Goal: Task Accomplishment & Management: Use online tool/utility

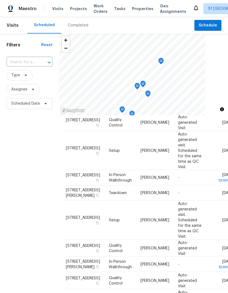
click at [71, 9] on span "Projects" at bounding box center [78, 8] width 17 height 5
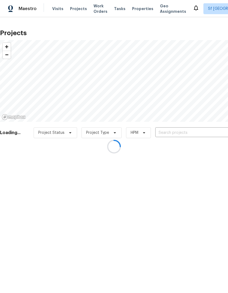
click at [187, 134] on div at bounding box center [114, 146] width 228 height 293
click at [186, 132] on div at bounding box center [114, 146] width 228 height 293
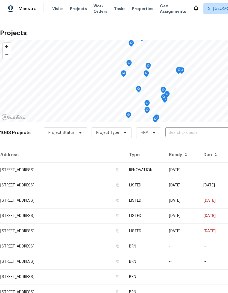
click at [185, 129] on input "text" at bounding box center [196, 133] width 63 height 8
type input "Piper"
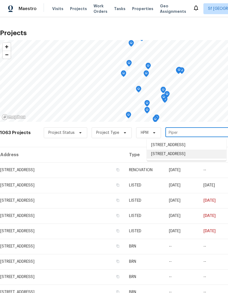
click at [181, 159] on li "[STREET_ADDRESS]" at bounding box center [186, 154] width 79 height 9
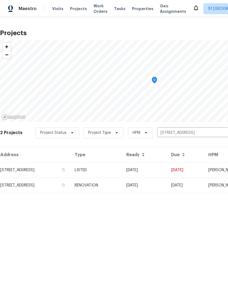
click at [27, 181] on td "[STREET_ADDRESS]" at bounding box center [35, 185] width 70 height 15
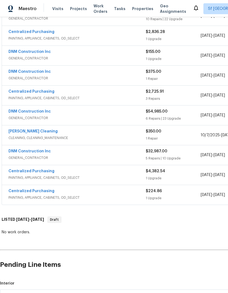
scroll to position [155, 0]
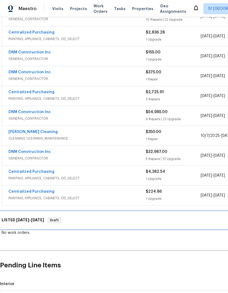
click at [25, 219] on span "10/3/25" at bounding box center [22, 220] width 13 height 4
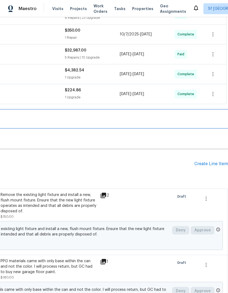
scroll to position [254, 81]
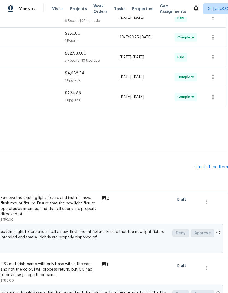
click at [202, 168] on div "Create Line Item" at bounding box center [211, 167] width 34 height 5
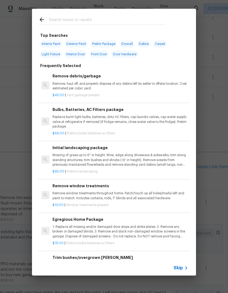
click at [56, 20] on input "text" at bounding box center [107, 20] width 116 height 8
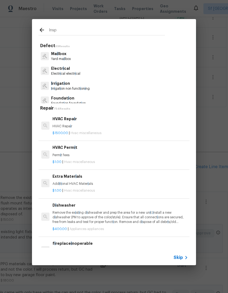
type input "Inspe"
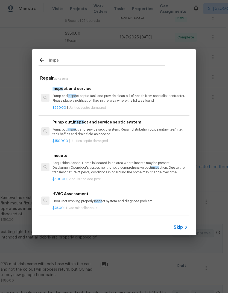
click at [58, 98] on p "Pump and inspe ct septic tank and provide clean bill of health from specialist …" at bounding box center [119, 98] width 135 height 9
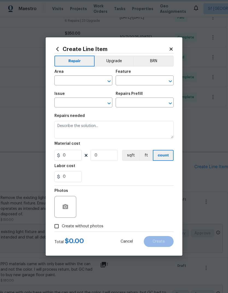
type input "Utilities - Septic"
type input "Inspect and service $550.00"
type textarea "Pump and inspect septic tank and provide clean bill of health from specialist c…"
type input "550"
type input "1"
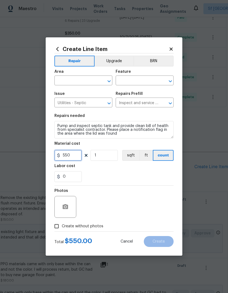
click at [64, 153] on input "550" at bounding box center [67, 155] width 27 height 11
click at [63, 156] on input "550" at bounding box center [67, 155] width 27 height 11
type input "750"
click at [90, 175] on div "0" at bounding box center [113, 176] width 119 height 11
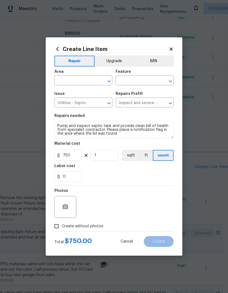
click at [63, 80] on input "text" at bounding box center [75, 81] width 43 height 8
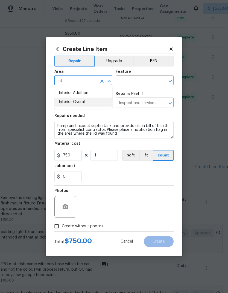
click at [65, 99] on li "Interior Overall" at bounding box center [83, 102] width 58 height 9
type input "Interior Overall"
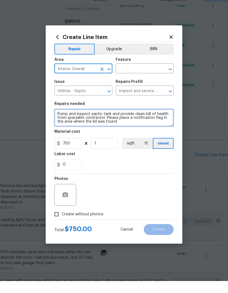
click at [61, 121] on textarea "Pump and inspect septic tank and provide clean bill of health from specialist c…" at bounding box center [113, 129] width 119 height 17
click at [63, 121] on textarea "Pump and inspect septic tank and provide clean bill of health from specialist c…" at bounding box center [113, 129] width 119 height 17
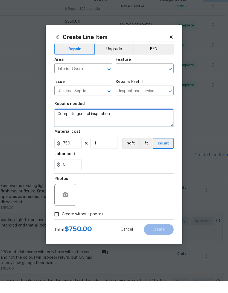
type textarea "Complete general inspection"
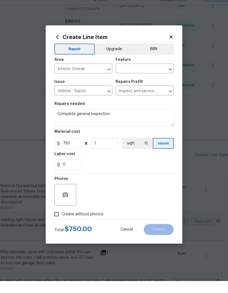
click at [157, 186] on div "Photos" at bounding box center [113, 203] width 119 height 35
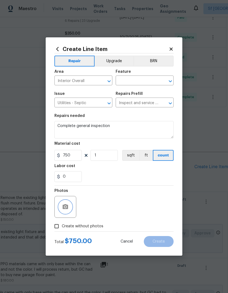
click at [64, 204] on button "button" at bounding box center [65, 207] width 13 height 13
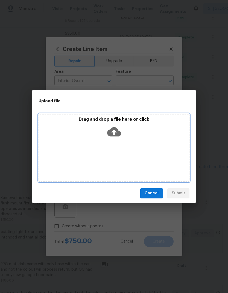
click at [119, 129] on icon at bounding box center [114, 132] width 14 height 14
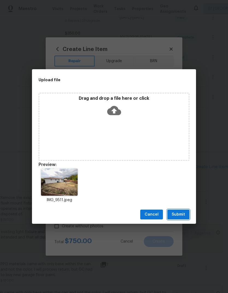
click at [180, 219] on button "Submit" at bounding box center [178, 215] width 22 height 10
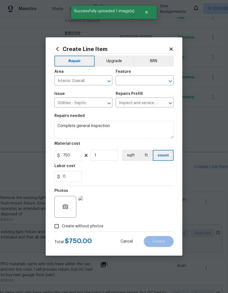
click at [136, 78] on input "text" at bounding box center [136, 81] width 43 height 8
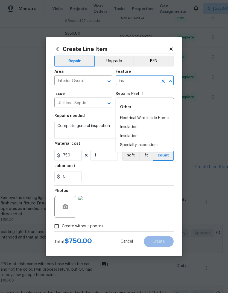
click at [150, 141] on li "Specialty inspections" at bounding box center [144, 145] width 58 height 9
type input "Specialty inspections"
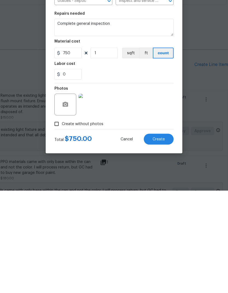
scroll to position [20, 0]
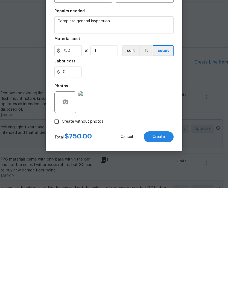
click at [159, 240] on span "Create" at bounding box center [158, 242] width 12 height 4
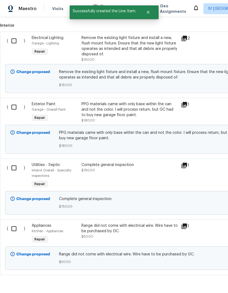
scroll to position [414, 0]
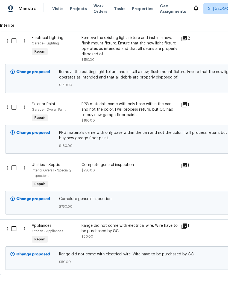
click at [17, 162] on input "checkbox" at bounding box center [16, 167] width 16 height 11
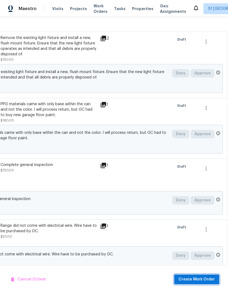
click at [196, 278] on span "Create Work Order" at bounding box center [196, 279] width 36 height 7
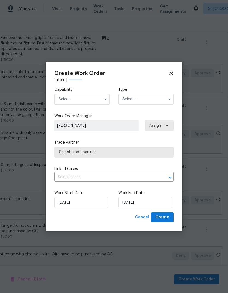
scroll to position [414, 81]
checkbox input "false"
click at [63, 98] on input "text" at bounding box center [81, 99] width 55 height 11
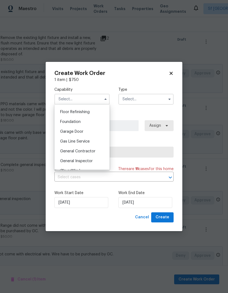
scroll to position [221, 0]
click at [66, 160] on span "General Inspector" at bounding box center [76, 161] width 32 height 4
type input "General Inspector"
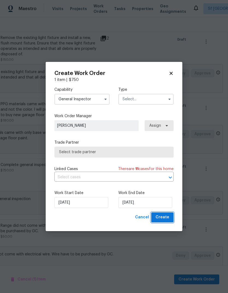
click at [166, 221] on button "Create" at bounding box center [162, 218] width 22 height 10
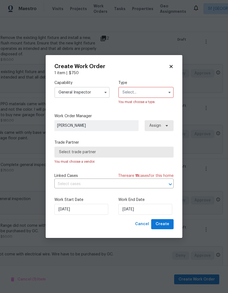
click at [145, 94] on input "text" at bounding box center [145, 92] width 55 height 11
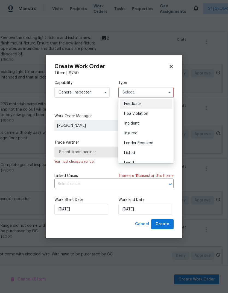
click at [150, 93] on input "text" at bounding box center [145, 92] width 55 height 11
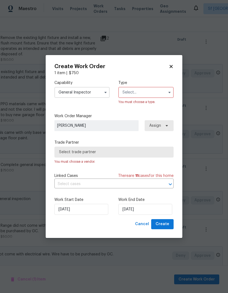
click at [149, 93] on input "text" at bounding box center [145, 92] width 55 height 11
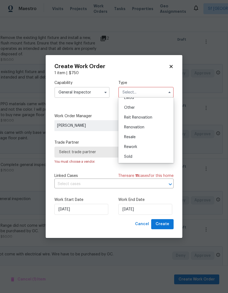
scroll to position [65, 0]
click at [146, 128] on div "Renovation" at bounding box center [146, 128] width 52 height 10
type input "Renovation"
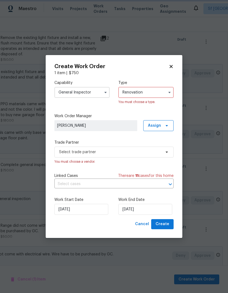
scroll to position [0, 0]
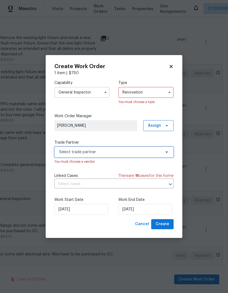
click at [65, 151] on span "Select trade partner" at bounding box center [110, 152] width 102 height 5
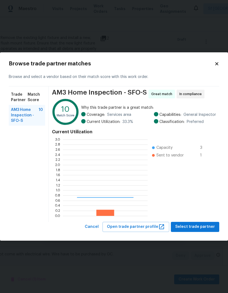
scroll to position [76, 85]
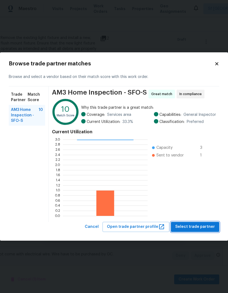
click at [199, 228] on span "Select trade partner" at bounding box center [195, 227] width 40 height 7
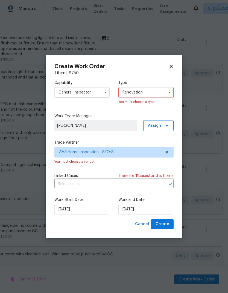
click at [144, 91] on input "Renovation" at bounding box center [145, 92] width 55 height 11
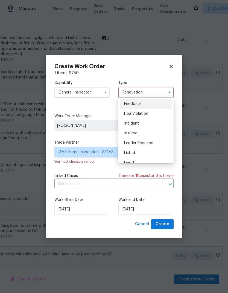
click at [155, 75] on div "1 item | $ 750" at bounding box center [113, 72] width 119 height 5
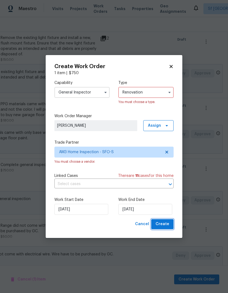
click at [168, 225] on span "Create" at bounding box center [162, 224] width 14 height 7
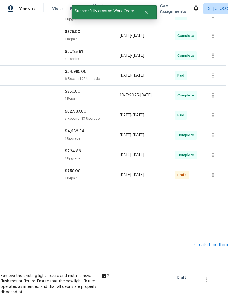
scroll to position [196, 81]
click at [210, 172] on icon "button" at bounding box center [212, 175] width 7 height 7
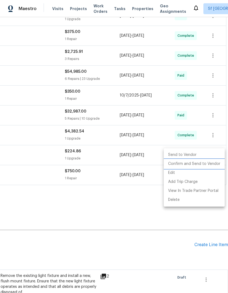
click at [200, 162] on li "Confirm and Send to Vendor" at bounding box center [193, 164] width 61 height 9
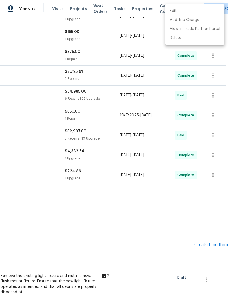
click at [170, 184] on div at bounding box center [114, 146] width 228 height 293
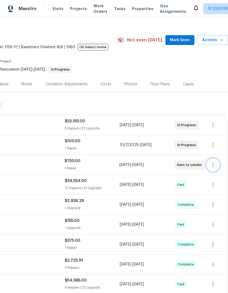
scroll to position [0, 0]
click at [213, 164] on icon "button" at bounding box center [212, 165] width 7 height 7
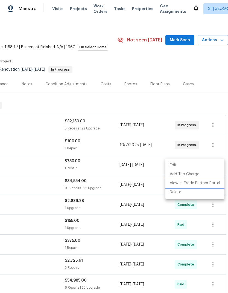
click at [194, 182] on li "View In Trade Partner Portal" at bounding box center [194, 183] width 59 height 9
click at [181, 41] on div at bounding box center [114, 146] width 228 height 293
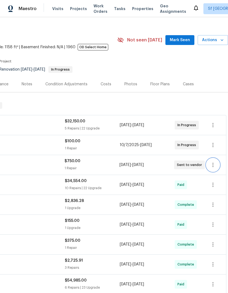
click at [213, 165] on icon "button" at bounding box center [212, 165] width 1 height 4
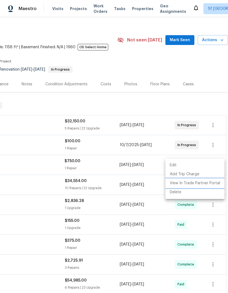
click at [194, 184] on li "View In Trade Partner Portal" at bounding box center [194, 183] width 59 height 9
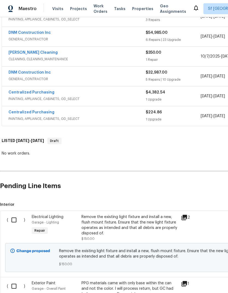
scroll to position [255, 0]
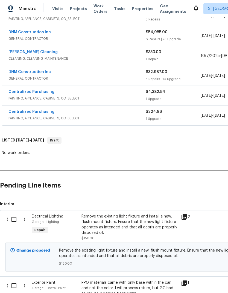
click at [16, 220] on input "checkbox" at bounding box center [16, 219] width 16 height 11
checkbox input "true"
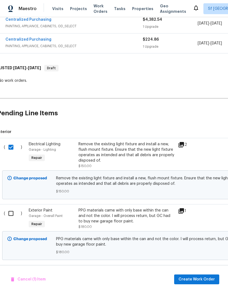
scroll to position [340, 4]
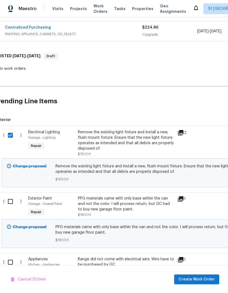
click at [10, 201] on input "checkbox" at bounding box center [13, 201] width 16 height 11
checkbox input "true"
click at [10, 264] on input "checkbox" at bounding box center [13, 262] width 16 height 11
checkbox input "true"
click at [203, 279] on span "Create Work Order" at bounding box center [196, 279] width 36 height 7
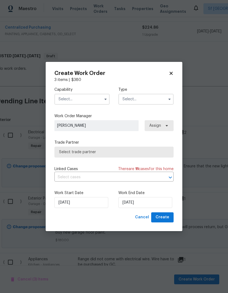
checkbox input "false"
click at [62, 99] on input "text" at bounding box center [81, 99] width 55 height 11
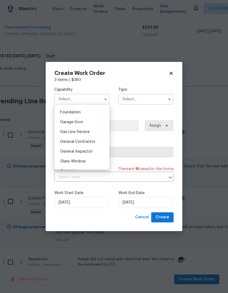
scroll to position [233, 0]
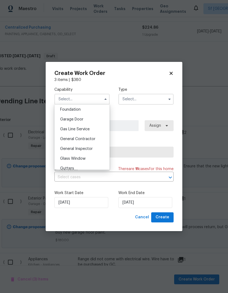
click at [67, 137] on span "General Contractor" at bounding box center [77, 139] width 35 height 4
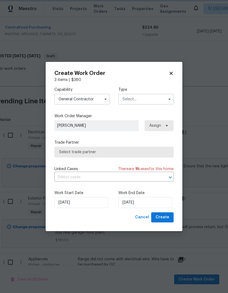
type input "General Contractor"
click at [154, 99] on input "text" at bounding box center [145, 99] width 55 height 11
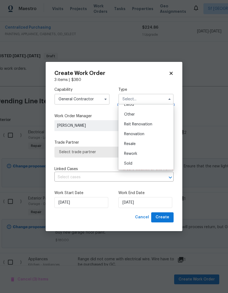
scroll to position [65, 0]
click at [150, 134] on div "Renovation" at bounding box center [146, 134] width 52 height 10
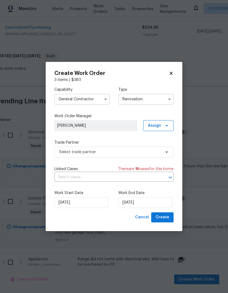
type input "Renovation"
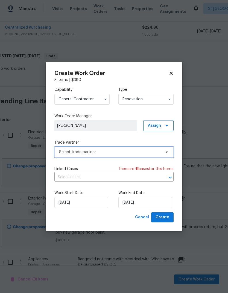
click at [63, 153] on span "Select trade partner" at bounding box center [110, 152] width 102 height 5
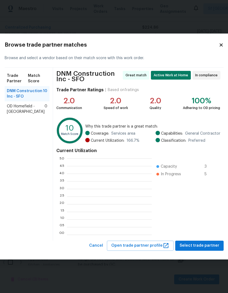
scroll to position [76, 85]
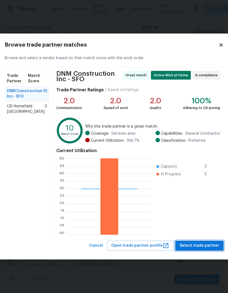
click at [201, 245] on span "Select trade partner" at bounding box center [199, 246] width 40 height 7
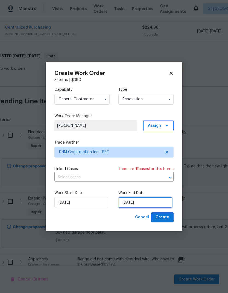
click at [154, 202] on input "[DATE]" at bounding box center [145, 202] width 54 height 11
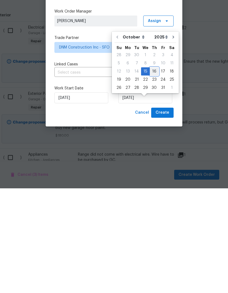
click at [153, 172] on div "16" at bounding box center [154, 176] width 9 height 8
type input "[DATE]"
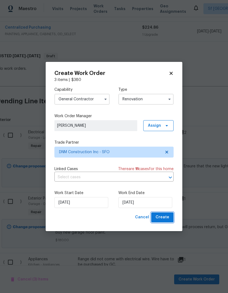
click at [167, 220] on span "Create" at bounding box center [162, 217] width 14 height 7
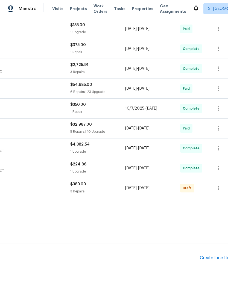
scroll to position [202, 75]
click at [218, 186] on icon "button" at bounding box center [218, 188] width 1 height 4
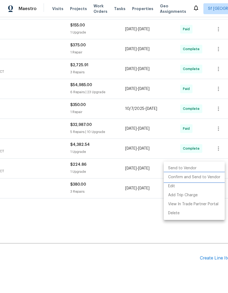
click at [197, 177] on li "Confirm and Send to Vendor" at bounding box center [193, 177] width 61 height 9
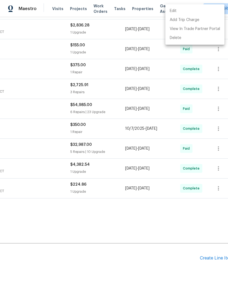
click at [171, 205] on div at bounding box center [114, 146] width 228 height 293
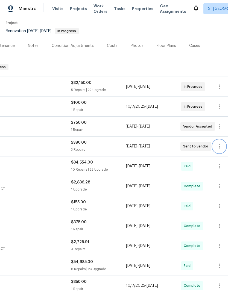
scroll to position [46, 74]
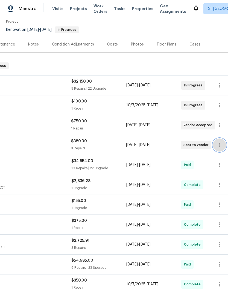
click at [220, 149] on button "button" at bounding box center [219, 145] width 13 height 13
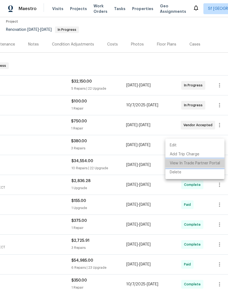
click at [207, 163] on li "View In Trade Partner Portal" at bounding box center [194, 163] width 59 height 9
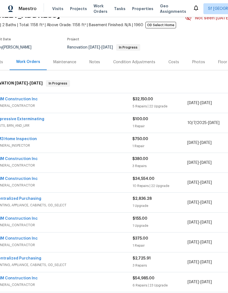
scroll to position [31, 7]
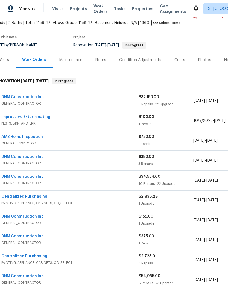
click at [16, 157] on link "DNM Construction Inc" at bounding box center [22, 157] width 42 height 4
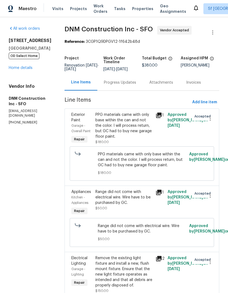
click at [16, 68] on link "Home details" at bounding box center [21, 68] width 24 height 4
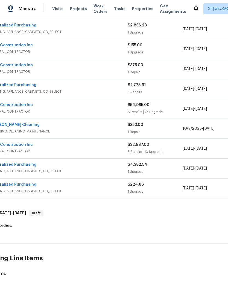
scroll to position [202, 18]
click at [78, 11] on span "Projects" at bounding box center [78, 8] width 17 height 5
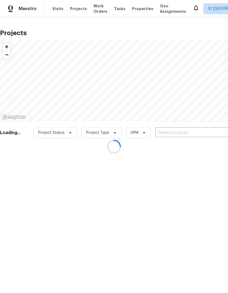
click at [186, 133] on div at bounding box center [114, 146] width 228 height 293
click at [174, 131] on div at bounding box center [114, 146] width 228 height 293
click at [170, 130] on div at bounding box center [114, 146] width 228 height 293
click at [174, 131] on input "text" at bounding box center [186, 133] width 63 height 8
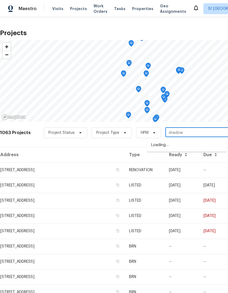
type input "shadowc"
click at [189, 148] on li "[STREET_ADDRESS]" at bounding box center [186, 145] width 79 height 9
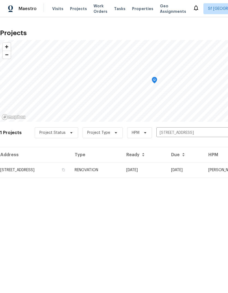
click at [28, 172] on td "[STREET_ADDRESS]" at bounding box center [35, 170] width 70 height 15
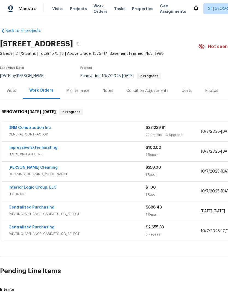
click at [76, 8] on span "Projects" at bounding box center [78, 8] width 17 height 5
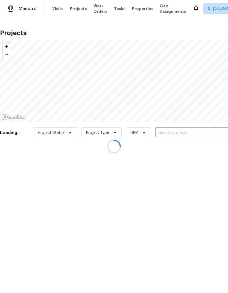
click at [180, 129] on div at bounding box center [114, 146] width 228 height 293
click at [178, 130] on input "text" at bounding box center [186, 133] width 63 height 8
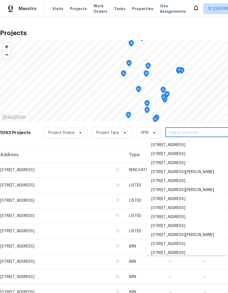
click at [179, 133] on input "text" at bounding box center [196, 133] width 63 height 8
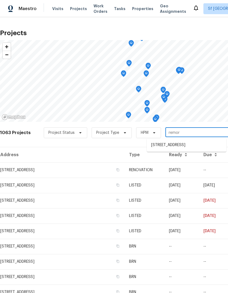
type input "remora"
click at [193, 144] on li "[STREET_ADDRESS]" at bounding box center [186, 145] width 79 height 9
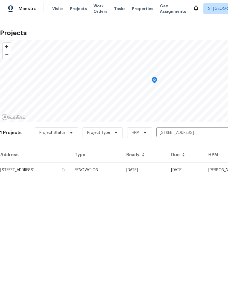
click at [21, 166] on td "[STREET_ADDRESS]" at bounding box center [35, 170] width 70 height 15
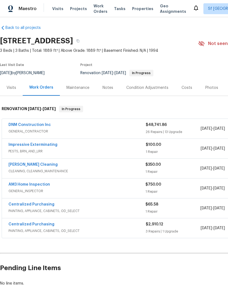
scroll to position [3, 0]
click at [52, 8] on span "Visits" at bounding box center [57, 8] width 11 height 5
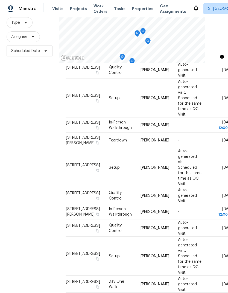
scroll to position [20, 0]
click at [31, 106] on div "Filters Reset ​ Type Assignee Scheduled Date" at bounding box center [29, 139] width 59 height 317
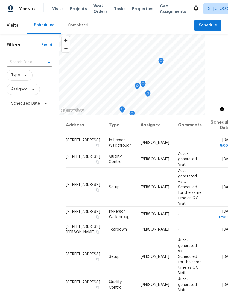
scroll to position [0, 0]
click at [208, 9] on span "Sf [GEOGRAPHIC_DATA]" at bounding box center [229, 8] width 43 height 5
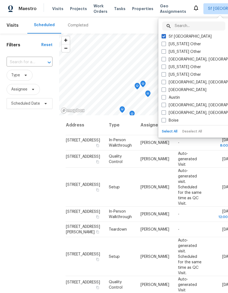
click at [165, 61] on label "[GEOGRAPHIC_DATA], [GEOGRAPHIC_DATA]" at bounding box center [203, 59] width 85 height 5
click at [165, 60] on input "[GEOGRAPHIC_DATA], [GEOGRAPHIC_DATA]" at bounding box center [163, 59] width 4 height 4
checkbox input "true"
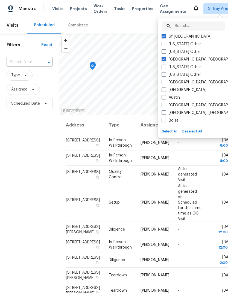
click at [163, 82] on span at bounding box center [163, 82] width 4 height 4
click at [163, 82] on input "[GEOGRAPHIC_DATA], [GEOGRAPHIC_DATA]" at bounding box center [163, 82] width 4 height 4
checkbox input "true"
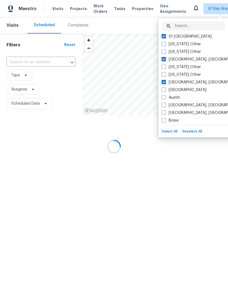
click at [165, 90] on span at bounding box center [163, 90] width 4 height 4
click at [165, 90] on input "[GEOGRAPHIC_DATA]" at bounding box center [163, 89] width 4 height 4
click at [165, 90] on span at bounding box center [163, 90] width 4 height 4
click at [165, 90] on input "[GEOGRAPHIC_DATA]" at bounding box center [163, 89] width 4 height 4
checkbox input "false"
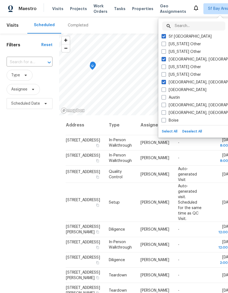
click at [163, 99] on span at bounding box center [163, 97] width 4 height 4
click at [163, 99] on input "Austin" at bounding box center [163, 97] width 4 height 4
checkbox input "true"
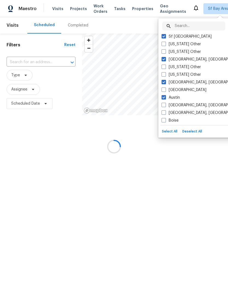
click at [174, 90] on label "[GEOGRAPHIC_DATA]" at bounding box center [183, 89] width 45 height 5
click at [165, 90] on input "[GEOGRAPHIC_DATA]" at bounding box center [163, 89] width 4 height 4
checkbox input "true"
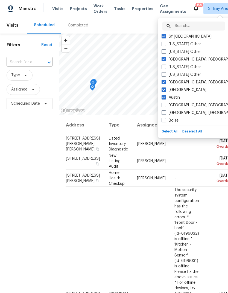
click at [188, 107] on label "[GEOGRAPHIC_DATA], [GEOGRAPHIC_DATA]" at bounding box center [203, 105] width 85 height 5
click at [165, 106] on input "[GEOGRAPHIC_DATA], [GEOGRAPHIC_DATA]" at bounding box center [163, 105] width 4 height 4
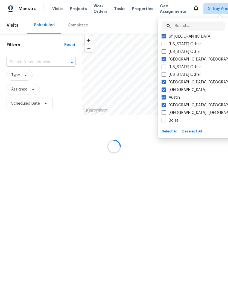
click at [188, 107] on label "[GEOGRAPHIC_DATA], [GEOGRAPHIC_DATA]" at bounding box center [203, 105] width 85 height 5
click at [165, 106] on input "[GEOGRAPHIC_DATA], [GEOGRAPHIC_DATA]" at bounding box center [163, 105] width 4 height 4
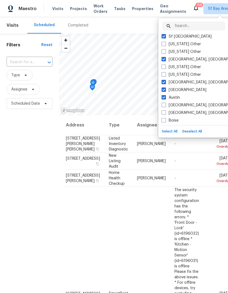
click at [188, 103] on label "[GEOGRAPHIC_DATA], [GEOGRAPHIC_DATA]" at bounding box center [203, 105] width 85 height 5
click at [165, 103] on input "[GEOGRAPHIC_DATA], [GEOGRAPHIC_DATA]" at bounding box center [163, 105] width 4 height 4
checkbox input "true"
click at [187, 115] on label "[GEOGRAPHIC_DATA], [GEOGRAPHIC_DATA]" at bounding box center [203, 112] width 85 height 5
click at [165, 114] on input "[GEOGRAPHIC_DATA], [GEOGRAPHIC_DATA]" at bounding box center [163, 112] width 4 height 4
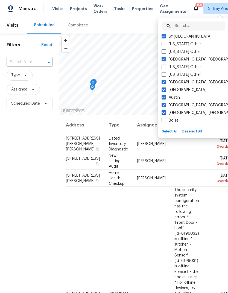
checkbox input "true"
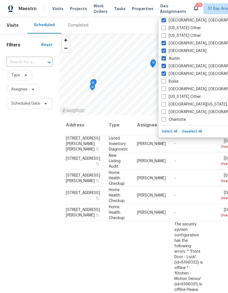
scroll to position [41, 0]
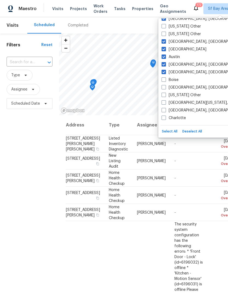
click at [172, 80] on label "Boise" at bounding box center [169, 79] width 17 height 5
click at [165, 80] on input "Boise" at bounding box center [163, 79] width 4 height 4
checkbox input "true"
click at [185, 89] on label "[GEOGRAPHIC_DATA], [GEOGRAPHIC_DATA]" at bounding box center [203, 87] width 85 height 5
click at [165, 88] on input "[GEOGRAPHIC_DATA], [GEOGRAPHIC_DATA]" at bounding box center [163, 87] width 4 height 4
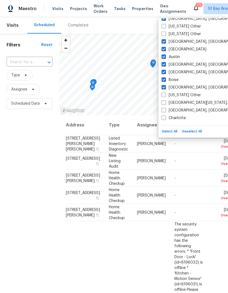
checkbox input "true"
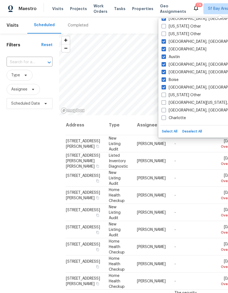
click at [198, 103] on label "[GEOGRAPHIC_DATA][US_STATE], [GEOGRAPHIC_DATA]" at bounding box center [213, 102] width 105 height 5
click at [165, 103] on input "[GEOGRAPHIC_DATA][US_STATE], [GEOGRAPHIC_DATA]" at bounding box center [163, 102] width 4 height 4
checkbox input "true"
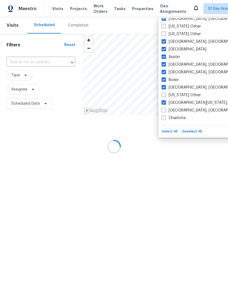
click at [188, 112] on label "[GEOGRAPHIC_DATA], [GEOGRAPHIC_DATA]" at bounding box center [203, 110] width 85 height 5
click at [165, 111] on input "[GEOGRAPHIC_DATA], [GEOGRAPHIC_DATA]" at bounding box center [163, 110] width 4 height 4
checkbox input "true"
click at [180, 121] on label "Charlotte" at bounding box center [173, 117] width 24 height 5
click at [165, 119] on input "Charlotte" at bounding box center [163, 117] width 4 height 4
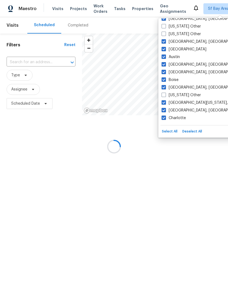
checkbox input "true"
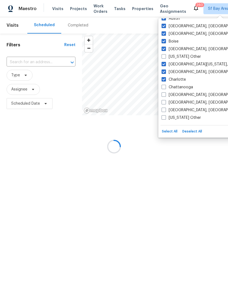
scroll to position [93, 0]
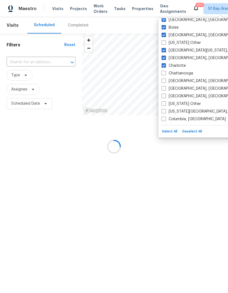
click at [186, 73] on label "Chattanooga" at bounding box center [176, 73] width 31 height 5
click at [165, 73] on input "Chattanooga" at bounding box center [163, 73] width 4 height 4
checkbox input "true"
click at [183, 83] on label "[GEOGRAPHIC_DATA], [GEOGRAPHIC_DATA]" at bounding box center [203, 80] width 85 height 5
click at [165, 82] on input "[GEOGRAPHIC_DATA], [GEOGRAPHIC_DATA]" at bounding box center [163, 80] width 4 height 4
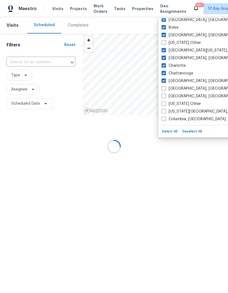
checkbox input "true"
click at [191, 89] on label "[GEOGRAPHIC_DATA], [GEOGRAPHIC_DATA]" at bounding box center [203, 88] width 85 height 5
click at [165, 89] on input "[GEOGRAPHIC_DATA], [GEOGRAPHIC_DATA]" at bounding box center [163, 88] width 4 height 4
checkbox input "true"
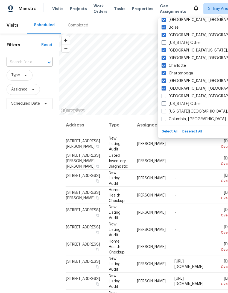
click at [189, 97] on label "[GEOGRAPHIC_DATA], [GEOGRAPHIC_DATA]" at bounding box center [203, 96] width 85 height 5
click at [165, 97] on input "[GEOGRAPHIC_DATA], [GEOGRAPHIC_DATA]" at bounding box center [163, 96] width 4 height 4
checkbox input "true"
click at [201, 111] on label "[US_STATE][GEOGRAPHIC_DATA], [GEOGRAPHIC_DATA]" at bounding box center [213, 111] width 105 height 5
click at [165, 111] on input "[US_STATE][GEOGRAPHIC_DATA], [GEOGRAPHIC_DATA]" at bounding box center [163, 111] width 4 height 4
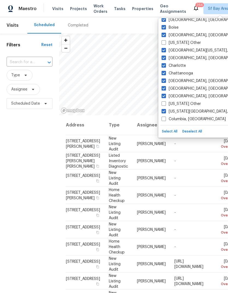
checkbox input "true"
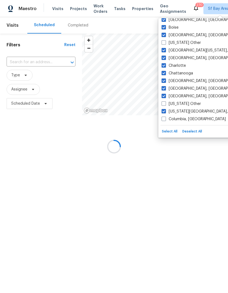
click at [188, 121] on label "Columbia, [GEOGRAPHIC_DATA]" at bounding box center [193, 119] width 64 height 5
click at [165, 120] on input "Columbia, [GEOGRAPHIC_DATA]" at bounding box center [163, 119] width 4 height 4
checkbox input "true"
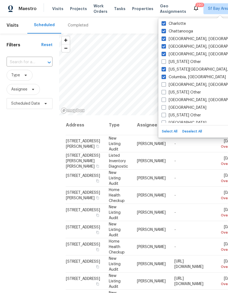
scroll to position [135, 0]
click at [190, 86] on label "[GEOGRAPHIC_DATA], [GEOGRAPHIC_DATA]" at bounding box center [203, 84] width 85 height 5
click at [165, 85] on input "[GEOGRAPHIC_DATA], [GEOGRAPHIC_DATA]" at bounding box center [163, 84] width 4 height 4
checkbox input "true"
click at [195, 99] on label "[GEOGRAPHIC_DATA], [GEOGRAPHIC_DATA]" at bounding box center [203, 99] width 85 height 5
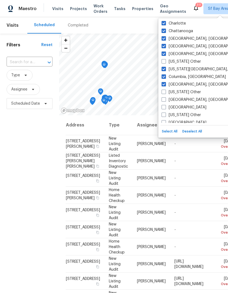
click at [165, 99] on input "[GEOGRAPHIC_DATA], [GEOGRAPHIC_DATA]" at bounding box center [163, 99] width 4 height 4
checkbox input "true"
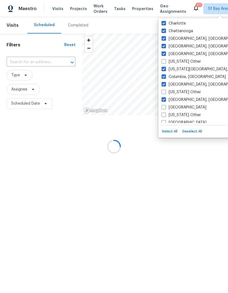
click at [174, 108] on label "[GEOGRAPHIC_DATA]" at bounding box center [183, 107] width 45 height 5
click at [165, 108] on input "[GEOGRAPHIC_DATA]" at bounding box center [163, 107] width 4 height 4
checkbox input "true"
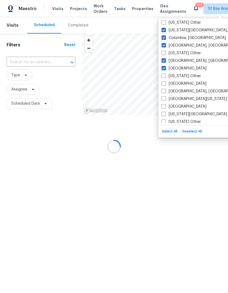
scroll to position [176, 0]
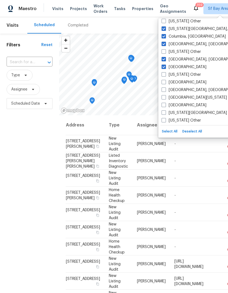
click at [177, 83] on label "[GEOGRAPHIC_DATA]" at bounding box center [183, 82] width 45 height 5
click at [165, 83] on input "[GEOGRAPHIC_DATA]" at bounding box center [163, 82] width 4 height 4
checkbox input "true"
click at [183, 98] on label "[GEOGRAPHIC_DATA][US_STATE]" at bounding box center [193, 97] width 65 height 5
click at [165, 98] on input "[GEOGRAPHIC_DATA][US_STATE]" at bounding box center [163, 97] width 4 height 4
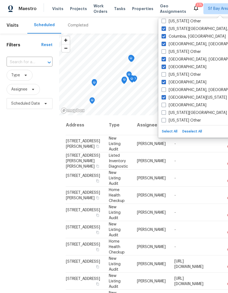
checkbox input "true"
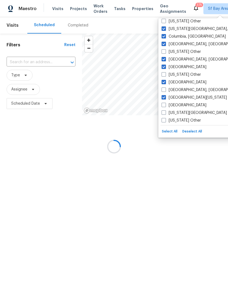
click at [178, 106] on label "[GEOGRAPHIC_DATA]" at bounding box center [183, 105] width 45 height 5
click at [165, 106] on input "[GEOGRAPHIC_DATA]" at bounding box center [163, 105] width 4 height 4
checkbox input "true"
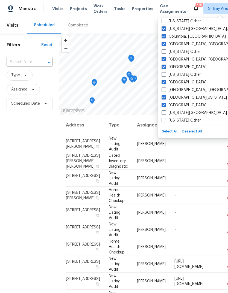
click at [185, 88] on label "[GEOGRAPHIC_DATA], [GEOGRAPHIC_DATA]" at bounding box center [203, 89] width 85 height 5
click at [165, 88] on input "[GEOGRAPHIC_DATA], [GEOGRAPHIC_DATA]" at bounding box center [163, 89] width 4 height 4
checkbox input "true"
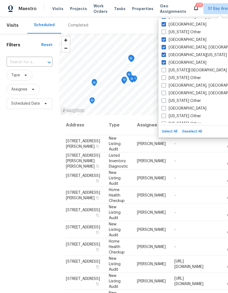
scroll to position [219, 0]
click at [196, 70] on label "[US_STATE][GEOGRAPHIC_DATA]" at bounding box center [193, 69] width 65 height 5
click at [165, 70] on input "[US_STATE][GEOGRAPHIC_DATA]" at bounding box center [163, 69] width 4 height 4
checkbox input "true"
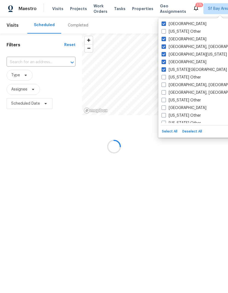
click at [186, 79] on label "[US_STATE] Other" at bounding box center [180, 77] width 39 height 5
click at [165, 78] on input "[US_STATE] Other" at bounding box center [163, 77] width 4 height 4
click at [189, 79] on label "[US_STATE] Other" at bounding box center [180, 77] width 39 height 5
click at [165, 78] on input "[US_STATE] Other" at bounding box center [163, 77] width 4 height 4
checkbox input "false"
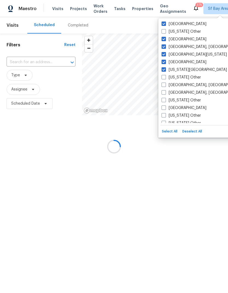
click at [194, 87] on label "[GEOGRAPHIC_DATA], [GEOGRAPHIC_DATA]" at bounding box center [203, 84] width 85 height 5
click at [165, 86] on input "[GEOGRAPHIC_DATA], [GEOGRAPHIC_DATA]" at bounding box center [163, 84] width 4 height 4
checkbox input "true"
click at [189, 92] on label "[GEOGRAPHIC_DATA], [GEOGRAPHIC_DATA]" at bounding box center [203, 92] width 85 height 5
click at [165, 92] on input "[GEOGRAPHIC_DATA], [GEOGRAPHIC_DATA]" at bounding box center [163, 92] width 4 height 4
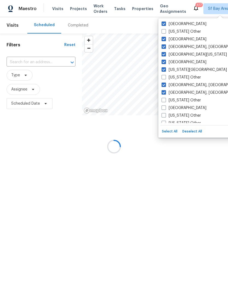
checkbox input "true"
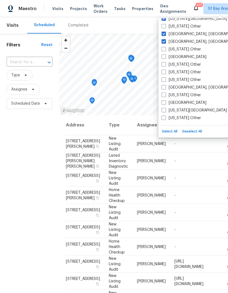
scroll to position [272, 0]
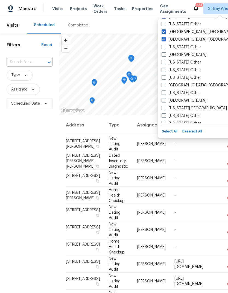
click at [180, 54] on label "[GEOGRAPHIC_DATA]" at bounding box center [183, 54] width 45 height 5
click at [165, 54] on input "[GEOGRAPHIC_DATA]" at bounding box center [163, 54] width 4 height 4
checkbox input "true"
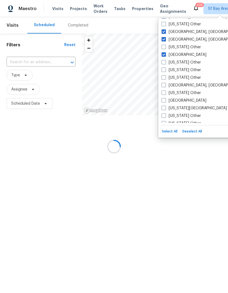
click at [191, 84] on label "[GEOGRAPHIC_DATA], [GEOGRAPHIC_DATA]" at bounding box center [203, 85] width 85 height 5
click at [165, 84] on input "[GEOGRAPHIC_DATA], [GEOGRAPHIC_DATA]" at bounding box center [163, 85] width 4 height 4
checkbox input "true"
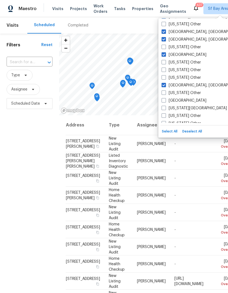
click at [185, 109] on label "[US_STATE][GEOGRAPHIC_DATA]" at bounding box center [193, 108] width 65 height 5
click at [165, 109] on input "[US_STATE][GEOGRAPHIC_DATA]" at bounding box center [163, 108] width 4 height 4
checkbox input "true"
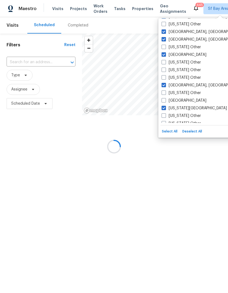
click at [183, 100] on label "[GEOGRAPHIC_DATA]" at bounding box center [183, 100] width 45 height 5
click at [165, 100] on input "[GEOGRAPHIC_DATA]" at bounding box center [163, 100] width 4 height 4
checkbox input "true"
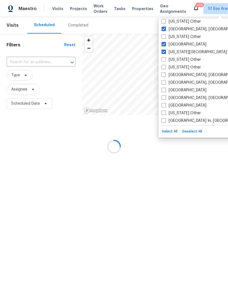
scroll to position [328, 0]
click at [183, 78] on label "[GEOGRAPHIC_DATA], [GEOGRAPHIC_DATA]" at bounding box center [203, 75] width 85 height 5
click at [165, 76] on input "[GEOGRAPHIC_DATA], [GEOGRAPHIC_DATA]" at bounding box center [163, 75] width 4 height 4
checkbox input "true"
click at [186, 83] on label "[GEOGRAPHIC_DATA], [GEOGRAPHIC_DATA]" at bounding box center [203, 83] width 85 height 5
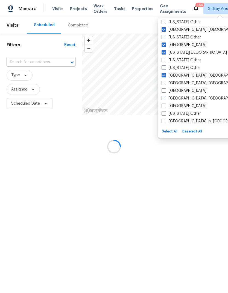
click at [165, 83] on input "[GEOGRAPHIC_DATA], [GEOGRAPHIC_DATA]" at bounding box center [163, 83] width 4 height 4
checkbox input "true"
click at [184, 92] on label "[GEOGRAPHIC_DATA]" at bounding box center [183, 90] width 45 height 5
click at [165, 92] on input "[GEOGRAPHIC_DATA]" at bounding box center [163, 90] width 4 height 4
checkbox input "true"
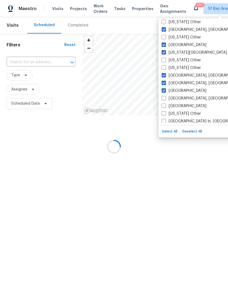
click at [191, 99] on label "[GEOGRAPHIC_DATA], [GEOGRAPHIC_DATA]" at bounding box center [203, 98] width 85 height 5
click at [165, 99] on input "[GEOGRAPHIC_DATA], [GEOGRAPHIC_DATA]" at bounding box center [163, 98] width 4 height 4
checkbox input "true"
click at [185, 106] on label "[GEOGRAPHIC_DATA]" at bounding box center [183, 105] width 45 height 5
click at [165, 106] on input "[GEOGRAPHIC_DATA]" at bounding box center [163, 105] width 4 height 4
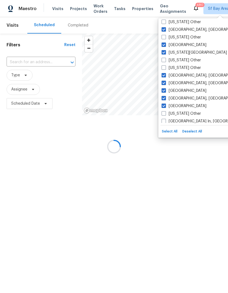
checkbox input "true"
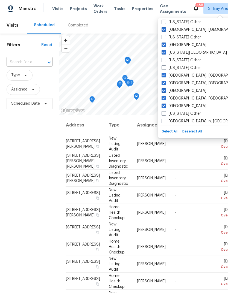
click at [192, 121] on label "[GEOGRAPHIC_DATA] In, [GEOGRAPHIC_DATA]" at bounding box center [205, 121] width 89 height 5
click at [165, 121] on input "[GEOGRAPHIC_DATA] In, [GEOGRAPHIC_DATA]" at bounding box center [163, 121] width 4 height 4
checkbox input "true"
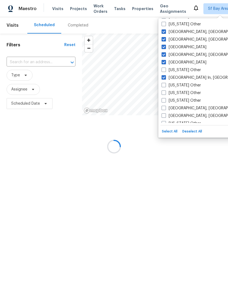
scroll to position [377, 0]
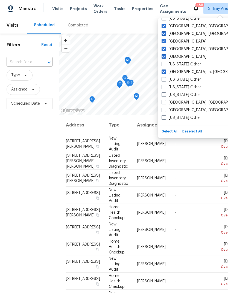
click at [188, 100] on label "[GEOGRAPHIC_DATA], [GEOGRAPHIC_DATA]" at bounding box center [203, 102] width 85 height 5
click at [165, 100] on input "[GEOGRAPHIC_DATA], [GEOGRAPHIC_DATA]" at bounding box center [163, 102] width 4 height 4
checkbox input "true"
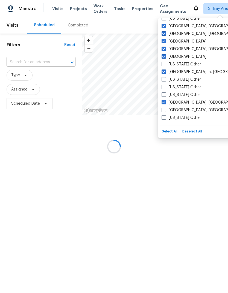
click at [179, 111] on label "[GEOGRAPHIC_DATA], [GEOGRAPHIC_DATA]" at bounding box center [203, 110] width 85 height 5
click at [165, 111] on input "[GEOGRAPHIC_DATA], [GEOGRAPHIC_DATA]" at bounding box center [163, 110] width 4 height 4
checkbox input "true"
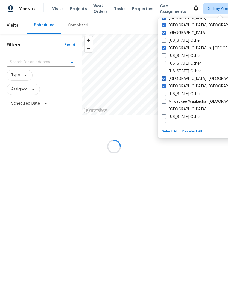
scroll to position [412, 0]
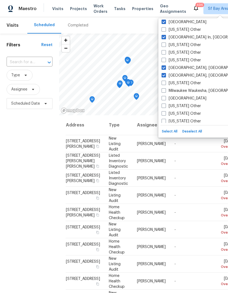
click at [200, 93] on label "Milwaukee Waukesha, [GEOGRAPHIC_DATA]" at bounding box center [203, 90] width 85 height 5
click at [165, 92] on input "Milwaukee Waukesha, [GEOGRAPHIC_DATA]" at bounding box center [163, 90] width 4 height 4
checkbox input "true"
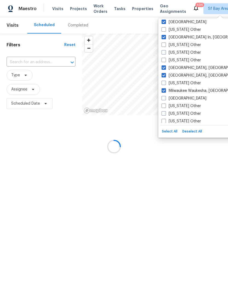
click at [182, 100] on label "[GEOGRAPHIC_DATA]" at bounding box center [183, 98] width 45 height 5
click at [165, 99] on input "[GEOGRAPHIC_DATA]" at bounding box center [163, 98] width 4 height 4
checkbox input "true"
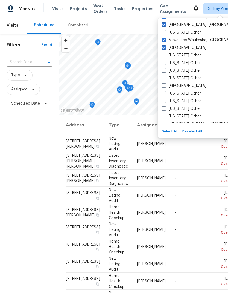
scroll to position [463, 0]
click at [180, 85] on label "[GEOGRAPHIC_DATA]" at bounding box center [183, 85] width 45 height 5
click at [165, 85] on input "[GEOGRAPHIC_DATA]" at bounding box center [163, 85] width 4 height 4
checkbox input "true"
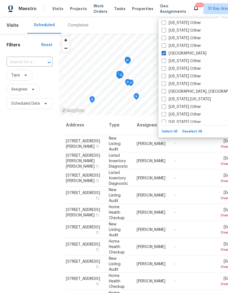
scroll to position [498, 0]
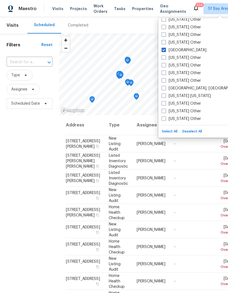
click at [191, 89] on label "[GEOGRAPHIC_DATA], [GEOGRAPHIC_DATA]" at bounding box center [203, 88] width 85 height 5
click at [165, 89] on input "[GEOGRAPHIC_DATA], [GEOGRAPHIC_DATA]" at bounding box center [163, 88] width 4 height 4
checkbox input "true"
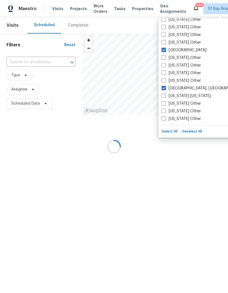
click at [200, 97] on label "[US_STATE] [US_STATE]" at bounding box center [185, 95] width 49 height 5
click at [165, 97] on input "[US_STATE] [US_STATE]" at bounding box center [163, 95] width 4 height 4
checkbox input "true"
click at [192, 105] on label "[US_STATE] Other" at bounding box center [180, 103] width 39 height 5
click at [165, 105] on input "[US_STATE] Other" at bounding box center [163, 103] width 4 height 4
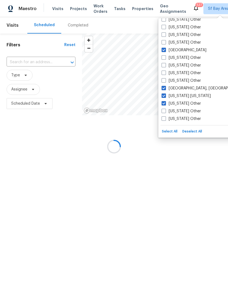
checkbox input "true"
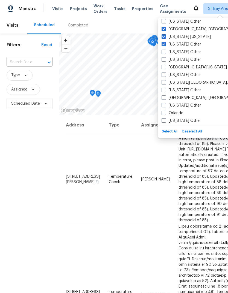
scroll to position [558, 0]
click at [196, 70] on label "[GEOGRAPHIC_DATA][US_STATE]" at bounding box center [193, 66] width 65 height 5
click at [165, 68] on input "[GEOGRAPHIC_DATA][US_STATE]" at bounding box center [163, 66] width 4 height 4
checkbox input "true"
click at [196, 82] on label "[US_STATE][GEOGRAPHIC_DATA], [GEOGRAPHIC_DATA]" at bounding box center [213, 82] width 105 height 5
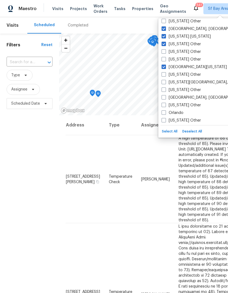
click at [165, 82] on input "[US_STATE][GEOGRAPHIC_DATA], [GEOGRAPHIC_DATA]" at bounding box center [163, 82] width 4 height 4
checkbox input "true"
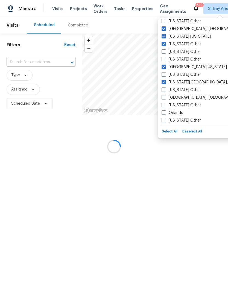
click at [184, 99] on label "[GEOGRAPHIC_DATA], [GEOGRAPHIC_DATA]" at bounding box center [203, 97] width 85 height 5
click at [165, 99] on input "[GEOGRAPHIC_DATA], [GEOGRAPHIC_DATA]" at bounding box center [163, 97] width 4 height 4
checkbox input "true"
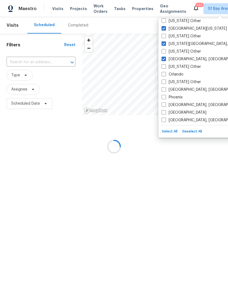
scroll to position [601, 0]
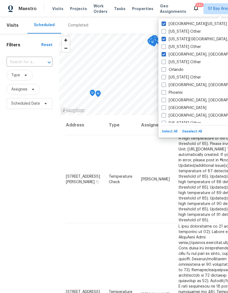
click at [178, 71] on label "Orlando" at bounding box center [172, 69] width 22 height 5
click at [165, 71] on input "Orlando" at bounding box center [163, 69] width 4 height 4
checkbox input "true"
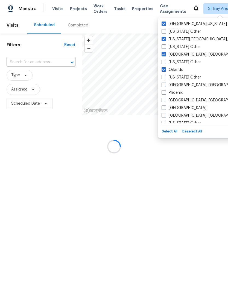
click at [193, 86] on label "[GEOGRAPHIC_DATA], [GEOGRAPHIC_DATA]" at bounding box center [203, 84] width 85 height 5
click at [165, 86] on input "[GEOGRAPHIC_DATA], [GEOGRAPHIC_DATA]" at bounding box center [163, 84] width 4 height 4
checkbox input "true"
click at [179, 94] on label "Phoenix" at bounding box center [171, 92] width 21 height 5
click at [165, 94] on input "Phoenix" at bounding box center [163, 92] width 4 height 4
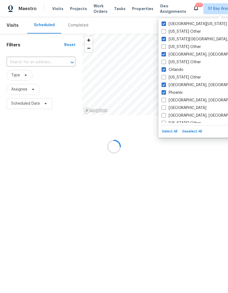
checkbox input "true"
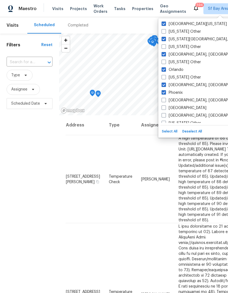
click at [179, 110] on label "[GEOGRAPHIC_DATA]" at bounding box center [183, 107] width 45 height 5
click at [165, 109] on input "[GEOGRAPHIC_DATA]" at bounding box center [163, 107] width 4 height 4
checkbox input "true"
click at [186, 117] on label "[GEOGRAPHIC_DATA], [GEOGRAPHIC_DATA]" at bounding box center [203, 115] width 85 height 5
click at [165, 117] on input "[GEOGRAPHIC_DATA], [GEOGRAPHIC_DATA]" at bounding box center [163, 115] width 4 height 4
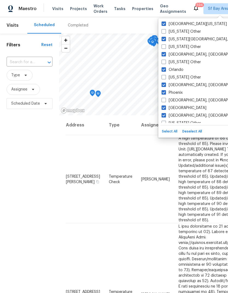
checkbox input "true"
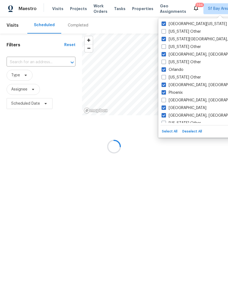
click at [188, 99] on label "[GEOGRAPHIC_DATA], [GEOGRAPHIC_DATA]" at bounding box center [203, 100] width 85 height 5
click at [165, 99] on input "[GEOGRAPHIC_DATA], [GEOGRAPHIC_DATA]" at bounding box center [163, 100] width 4 height 4
checkbox input "true"
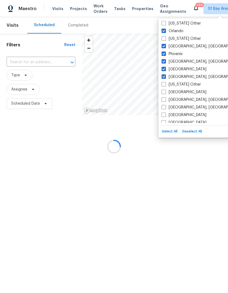
scroll to position [640, 0]
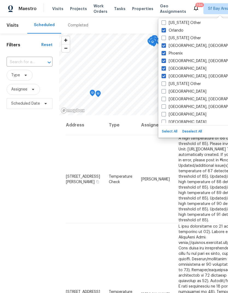
click at [176, 92] on label "[GEOGRAPHIC_DATA]" at bounding box center [183, 91] width 45 height 5
click at [165, 92] on input "[GEOGRAPHIC_DATA]" at bounding box center [163, 91] width 4 height 4
checkbox input "true"
click at [180, 100] on label "[GEOGRAPHIC_DATA], [GEOGRAPHIC_DATA]" at bounding box center [203, 99] width 85 height 5
click at [165, 100] on input "[GEOGRAPHIC_DATA], [GEOGRAPHIC_DATA]" at bounding box center [163, 99] width 4 height 4
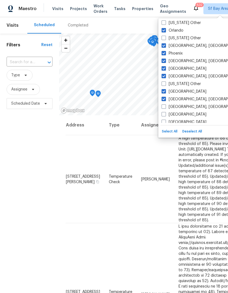
checkbox input "true"
click at [188, 108] on label "[GEOGRAPHIC_DATA], [GEOGRAPHIC_DATA]" at bounding box center [203, 106] width 85 height 5
click at [165, 108] on input "[GEOGRAPHIC_DATA], [GEOGRAPHIC_DATA]" at bounding box center [163, 106] width 4 height 4
checkbox input "true"
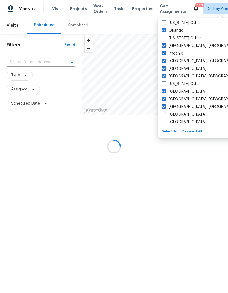
click at [180, 116] on label "[GEOGRAPHIC_DATA]" at bounding box center [183, 114] width 45 height 5
click at [165, 115] on input "[GEOGRAPHIC_DATA]" at bounding box center [163, 114] width 4 height 4
checkbox input "true"
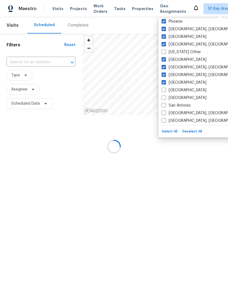
scroll to position [675, 0]
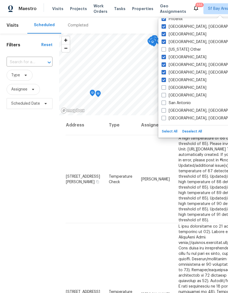
click at [183, 90] on label "[GEOGRAPHIC_DATA]" at bounding box center [183, 87] width 45 height 5
click at [165, 89] on input "[GEOGRAPHIC_DATA]" at bounding box center [163, 87] width 4 height 4
checkbox input "true"
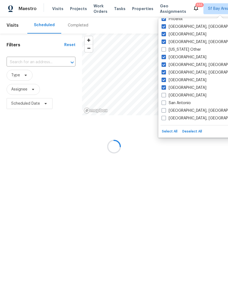
click at [189, 97] on label "[GEOGRAPHIC_DATA]" at bounding box center [183, 95] width 45 height 5
click at [165, 96] on input "[GEOGRAPHIC_DATA]" at bounding box center [163, 95] width 4 height 4
checkbox input "true"
click at [187, 105] on label "San Antonio" at bounding box center [175, 102] width 29 height 5
click at [165, 104] on input "San Antonio" at bounding box center [163, 102] width 4 height 4
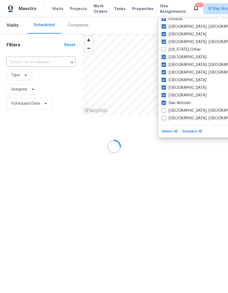
checkbox input "true"
click at [189, 111] on label "[GEOGRAPHIC_DATA], [GEOGRAPHIC_DATA]" at bounding box center [203, 110] width 85 height 5
click at [165, 111] on input "[GEOGRAPHIC_DATA], [GEOGRAPHIC_DATA]" at bounding box center [163, 110] width 4 height 4
checkbox input "true"
click at [186, 119] on label "[GEOGRAPHIC_DATA], [GEOGRAPHIC_DATA]" at bounding box center [203, 118] width 85 height 5
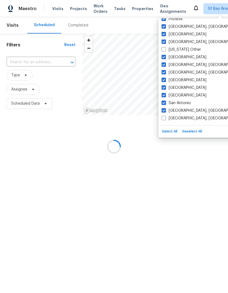
click at [165, 119] on input "[GEOGRAPHIC_DATA], [GEOGRAPHIC_DATA]" at bounding box center [163, 118] width 4 height 4
checkbox input "true"
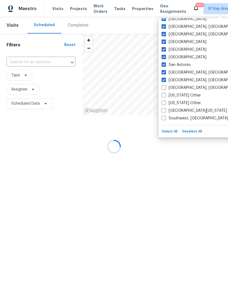
scroll to position [713, 0]
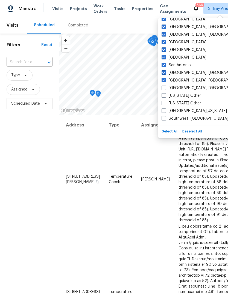
click at [182, 88] on label "[GEOGRAPHIC_DATA], [GEOGRAPHIC_DATA]" at bounding box center [203, 87] width 85 height 5
click at [165, 88] on input "[GEOGRAPHIC_DATA], [GEOGRAPHIC_DATA]" at bounding box center [163, 87] width 4 height 4
checkbox input "true"
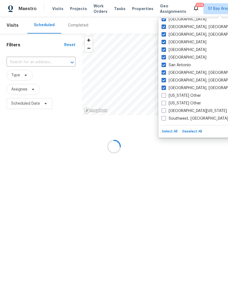
click at [184, 112] on label "[GEOGRAPHIC_DATA][US_STATE]" at bounding box center [193, 110] width 65 height 5
click at [165, 112] on input "[GEOGRAPHIC_DATA][US_STATE]" at bounding box center [163, 110] width 4 height 4
checkbox input "true"
click at [187, 120] on label "Southwest, [GEOGRAPHIC_DATA]" at bounding box center [194, 118] width 67 height 5
click at [165, 120] on input "Southwest, [GEOGRAPHIC_DATA]" at bounding box center [163, 118] width 4 height 4
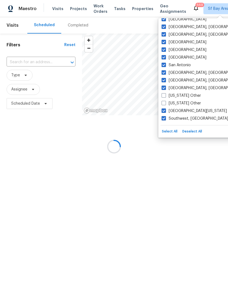
checkbox input "true"
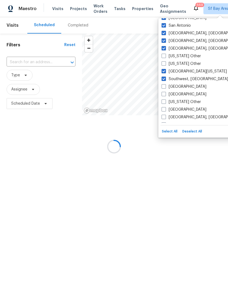
scroll to position [753, 0]
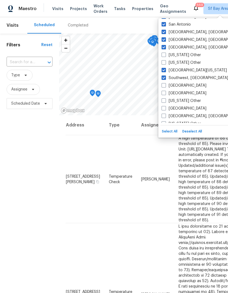
click at [178, 88] on label "[GEOGRAPHIC_DATA]" at bounding box center [183, 85] width 45 height 5
click at [165, 87] on input "[GEOGRAPHIC_DATA]" at bounding box center [163, 85] width 4 height 4
checkbox input "true"
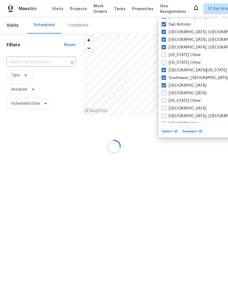
click at [173, 95] on label "[GEOGRAPHIC_DATA]" at bounding box center [183, 93] width 45 height 5
click at [165, 94] on input "[GEOGRAPHIC_DATA]" at bounding box center [163, 93] width 4 height 4
checkbox input "true"
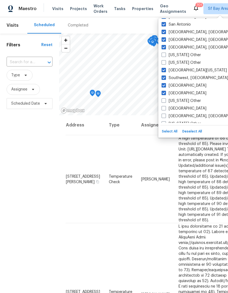
click at [177, 110] on label "[GEOGRAPHIC_DATA]" at bounding box center [183, 108] width 45 height 5
click at [165, 109] on input "[GEOGRAPHIC_DATA]" at bounding box center [163, 108] width 4 height 4
checkbox input "true"
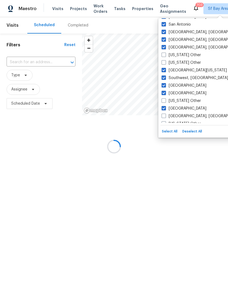
click at [181, 115] on label "[GEOGRAPHIC_DATA], [GEOGRAPHIC_DATA]" at bounding box center [203, 116] width 85 height 5
click at [165, 115] on input "[GEOGRAPHIC_DATA], [GEOGRAPHIC_DATA]" at bounding box center [163, 116] width 4 height 4
checkbox input "true"
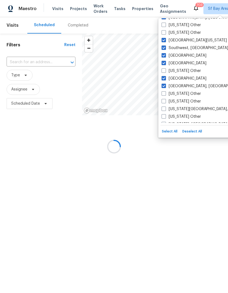
scroll to position [786, 0]
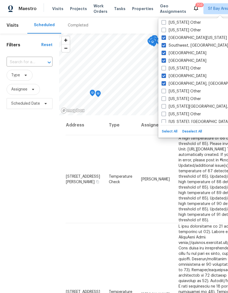
click at [193, 108] on label "[US_STATE][GEOGRAPHIC_DATA], [GEOGRAPHIC_DATA]" at bounding box center [213, 106] width 105 height 5
click at [165, 108] on input "[US_STATE][GEOGRAPHIC_DATA], [GEOGRAPHIC_DATA]" at bounding box center [163, 106] width 4 height 4
checkbox input "true"
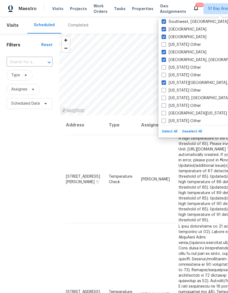
scroll to position [824, 0]
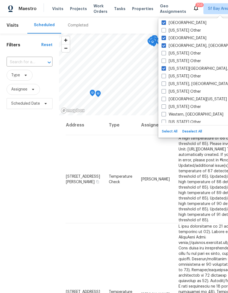
click at [195, 86] on label "[US_STATE], [GEOGRAPHIC_DATA]" at bounding box center [194, 83] width 67 height 5
click at [165, 85] on input "[US_STATE], [GEOGRAPHIC_DATA]" at bounding box center [163, 83] width 4 height 4
checkbox input "true"
click at [187, 101] on label "[GEOGRAPHIC_DATA][US_STATE]" at bounding box center [193, 99] width 65 height 5
click at [165, 100] on input "[GEOGRAPHIC_DATA][US_STATE]" at bounding box center [163, 99] width 4 height 4
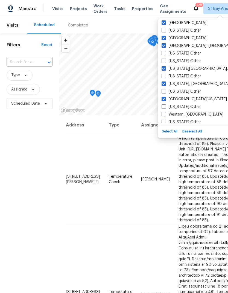
checkbox input "true"
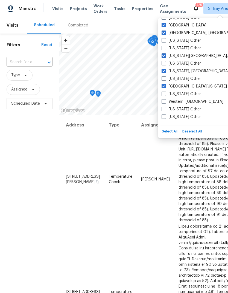
scroll to position [837, 0]
click at [184, 102] on label "Western, [GEOGRAPHIC_DATA]" at bounding box center [192, 101] width 62 height 5
click at [165, 102] on input "Western, [GEOGRAPHIC_DATA]" at bounding box center [163, 101] width 4 height 4
checkbox input "true"
click at [115, 10] on span "Tasks" at bounding box center [119, 9] width 11 height 4
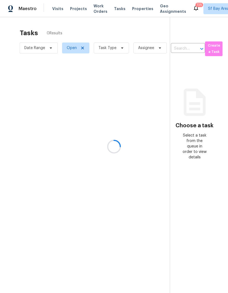
click at [115, 50] on div at bounding box center [114, 146] width 228 height 293
click at [112, 46] on div at bounding box center [114, 146] width 228 height 293
click at [102, 50] on div at bounding box center [114, 146] width 228 height 293
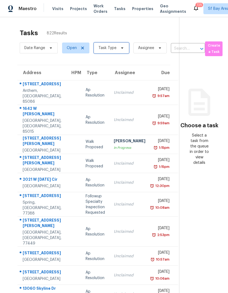
click at [113, 52] on span "Task Type" at bounding box center [111, 48] width 35 height 11
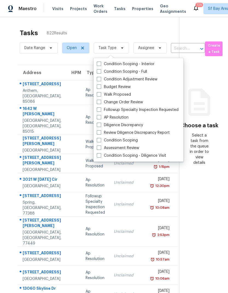
click at [127, 147] on label "Assessment Review" at bounding box center [118, 147] width 42 height 5
click at [100, 147] on input "Assessment Review" at bounding box center [99, 147] width 4 height 4
checkbox input "true"
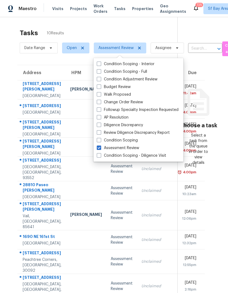
click at [27, 85] on div "[STREET_ADDRESS][PERSON_NAME]" at bounding box center [42, 87] width 39 height 12
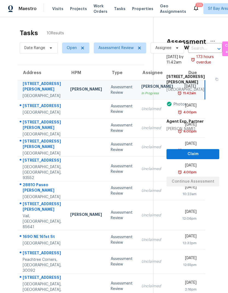
click at [32, 115] on div "[GEOGRAPHIC_DATA]" at bounding box center [42, 112] width 39 height 5
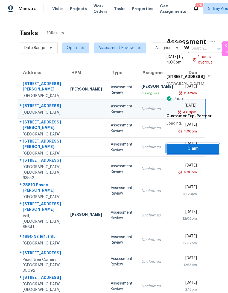
click at [195, 148] on span "Claim" at bounding box center [193, 148] width 44 height 7
click at [197, 151] on span "Claim" at bounding box center [193, 148] width 44 height 7
click at [201, 148] on span "Start Assessment" at bounding box center [193, 148] width 44 height 7
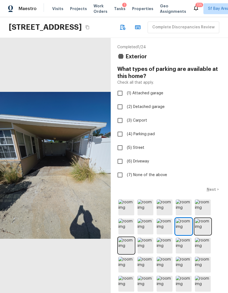
click at [124, 126] on input "(3) Carport" at bounding box center [119, 120] width 11 height 11
checkbox input "true"
click at [212, 192] on p "Next" at bounding box center [211, 189] width 10 height 5
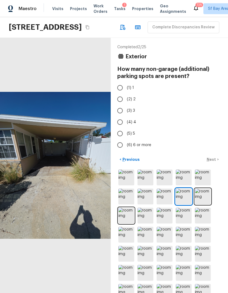
click at [119, 94] on input "(1) 1" at bounding box center [119, 87] width 11 height 11
radio input "true"
click at [213, 162] on p "Next" at bounding box center [211, 159] width 10 height 5
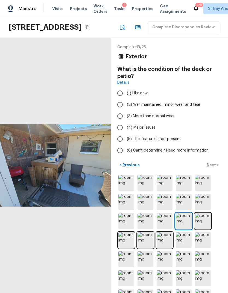
click at [122, 133] on input "(4) Major issues" at bounding box center [119, 127] width 11 height 11
radio input "true"
click at [210, 168] on p "Next" at bounding box center [211, 164] width 10 height 5
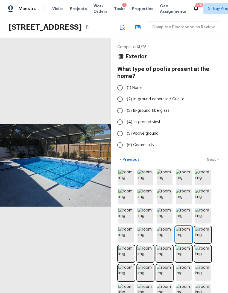
click at [127, 262] on img at bounding box center [126, 254] width 16 height 16
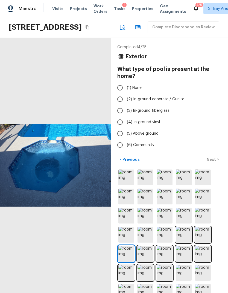
click at [147, 262] on img at bounding box center [145, 254] width 16 height 16
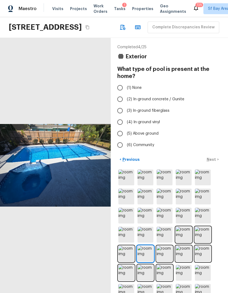
click at [165, 262] on img at bounding box center [164, 254] width 16 height 16
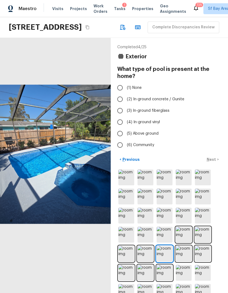
click at [117, 128] on input "(4) In-ground vinyl" at bounding box center [119, 122] width 11 height 11
radio input "true"
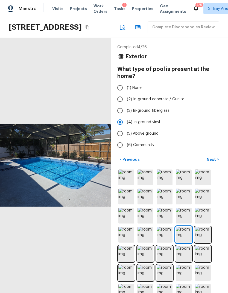
click at [210, 162] on p "Next" at bounding box center [211, 159] width 10 height 5
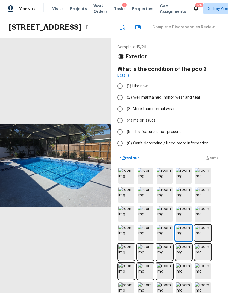
click at [122, 103] on input "(2) Well maintained, minor wear and tear" at bounding box center [119, 97] width 11 height 11
radio input "true"
click at [214, 161] on p "Next" at bounding box center [211, 157] width 10 height 5
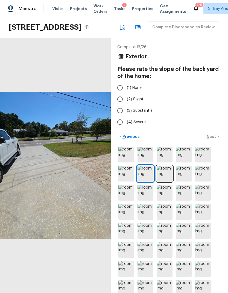
click at [121, 117] on input "(3) Substantial" at bounding box center [119, 110] width 11 height 11
radio input "true"
click at [117, 105] on input "(2) Slight" at bounding box center [119, 99] width 11 height 11
radio input "true"
click at [212, 139] on p "Next" at bounding box center [211, 136] width 10 height 5
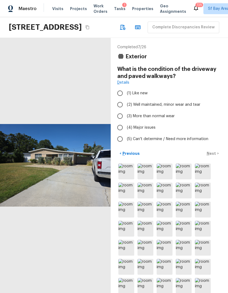
click at [120, 133] on input "(4) Major issues" at bounding box center [119, 127] width 11 height 11
radio input "true"
click at [213, 156] on p "Next" at bounding box center [211, 153] width 10 height 5
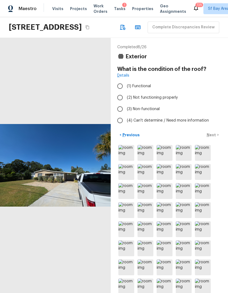
click at [121, 115] on input "(3) Non-functional" at bounding box center [119, 108] width 11 height 11
radio input "true"
click at [215, 138] on p "Next" at bounding box center [211, 134] width 10 height 5
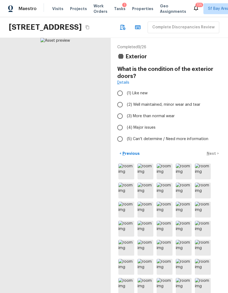
click at [120, 133] on input "(4) Major issues" at bounding box center [119, 127] width 11 height 11
radio input "true"
click at [212, 156] on p "Next" at bounding box center [211, 153] width 10 height 5
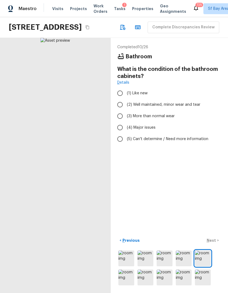
click at [121, 133] on input "(4) Major issues" at bounding box center [119, 127] width 11 height 11
radio input "true"
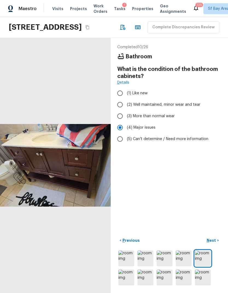
click at [213, 245] on button "Next >" at bounding box center [212, 240] width 17 height 9
click at [119, 133] on input "(4) Major issues" at bounding box center [119, 127] width 11 height 11
radio input "true"
click at [216, 245] on button "Next >" at bounding box center [212, 240] width 17 height 9
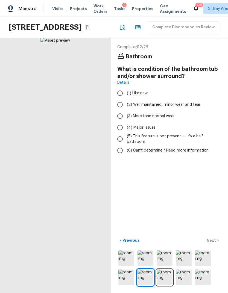
click at [121, 133] on input "(4) Major issues" at bounding box center [119, 127] width 11 height 11
radio input "true"
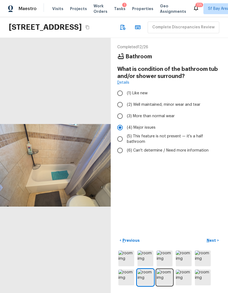
click at [215, 243] on p "Next" at bounding box center [211, 240] width 10 height 5
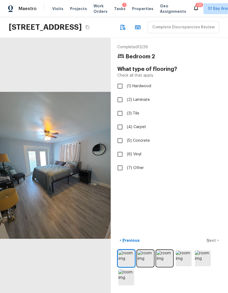
click at [118, 160] on input "(6) Vinyl" at bounding box center [119, 154] width 11 height 11
checkbox input "true"
click at [211, 245] on button "Next >" at bounding box center [212, 240] width 17 height 9
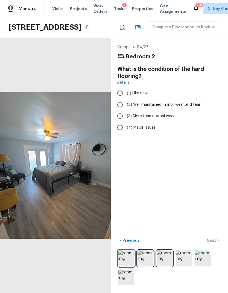
click at [118, 111] on input "(2) Well maintained, minor wear and tear" at bounding box center [119, 104] width 11 height 11
radio input "true"
click at [213, 243] on p "Next" at bounding box center [211, 240] width 10 height 5
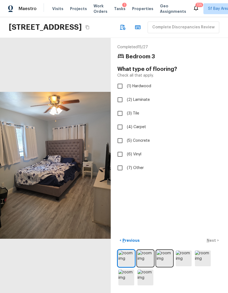
click at [120, 160] on input "(6) Vinyl" at bounding box center [119, 154] width 11 height 11
checkbox input "true"
click at [212, 245] on div "< Previous Next >" at bounding box center [169, 240] width 104 height 9
click at [214, 243] on p "Next" at bounding box center [211, 240] width 10 height 5
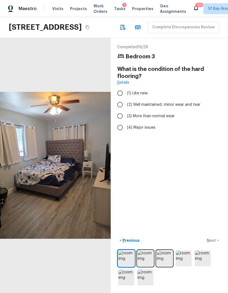
click at [122, 122] on input "(3) More than normal wear" at bounding box center [119, 116] width 11 height 11
radio input "true"
click at [212, 243] on p "Next" at bounding box center [211, 240] width 10 height 5
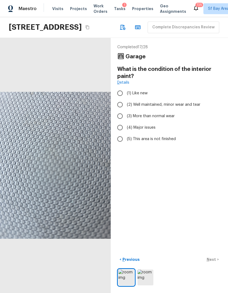
scroll to position [12, 0]
click at [119, 130] on input "(4) Major issues" at bounding box center [119, 127] width 11 height 11
radio input "true"
click at [213, 263] on p "Next" at bounding box center [211, 259] width 10 height 5
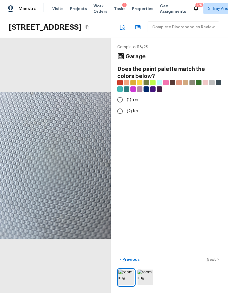
click at [120, 96] on input "(1) Yes" at bounding box center [119, 99] width 11 height 11
radio input "true"
click at [212, 263] on p "Next" at bounding box center [211, 259] width 10 height 5
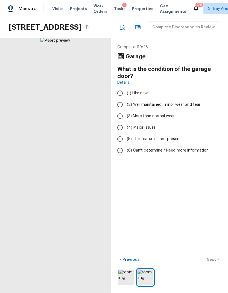
click at [213, 264] on div "< Previous Next >" at bounding box center [169, 259] width 104 height 9
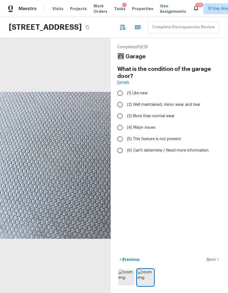
click at [120, 133] on input "(5) This feature is not present" at bounding box center [119, 138] width 11 height 11
radio input "true"
click at [120, 126] on input "(4) Major issues" at bounding box center [119, 127] width 11 height 11
radio input "true"
click at [214, 263] on p "Next" at bounding box center [211, 259] width 10 height 5
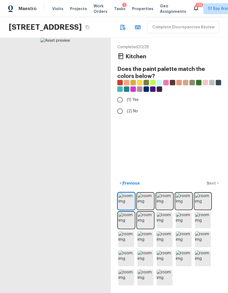
click at [121, 116] on input "(2) No" at bounding box center [119, 111] width 11 height 11
radio input "true"
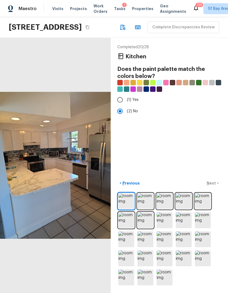
click at [210, 188] on div "< Previous Next >" at bounding box center [169, 183] width 104 height 9
click at [212, 186] on p "Next" at bounding box center [211, 183] width 10 height 5
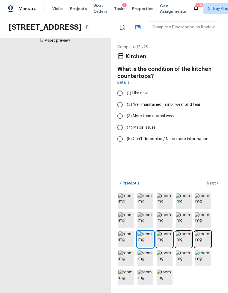
click at [121, 127] on input "(4) Major issues" at bounding box center [119, 127] width 11 height 11
radio input "true"
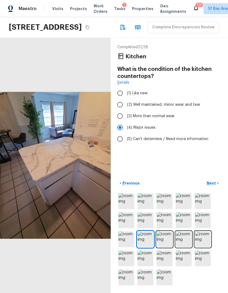
click at [117, 120] on input "(3) More than normal wear" at bounding box center [119, 116] width 11 height 11
radio input "true"
click at [215, 186] on p "Next" at bounding box center [211, 183] width 10 height 5
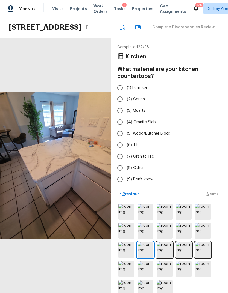
click at [119, 113] on input "(3) Quartz" at bounding box center [119, 110] width 11 height 11
radio input "true"
click at [210, 199] on div "< Previous Next >" at bounding box center [169, 194] width 104 height 9
click at [216, 199] on button "Next >" at bounding box center [212, 194] width 17 height 9
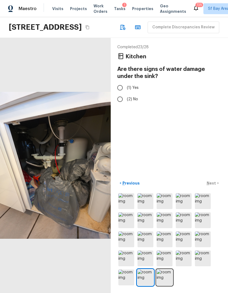
click at [118, 86] on input "(1) Yes" at bounding box center [119, 87] width 11 height 11
radio input "true"
click at [214, 188] on button "Next >" at bounding box center [212, 183] width 17 height 9
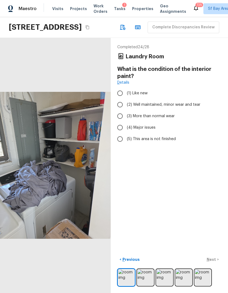
click at [120, 127] on input "(4) Major issues" at bounding box center [119, 127] width 11 height 11
radio input "true"
click at [213, 263] on p "Next" at bounding box center [211, 259] width 10 height 5
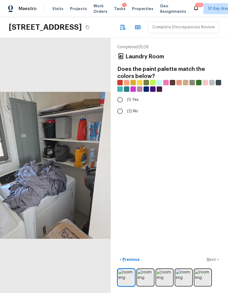
click at [119, 112] on input "(2) No" at bounding box center [119, 111] width 11 height 11
radio input "true"
click at [216, 263] on p "Next" at bounding box center [211, 259] width 10 height 5
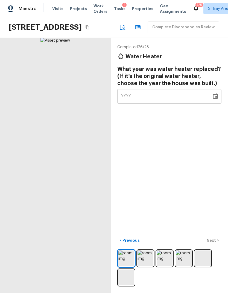
scroll to position [0, 0]
click at [117, 33] on button "button" at bounding box center [122, 27] width 11 height 11
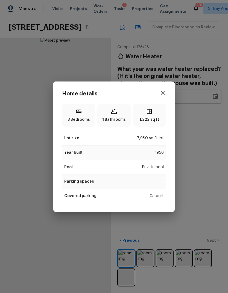
click at [164, 92] on icon "button" at bounding box center [162, 93] width 7 height 7
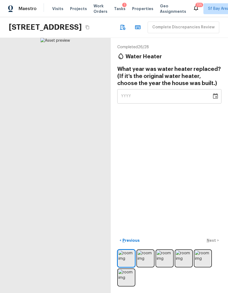
click at [181, 267] on img at bounding box center [183, 259] width 16 height 16
click at [161, 267] on img at bounding box center [164, 259] width 16 height 16
click at [200, 267] on img at bounding box center [203, 259] width 16 height 16
click at [147, 267] on img at bounding box center [145, 259] width 16 height 16
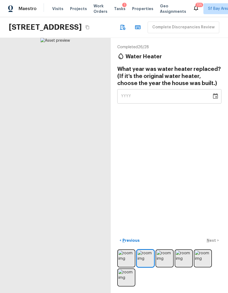
click at [148, 267] on img at bounding box center [145, 259] width 16 height 16
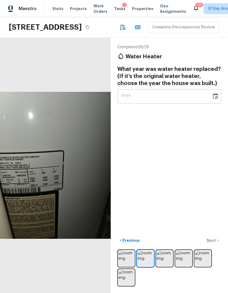
click at [165, 96] on div "YYYY" at bounding box center [164, 96] width 87 height 14
type input "1956"
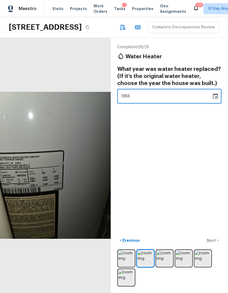
click at [196, 172] on div "Completed 26 / 28 Water Heater What year was water heater replaced? (If it’s th…" at bounding box center [169, 165] width 117 height 255
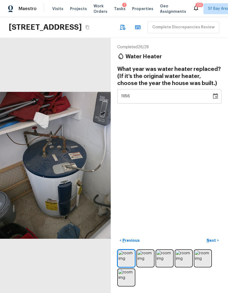
click at [215, 243] on p "Next" at bounding box center [211, 240] width 10 height 5
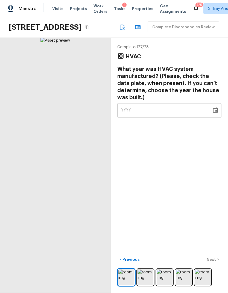
scroll to position [20, 0]
click at [205, 276] on img at bounding box center [203, 278] width 16 height 16
click at [204, 278] on img at bounding box center [203, 278] width 16 height 16
click at [167, 103] on div "YYYY" at bounding box center [164, 110] width 87 height 14
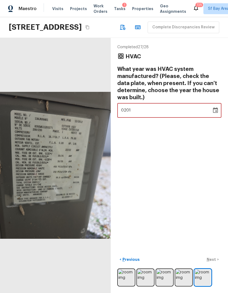
type input "2012"
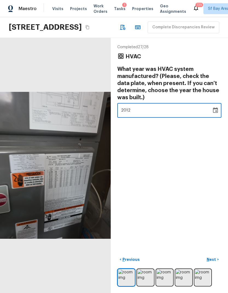
click at [186, 160] on div "Completed 27 / 28 HVAC What year was HVAC system manufactured? (Please, check t…" at bounding box center [169, 165] width 117 height 255
click at [215, 260] on p "Next" at bounding box center [211, 259] width 10 height 5
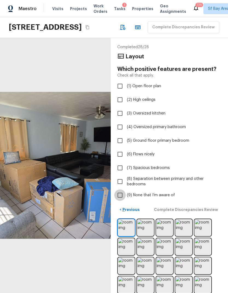
click at [116, 190] on input "(9) None that I’m aware of" at bounding box center [119, 195] width 11 height 11
checkbox input "true"
click at [207, 207] on p "Complete Discrepancies Review" at bounding box center [186, 209] width 65 height 5
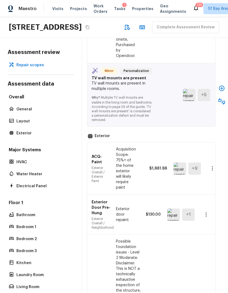
scroll to position [992, 4]
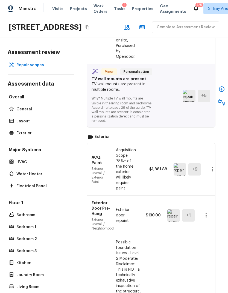
click at [221, 87] on icon "button" at bounding box center [221, 89] width 5 height 5
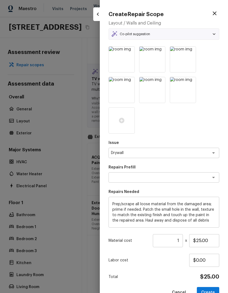
type textarea "Patch Small Hole in Drywall"
click at [210, 285] on div "Issue Drywall x ​ Repairs Prefill Patch Small Hole in Drywall x ​ Repairs Neede…" at bounding box center [163, 172] width 111 height 252
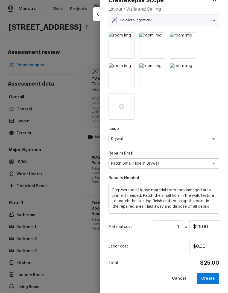
scroll to position [14, 0]
click at [209, 278] on button "Create" at bounding box center [208, 279] width 22 height 11
type input "$0.00"
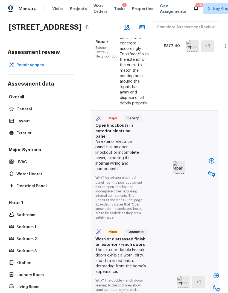
scroll to position [1550, 0]
click at [209, 158] on icon "button" at bounding box center [211, 161] width 7 height 7
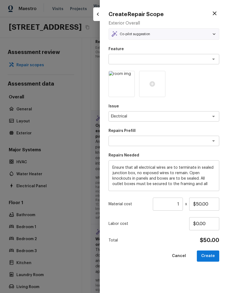
type textarea "Terminate/Conceal Wiring"
click at [213, 255] on button "Create" at bounding box center [208, 256] width 22 height 11
type input "$0.00"
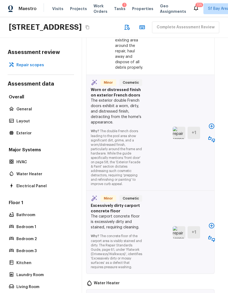
scroll to position [1769, 5]
click at [210, 124] on icon "button" at bounding box center [211, 126] width 5 height 5
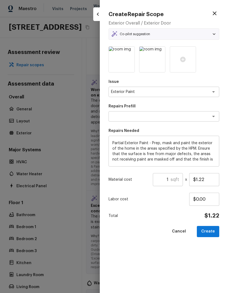
type textarea "Partial Exterior Paint LABOR ONLY"
click at [212, 180] on input "$1.22" at bounding box center [204, 179] width 30 height 13
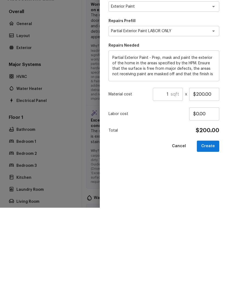
click at [205, 226] on button "Create" at bounding box center [208, 231] width 22 height 11
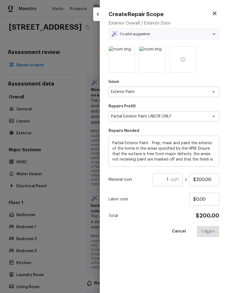
type input "$1.22"
type input "$0.00"
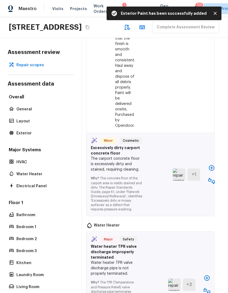
scroll to position [1976, 5]
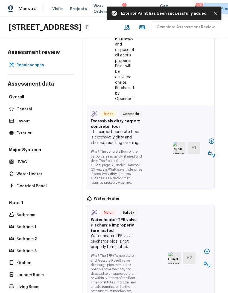
click at [210, 139] on icon "button" at bounding box center [211, 141] width 5 height 5
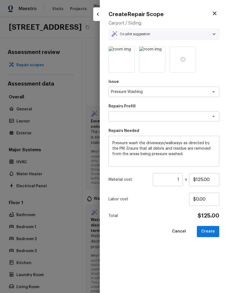
type textarea "Pressure Wash Drive/Walk Way"
click at [209, 231] on button "Create" at bounding box center [208, 231] width 22 height 11
type input "$0.00"
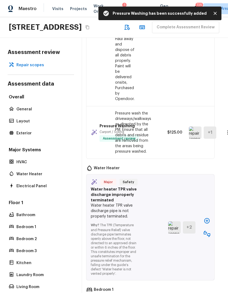
click at [206, 216] on button "button" at bounding box center [206, 221] width 11 height 11
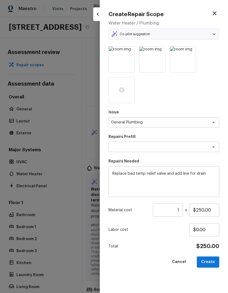
type textarea "Water Heater TP line"
click at [213, 259] on button "Create" at bounding box center [208, 262] width 22 height 11
type input "$0.00"
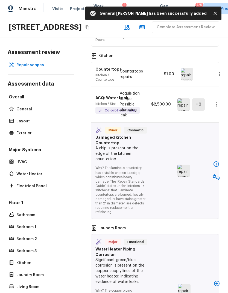
scroll to position [2213, 0]
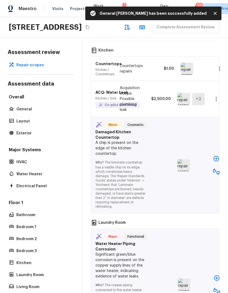
click at [215, 156] on icon "button" at bounding box center [215, 158] width 5 height 5
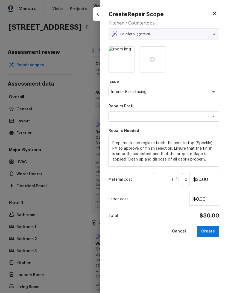
type textarea "Reglaze Countertop (Color)"
click at [174, 180] on input "1" at bounding box center [164, 179] width 23 height 13
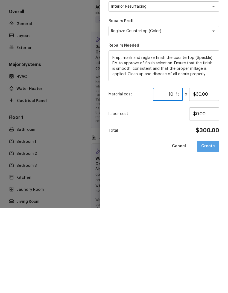
click at [212, 226] on button "Create" at bounding box center [208, 231] width 22 height 11
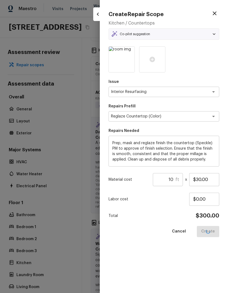
type input "1"
type input "$0.00"
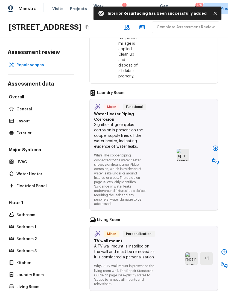
scroll to position [2396, 1]
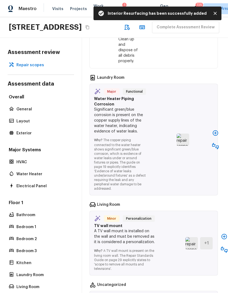
click at [215, 130] on icon "button" at bounding box center [214, 132] width 5 height 5
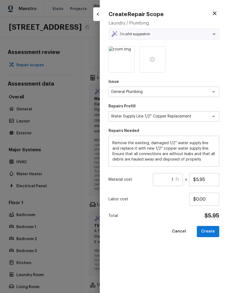
click at [174, 177] on input "1" at bounding box center [164, 179] width 23 height 13
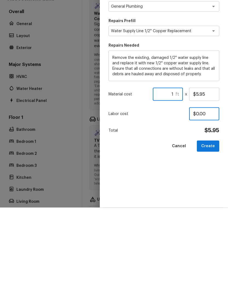
click at [205, 193] on input "$0.00" at bounding box center [204, 199] width 30 height 13
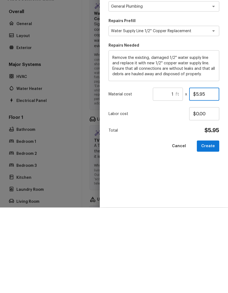
click at [203, 173] on input "$5.95" at bounding box center [204, 179] width 30 height 13
click at [206, 173] on input "$5.95" at bounding box center [204, 179] width 30 height 13
click at [198, 173] on input "$5.95" at bounding box center [204, 179] width 30 height 13
click at [200, 173] on input "$5.95" at bounding box center [204, 179] width 30 height 13
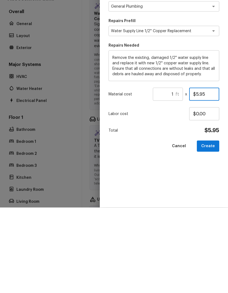
click at [199, 173] on input "$5.95" at bounding box center [204, 179] width 30 height 13
click at [208, 226] on button "Create" at bounding box center [208, 231] width 22 height 11
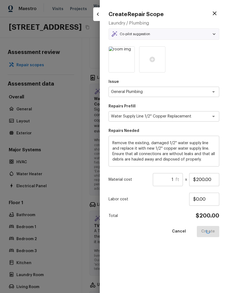
type input "$5.95"
type input "$0.00"
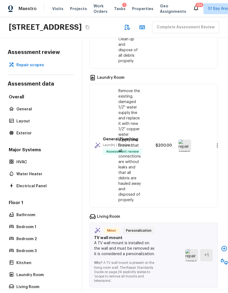
click at [222, 246] on icon "button" at bounding box center [223, 248] width 5 height 5
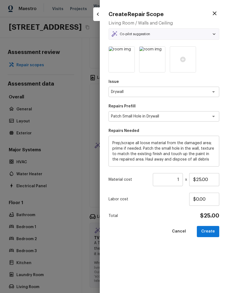
click at [209, 232] on button "Create" at bounding box center [208, 231] width 22 height 11
type input "$0.00"
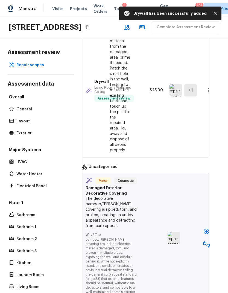
scroll to position [2596, 10]
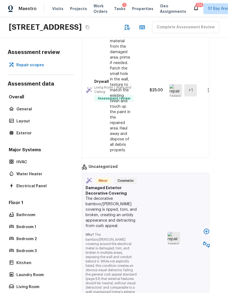
click at [206, 228] on icon "button" at bounding box center [206, 231] width 7 height 7
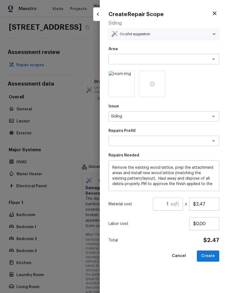
type textarea "Replace Wood Lattice"
click at [210, 203] on input "$2.47" at bounding box center [204, 204] width 30 height 13
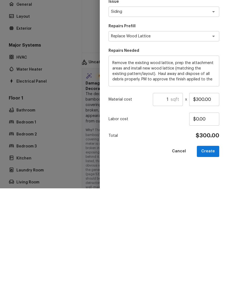
click at [207, 251] on button "Create" at bounding box center [208, 256] width 22 height 11
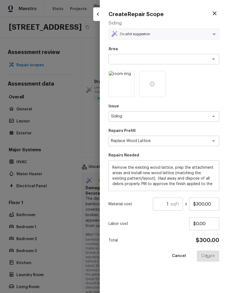
type input "$2.47"
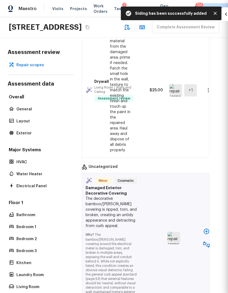
type input "$0.00"
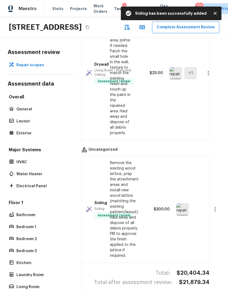
scroll to position [2609, 10]
click at [152, 22] on button "Complete Assessment Review" at bounding box center [185, 28] width 67 height 12
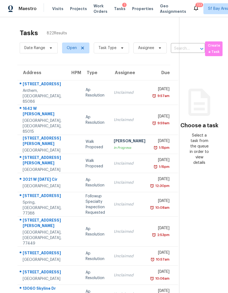
click at [25, 88] on div "Anthem, [GEOGRAPHIC_DATA], 85086" at bounding box center [42, 96] width 39 height 16
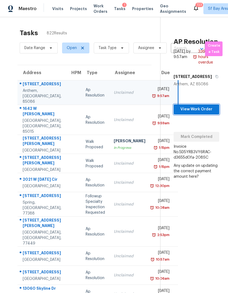
click at [201, 106] on span "View Work Order" at bounding box center [196, 109] width 37 height 7
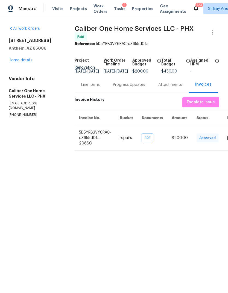
scroll to position [20, 0]
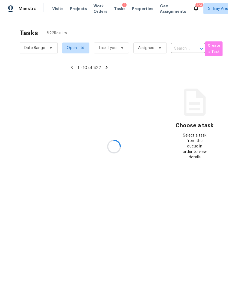
click at [103, 32] on div at bounding box center [114, 146] width 228 height 293
click at [105, 29] on div at bounding box center [114, 146] width 228 height 293
click at [118, 28] on div at bounding box center [114, 146] width 228 height 293
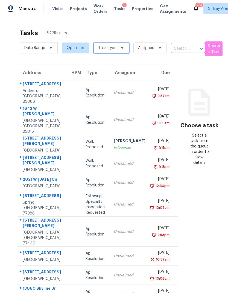
click at [112, 45] on span "Task Type" at bounding box center [107, 47] width 18 height 5
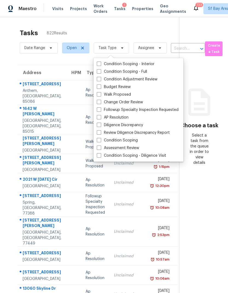
click at [127, 145] on label "Assessment Review" at bounding box center [118, 147] width 42 height 5
click at [100, 145] on input "Assessment Review" at bounding box center [99, 147] width 4 height 4
checkbox input "true"
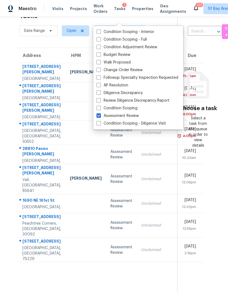
scroll to position [38, 0]
click at [39, 205] on div "1690 NE 161st St" at bounding box center [41, 201] width 39 height 7
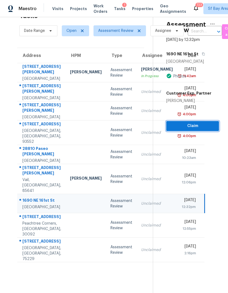
click at [193, 123] on span "Claim" at bounding box center [192, 126] width 44 height 7
click at [190, 123] on span "Claim" at bounding box center [192, 126] width 44 height 7
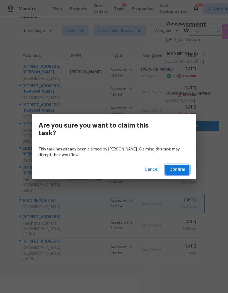
click at [183, 171] on span "Confirm" at bounding box center [177, 169] width 16 height 7
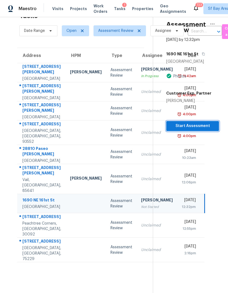
click at [198, 123] on span "Start Assessment" at bounding box center [192, 126] width 44 height 7
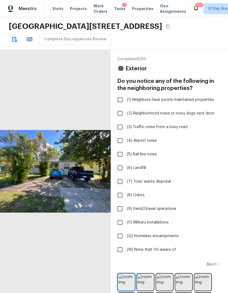
click at [120, 250] on input "(W) None that I’m aware of" at bounding box center [119, 249] width 11 height 11
checkbox input "true"
click at [213, 266] on p "Next" at bounding box center [211, 264] width 10 height 5
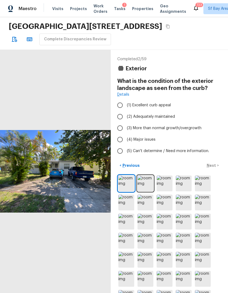
click at [118, 127] on input "(3) More than normal growth/overgrowth" at bounding box center [119, 128] width 11 height 11
radio input "true"
click at [121, 138] on input "(4) Major issues" at bounding box center [119, 139] width 11 height 11
radio input "true"
click at [212, 164] on div "< Previous Next >" at bounding box center [169, 165] width 104 height 9
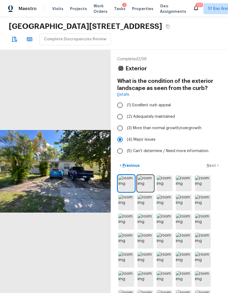
click at [212, 165] on div "< Previous Next >" at bounding box center [169, 165] width 104 height 9
click at [215, 169] on div "< Previous Next >" at bounding box center [169, 165] width 104 height 9
click at [213, 167] on div "< Previous Next >" at bounding box center [169, 165] width 104 height 9
click at [141, 185] on img at bounding box center [145, 184] width 16 height 16
click at [215, 165] on p "Next" at bounding box center [211, 165] width 10 height 5
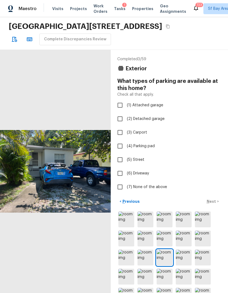
click at [118, 186] on input "(7) None of the above" at bounding box center [119, 187] width 11 height 11
checkbox input "true"
click at [116, 174] on input "(6) Driveway" at bounding box center [119, 173] width 11 height 11
checkbox input "true"
click at [121, 188] on input "(7) None of the above" at bounding box center [119, 187] width 11 height 11
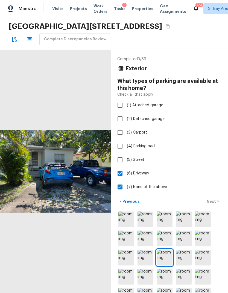
checkbox input "false"
click at [213, 202] on p "Next" at bounding box center [211, 201] width 10 height 5
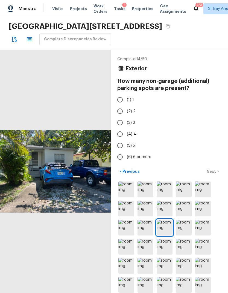
click at [117, 113] on input "(2) 2" at bounding box center [119, 111] width 11 height 11
radio input "true"
click at [215, 171] on p "Next" at bounding box center [211, 171] width 10 height 5
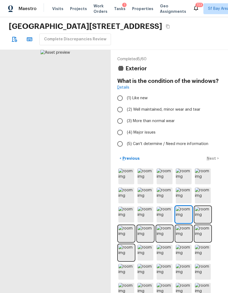
click at [121, 122] on input "(3) More than normal wear" at bounding box center [119, 120] width 11 height 11
radio input "true"
click at [214, 160] on div "< Previous Next >" at bounding box center [169, 158] width 104 height 9
click at [210, 158] on div "< Previous Next >" at bounding box center [169, 158] width 104 height 9
click at [212, 158] on p "Next" at bounding box center [211, 158] width 10 height 5
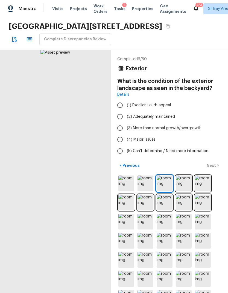
click at [117, 142] on input "(4) Major issues" at bounding box center [119, 139] width 11 height 11
radio input "true"
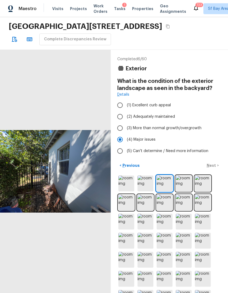
click at [212, 166] on p "Next" at bounding box center [211, 165] width 10 height 5
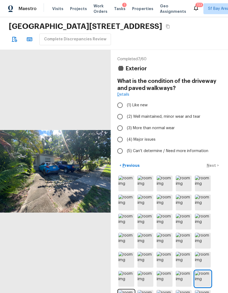
click at [117, 140] on input "(4) Major issues" at bounding box center [119, 139] width 11 height 11
radio input "true"
click at [211, 166] on p "Next" at bounding box center [211, 165] width 10 height 5
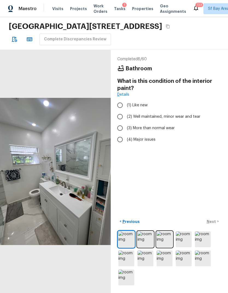
click at [120, 117] on input "(2) Well maintained, minor wear and tear" at bounding box center [119, 116] width 11 height 11
radio input "true"
click at [213, 225] on p "Next" at bounding box center [211, 221] width 10 height 5
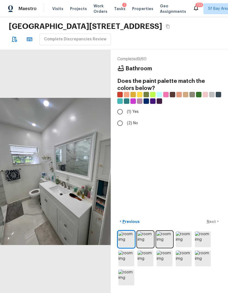
click at [117, 127] on input "(2) No" at bounding box center [119, 123] width 11 height 11
radio input "true"
click at [214, 225] on p "Next" at bounding box center [211, 221] width 10 height 5
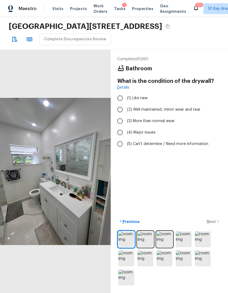
click at [120, 122] on input "(3) More than normal wear" at bounding box center [119, 120] width 11 height 11
radio input "true"
click at [123, 112] on input "(2) Well maintained, minor wear and tear" at bounding box center [119, 109] width 11 height 11
radio input "true"
click at [211, 226] on div "< Previous Next >" at bounding box center [169, 221] width 104 height 9
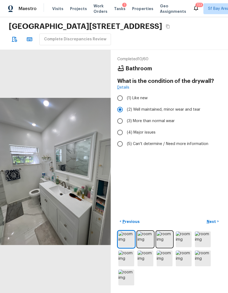
click at [213, 225] on p "Next" at bounding box center [211, 221] width 10 height 5
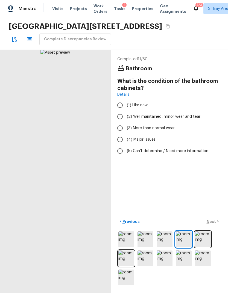
click at [119, 117] on input "(2) Well maintained, minor wear and tear" at bounding box center [119, 116] width 11 height 11
radio input "true"
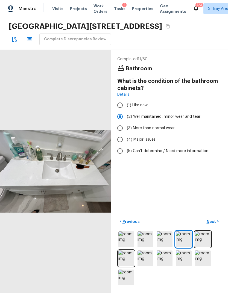
click at [214, 225] on p "Next" at bounding box center [211, 221] width 10 height 5
click at [119, 118] on input "(2) Well maintained, minor wear and tear" at bounding box center [119, 116] width 11 height 11
radio input "true"
click at [212, 225] on p "Next" at bounding box center [211, 221] width 10 height 5
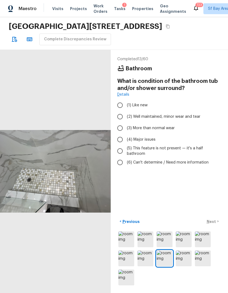
click at [120, 117] on input "(2) Well maintained, minor wear and tear" at bounding box center [119, 116] width 11 height 11
radio input "true"
click at [212, 225] on p "Next" at bounding box center [211, 221] width 10 height 5
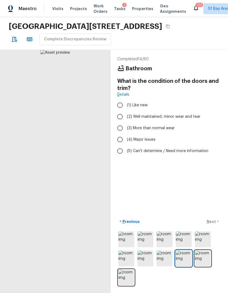
click at [120, 117] on input "(2) Well maintained, minor wear and tear" at bounding box center [119, 116] width 11 height 11
radio input "true"
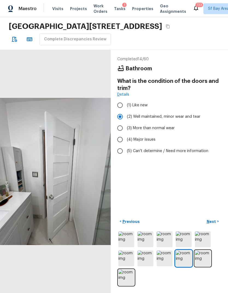
click at [212, 225] on p "Next" at bounding box center [211, 221] width 10 height 5
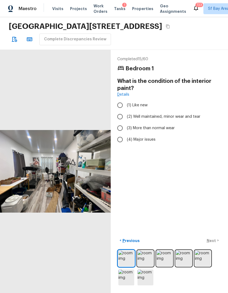
click at [118, 130] on input "(3) More than normal wear" at bounding box center [119, 128] width 11 height 11
radio input "true"
click at [213, 245] on div "< Previous Next >" at bounding box center [169, 240] width 104 height 9
click at [213, 244] on p "Next" at bounding box center [211, 240] width 10 height 5
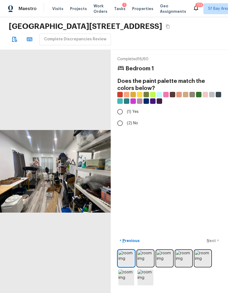
click at [118, 123] on input "(2) No" at bounding box center [119, 123] width 11 height 11
radio input "true"
click at [213, 244] on p "Next" at bounding box center [211, 240] width 10 height 5
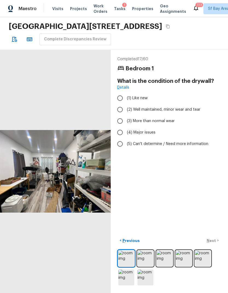
click at [120, 121] on input "(3) More than normal wear" at bounding box center [119, 120] width 11 height 11
radio input "true"
click at [215, 244] on p "Next" at bounding box center [211, 240] width 10 height 5
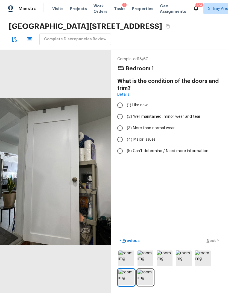
click at [121, 117] on input "(2) Well maintained, minor wear and tear" at bounding box center [119, 116] width 11 height 11
radio input "true"
click at [214, 244] on p "Next" at bounding box center [211, 240] width 10 height 5
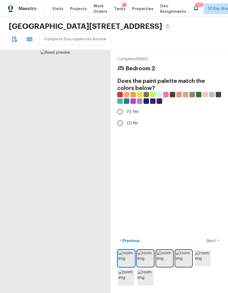
click at [117, 126] on input "(2) No" at bounding box center [119, 123] width 11 height 11
radio input "true"
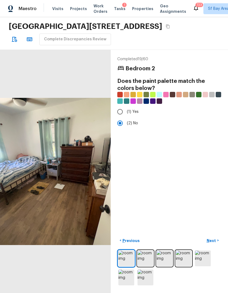
click at [117, 125] on input "(2) No" at bounding box center [119, 123] width 11 height 11
click at [215, 244] on p "Next" at bounding box center [211, 240] width 10 height 5
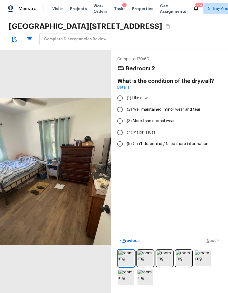
click at [120, 120] on input "(3) More than normal wear" at bounding box center [119, 120] width 11 height 11
radio input "true"
click at [212, 244] on p "Next" at bounding box center [211, 240] width 10 height 5
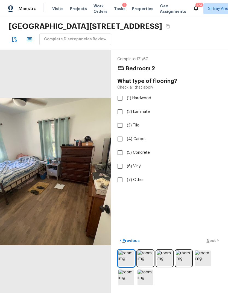
click at [119, 165] on input "(6) Vinyl" at bounding box center [119, 166] width 11 height 11
checkbox input "true"
click at [212, 244] on p "Next" at bounding box center [211, 240] width 10 height 5
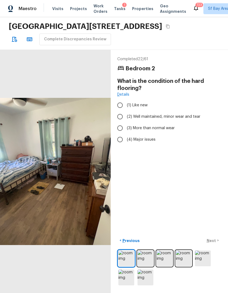
click at [119, 114] on input "(2) Well maintained, minor wear and tear" at bounding box center [119, 116] width 11 height 11
radio input "true"
click at [214, 244] on p "Next" at bounding box center [211, 240] width 10 height 5
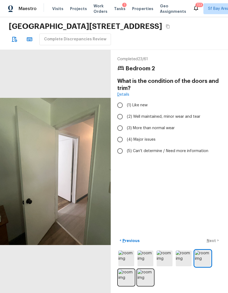
click at [121, 116] on input "(2) Well maintained, minor wear and tear" at bounding box center [119, 116] width 11 height 11
radio input "true"
click at [214, 245] on button "Next >" at bounding box center [212, 240] width 17 height 9
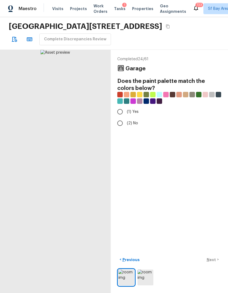
click at [123, 120] on input "(2) No" at bounding box center [119, 123] width 11 height 11
radio input "true"
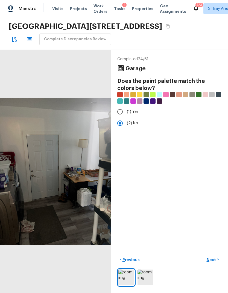
click at [212, 285] on div "Completed 24 / 61 Garage Does the paint palette match the colors below? (1) Yes…" at bounding box center [169, 172] width 117 height 244
click at [213, 263] on p "Next" at bounding box center [211, 259] width 10 height 5
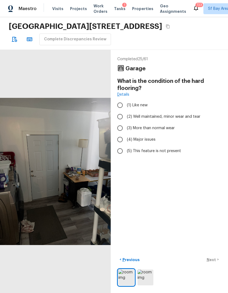
click at [120, 123] on input "(3) More than normal wear" at bounding box center [119, 128] width 11 height 11
radio input "true"
click at [214, 263] on p "Next" at bounding box center [211, 259] width 10 height 5
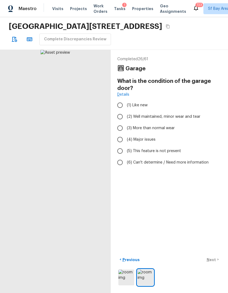
click at [118, 123] on input "(3) More than normal wear" at bounding box center [119, 128] width 11 height 11
radio input "true"
click at [214, 263] on p "Next" at bounding box center [211, 259] width 10 height 5
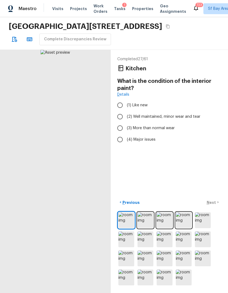
click at [118, 111] on input "(2) Well maintained, minor wear and tear" at bounding box center [119, 116] width 11 height 11
radio input "true"
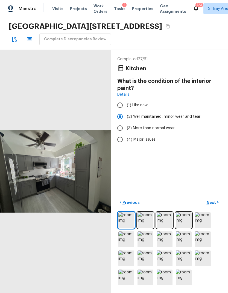
click at [212, 206] on p "Next" at bounding box center [211, 202] width 10 height 5
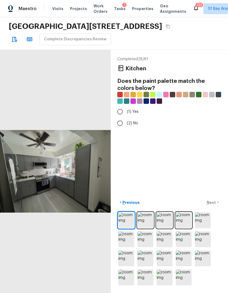
click at [118, 118] on input "(2) No" at bounding box center [119, 123] width 11 height 11
radio input "true"
click at [212, 206] on p "Next" at bounding box center [211, 202] width 10 height 5
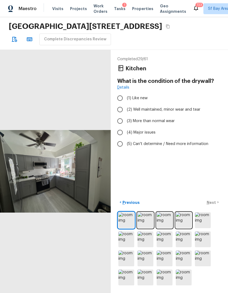
click at [120, 115] on input "(3) More than normal wear" at bounding box center [119, 120] width 11 height 11
radio input "true"
click at [123, 104] on input "(2) Well maintained, minor wear and tear" at bounding box center [119, 109] width 11 height 11
radio input "true"
click at [215, 206] on p "Next" at bounding box center [211, 202] width 10 height 5
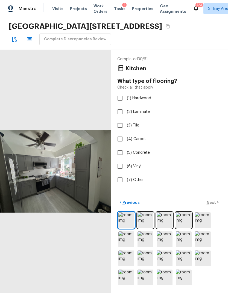
click at [121, 161] on input "(6) Vinyl" at bounding box center [119, 166] width 11 height 11
checkbox input "true"
click at [213, 207] on div "< Previous Next >" at bounding box center [169, 202] width 104 height 9
click at [210, 206] on p "Next" at bounding box center [211, 202] width 10 height 5
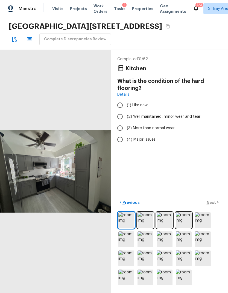
click at [117, 111] on input "(2) Well maintained, minor wear and tear" at bounding box center [119, 116] width 11 height 11
radio input "true"
click at [211, 206] on p "Next" at bounding box center [211, 202] width 10 height 5
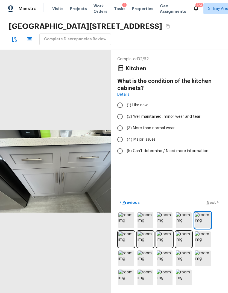
click at [119, 111] on input "(2) Well maintained, minor wear and tear" at bounding box center [119, 116] width 11 height 11
radio input "true"
click at [213, 206] on p "Next" at bounding box center [211, 202] width 10 height 5
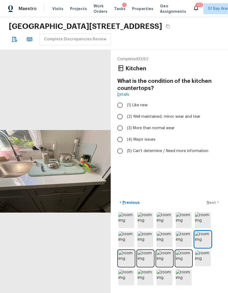
click at [118, 111] on input "(2) Well maintained, minor wear and tear" at bounding box center [119, 116] width 11 height 11
radio input "true"
click at [213, 206] on p "Next" at bounding box center [211, 202] width 10 height 5
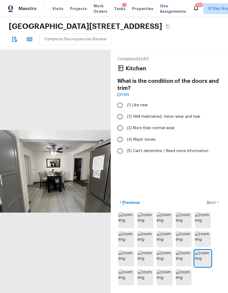
click at [119, 111] on input "(2) Well maintained, minor wear and tear" at bounding box center [119, 116] width 11 height 11
radio input "true"
click at [213, 206] on p "Next" at bounding box center [211, 202] width 10 height 5
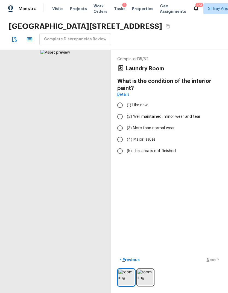
click at [120, 123] on input "(3) More than normal wear" at bounding box center [119, 128] width 11 height 11
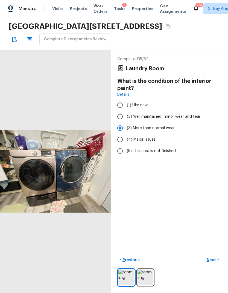
click at [125, 134] on input "(4) Major issues" at bounding box center [119, 139] width 11 height 11
click at [211, 263] on p "Next" at bounding box center [211, 259] width 10 height 5
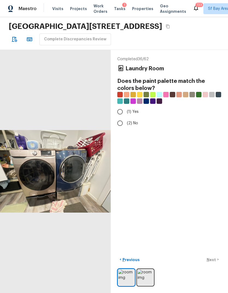
click at [120, 118] on input "(2) No" at bounding box center [119, 123] width 11 height 11
click at [215, 263] on p "Next" at bounding box center [211, 259] width 10 height 5
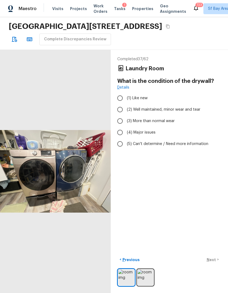
click at [120, 104] on input "(2) Well maintained, minor wear and tear" at bounding box center [119, 109] width 11 height 11
click at [210, 263] on p "Next" at bounding box center [211, 259] width 10 height 5
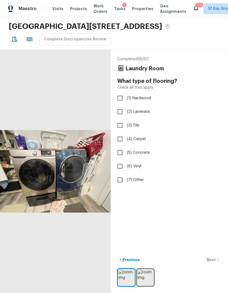
click at [123, 161] on input "(6) Vinyl" at bounding box center [119, 166] width 11 height 11
click at [214, 264] on div "< Previous Next >" at bounding box center [169, 259] width 104 height 9
click at [213, 264] on div "< Previous Next >" at bounding box center [169, 259] width 104 height 9
click at [212, 263] on p "Next" at bounding box center [211, 259] width 10 height 5
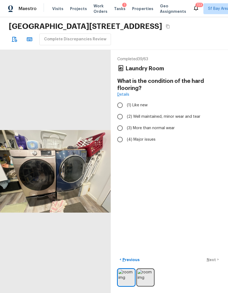
click at [118, 123] on input "(3) More than normal wear" at bounding box center [119, 128] width 11 height 11
click at [216, 264] on button "Next >" at bounding box center [212, 259] width 17 height 9
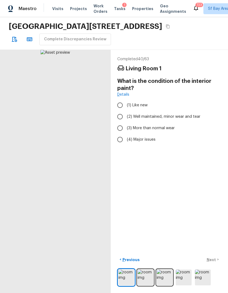
click at [120, 111] on input "(2) Well maintained, minor wear and tear" at bounding box center [119, 116] width 11 height 11
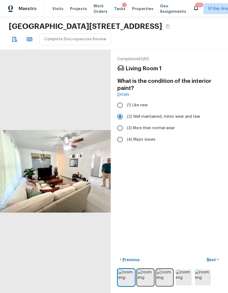
click at [216, 264] on button "Next >" at bounding box center [212, 259] width 17 height 9
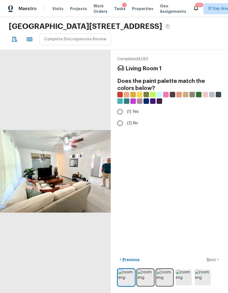
click at [117, 118] on input "(2) No" at bounding box center [119, 123] width 11 height 11
click at [214, 263] on p "Next" at bounding box center [211, 259] width 10 height 5
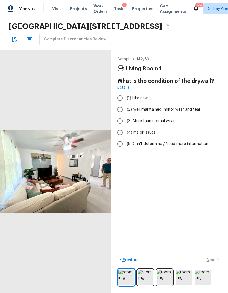
click at [120, 115] on input "(3) More than normal wear" at bounding box center [119, 120] width 11 height 11
click at [214, 263] on p "Next" at bounding box center [211, 259] width 10 height 5
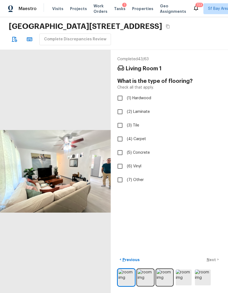
click at [121, 161] on input "(6) Vinyl" at bounding box center [119, 166] width 11 height 11
click at [214, 263] on p "Next" at bounding box center [211, 259] width 10 height 5
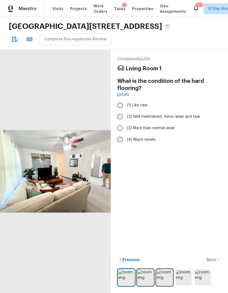
click at [213, 264] on div "< Previous Next >" at bounding box center [169, 259] width 104 height 9
click at [120, 111] on input "(2) Well maintained, minor wear and tear" at bounding box center [119, 116] width 11 height 11
click at [215, 263] on p "Next" at bounding box center [211, 259] width 10 height 5
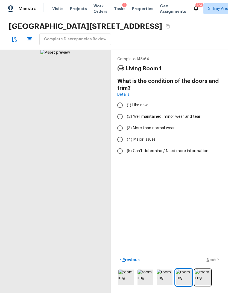
click at [119, 111] on input "(2) Well maintained, minor wear and tear" at bounding box center [119, 116] width 11 height 11
click at [213, 264] on div "< Previous Next >" at bounding box center [169, 259] width 104 height 9
click at [213, 263] on p "Next" at bounding box center [211, 259] width 10 height 5
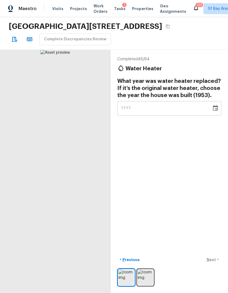
click at [14, 41] on icon "button" at bounding box center [14, 39] width 5 height 5
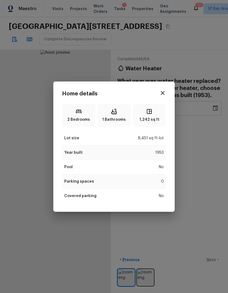
click at [161, 94] on icon "button" at bounding box center [162, 93] width 7 height 7
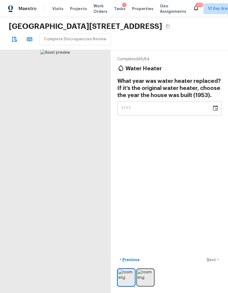
click at [138, 101] on div "YYYY" at bounding box center [164, 108] width 87 height 14
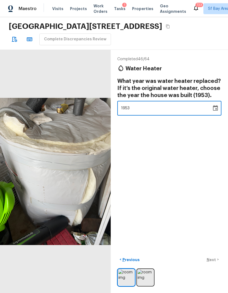
click at [164, 159] on div "Completed 46 / 64 Water Heater What year was water heater replaced? If it’s the…" at bounding box center [169, 172] width 117 height 244
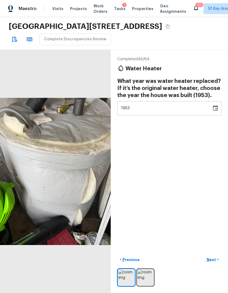
click at [211, 263] on p "Next" at bounding box center [211, 259] width 10 height 5
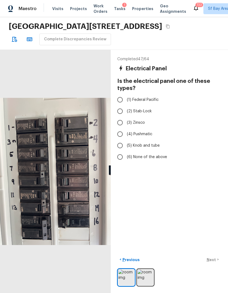
scroll to position [20, 0]
click at [150, 275] on img at bounding box center [145, 278] width 16 height 16
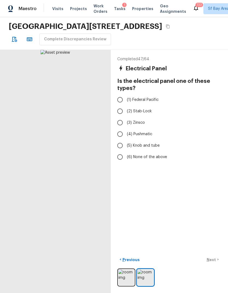
click at [121, 151] on input "(6) None of the above" at bounding box center [119, 156] width 11 height 11
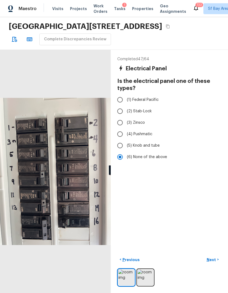
click at [215, 262] on p "Next" at bounding box center [211, 259] width 10 height 5
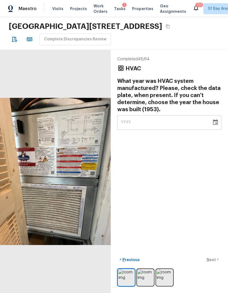
click at [154, 115] on div "YYYY" at bounding box center [164, 122] width 87 height 14
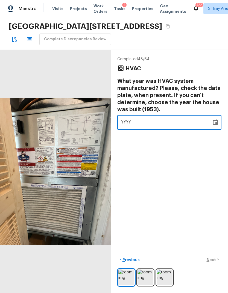
click at [175, 160] on div "Completed 48 / 64 HVAC What year was HVAC system manufactured? Please, check th…" at bounding box center [169, 172] width 117 height 244
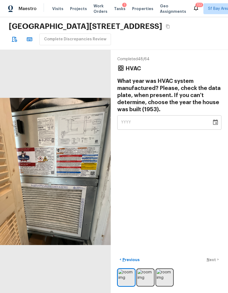
click at [148, 274] on img at bounding box center [145, 278] width 16 height 16
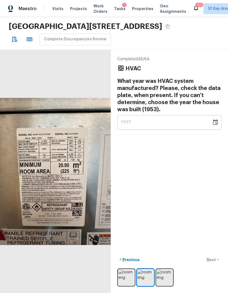
click at [140, 115] on div "YYYY" at bounding box center [164, 122] width 87 height 14
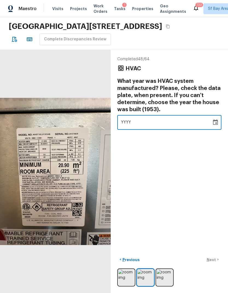
click at [135, 129] on div "Completed 48 / 64 HVAC What year was HVAC system manufactured? Please, check th…" at bounding box center [169, 172] width 117 height 244
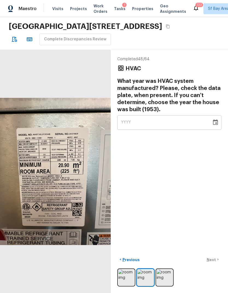
click at [150, 115] on div "YYYY" at bounding box center [164, 122] width 87 height 14
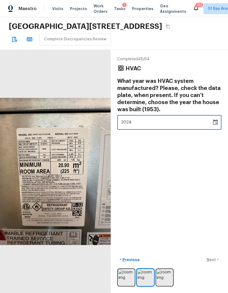
click at [152, 153] on div "Completed 48 / 64 HVAC What year was HVAC system manufactured? Please, check th…" at bounding box center [169, 172] width 117 height 244
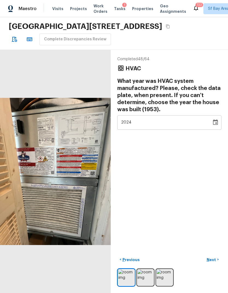
click at [213, 260] on p "Next" at bounding box center [211, 259] width 10 height 5
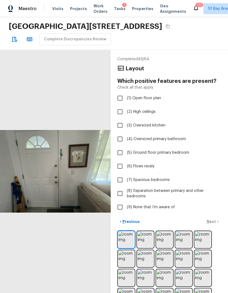
click at [118, 202] on input "(9) None that I’m aware of" at bounding box center [119, 207] width 11 height 11
click at [214, 219] on p "Next" at bounding box center [211, 221] width 10 height 5
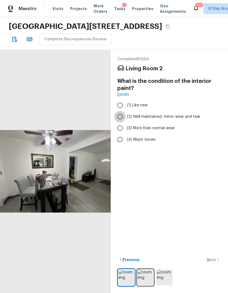
click at [120, 111] on input "(2) Well maintained, minor wear and tear" at bounding box center [119, 116] width 11 height 11
click at [213, 259] on p "Next" at bounding box center [211, 259] width 10 height 5
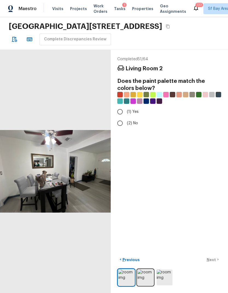
click at [122, 118] on input "(2) No" at bounding box center [119, 123] width 11 height 11
click at [215, 260] on p "Next" at bounding box center [211, 259] width 10 height 5
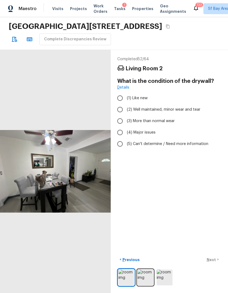
click at [120, 115] on input "(3) More than normal wear" at bounding box center [119, 120] width 11 height 11
click at [122, 104] on input "(2) Well maintained, minor wear and tear" at bounding box center [119, 109] width 11 height 11
click at [215, 261] on p "Next" at bounding box center [211, 259] width 10 height 5
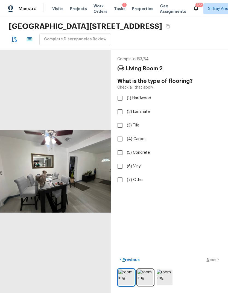
scroll to position [0, 0]
click at [117, 161] on input "(6) Vinyl" at bounding box center [119, 166] width 11 height 11
click at [214, 264] on div "< Previous Next >" at bounding box center [169, 259] width 104 height 9
click at [214, 263] on p "Next" at bounding box center [211, 259] width 10 height 5
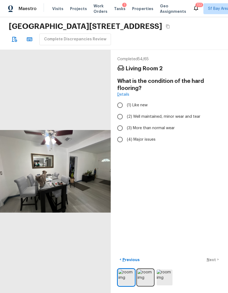
click at [214, 264] on div "< Previous Next >" at bounding box center [169, 259] width 104 height 9
click at [120, 111] on input "(2) Well maintained, minor wear and tear" at bounding box center [119, 116] width 11 height 11
click at [212, 263] on p "Next" at bounding box center [211, 259] width 10 height 5
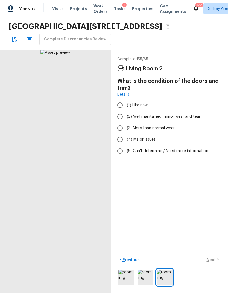
click at [118, 111] on input "(2) Well maintained, minor wear and tear" at bounding box center [119, 116] width 11 height 11
click at [212, 263] on p "Next" at bounding box center [211, 259] width 10 height 5
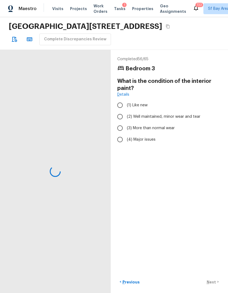
click at [117, 111] on input "(2) Well maintained, minor wear and tear" at bounding box center [119, 116] width 11 height 11
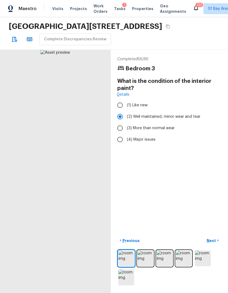
click at [213, 244] on p "Next" at bounding box center [211, 240] width 10 height 5
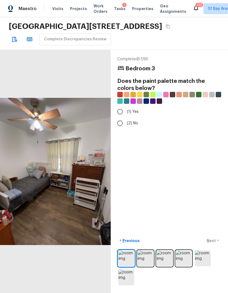
click at [119, 118] on input "(2) No" at bounding box center [119, 123] width 11 height 11
click at [213, 244] on p "Next" at bounding box center [211, 240] width 10 height 5
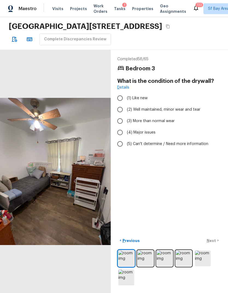
click at [120, 115] on input "(3) More than normal wear" at bounding box center [119, 120] width 11 height 11
click at [123, 104] on input "(2) Well maintained, minor wear and tear" at bounding box center [119, 109] width 11 height 11
click at [214, 244] on p "Next" at bounding box center [211, 240] width 10 height 5
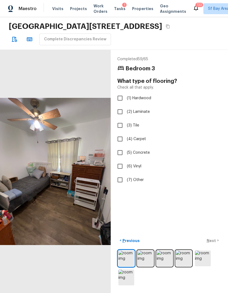
click at [119, 106] on input "(2) Laminate" at bounding box center [119, 111] width 11 height 11
click at [213, 245] on div "< Previous Next >" at bounding box center [169, 240] width 104 height 9
click at [215, 244] on p "Next" at bounding box center [211, 240] width 10 height 5
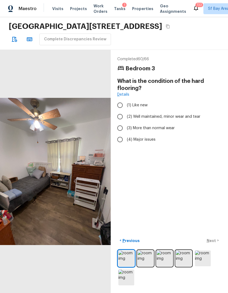
click at [120, 123] on input "(3) More than normal wear" at bounding box center [119, 128] width 11 height 11
click at [214, 244] on p "Next" at bounding box center [211, 240] width 10 height 5
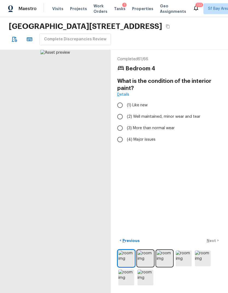
click at [214, 245] on div "< Previous Next >" at bounding box center [169, 240] width 104 height 9
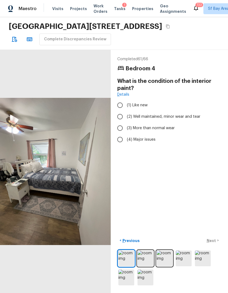
click at [121, 123] on input "(3) More than normal wear" at bounding box center [119, 128] width 11 height 11
click at [218, 245] on button "Next >" at bounding box center [212, 240] width 17 height 9
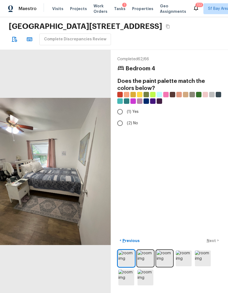
click at [117, 118] on input "(2) No" at bounding box center [119, 123] width 11 height 11
click at [215, 244] on p "Next" at bounding box center [211, 240] width 10 height 5
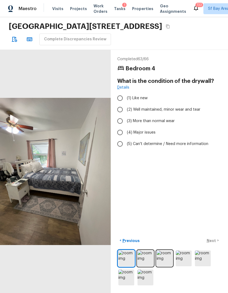
click at [120, 104] on input "(2) Well maintained, minor wear and tear" at bounding box center [119, 109] width 11 height 11
click at [214, 244] on p "Next" at bounding box center [211, 240] width 10 height 5
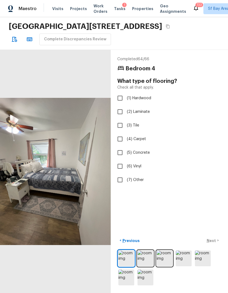
click at [120, 161] on input "(6) Vinyl" at bounding box center [119, 166] width 11 height 11
click at [117, 106] on input "(2) Laminate" at bounding box center [119, 111] width 11 height 11
click at [121, 161] on input "(6) Vinyl" at bounding box center [119, 166] width 11 height 11
click at [214, 245] on div "< Previous Next >" at bounding box center [169, 240] width 104 height 9
click at [212, 245] on div "< Previous Next >" at bounding box center [169, 240] width 104 height 9
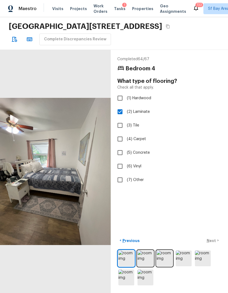
click at [212, 244] on p "Next" at bounding box center [211, 240] width 10 height 5
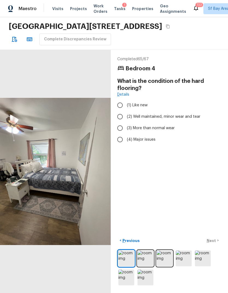
click at [212, 245] on div "< Previous Next >" at bounding box center [169, 240] width 104 height 9
click at [119, 111] on input "(2) Well maintained, minor wear and tear" at bounding box center [119, 116] width 11 height 11
click at [215, 244] on p "Next" at bounding box center [211, 240] width 10 height 5
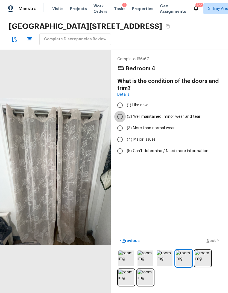
click at [115, 111] on input "(2) Well maintained, minor wear and tear" at bounding box center [119, 116] width 11 height 11
click at [214, 244] on p "Next" at bounding box center [211, 240] width 10 height 5
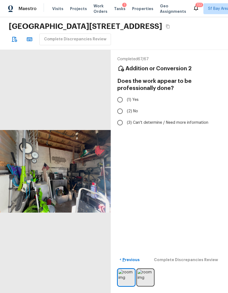
click at [119, 106] on input "(2) No" at bounding box center [119, 111] width 11 height 11
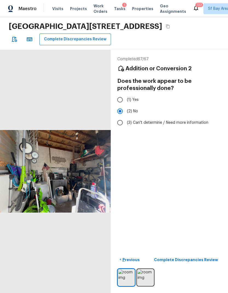
click at [207, 263] on p "Complete Discrepancies Review" at bounding box center [186, 259] width 65 height 5
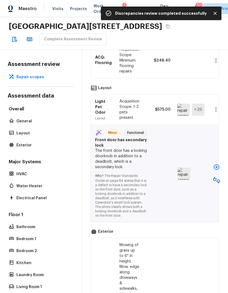
scroll to position [145, 0]
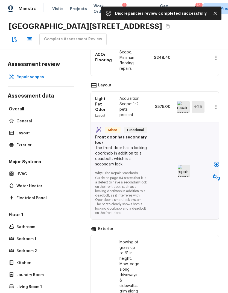
click at [216, 162] on icon "button" at bounding box center [215, 164] width 5 height 5
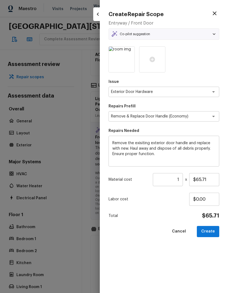
click at [212, 231] on button "Create" at bounding box center [208, 231] width 22 height 11
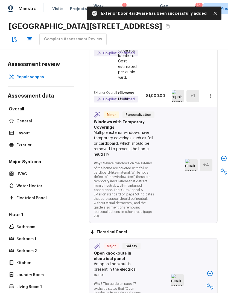
scroll to position [619, 2]
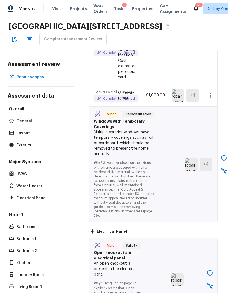
click at [221, 155] on icon "button" at bounding box center [223, 158] width 7 height 7
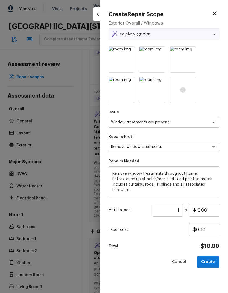
click at [173, 207] on input "1" at bounding box center [168, 210] width 30 height 13
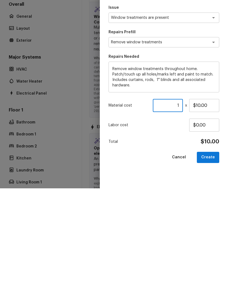
click at [174, 204] on input "1" at bounding box center [168, 210] width 30 height 13
click at [209, 257] on button "Create" at bounding box center [208, 262] width 22 height 11
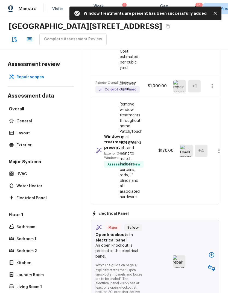
scroll to position [628, 0]
click at [211, 252] on icon "button" at bounding box center [211, 255] width 7 height 7
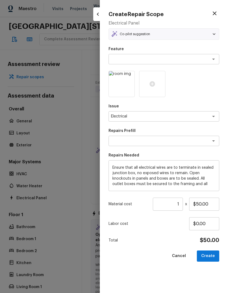
click at [214, 253] on button "Create" at bounding box center [208, 256] width 22 height 11
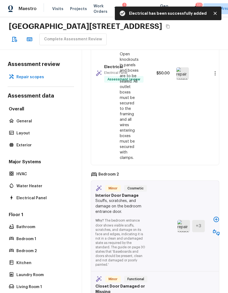
scroll to position [892, 0]
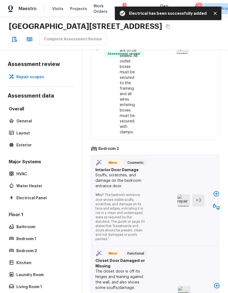
click at [215, 191] on icon "button" at bounding box center [216, 194] width 7 height 7
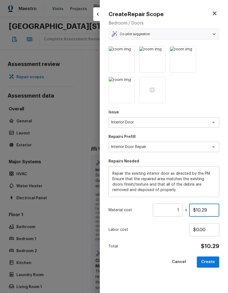
click at [198, 210] on input "$10.29" at bounding box center [204, 210] width 30 height 13
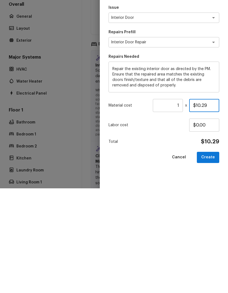
click at [196, 204] on input "$10.29" at bounding box center [204, 210] width 30 height 13
click at [195, 204] on input "$10.29" at bounding box center [204, 210] width 30 height 13
click at [202, 204] on input "$10.29" at bounding box center [204, 210] width 30 height 13
click at [210, 257] on button "Create" at bounding box center [208, 262] width 22 height 11
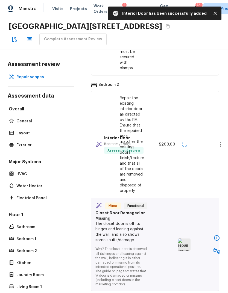
scroll to position [976, 0]
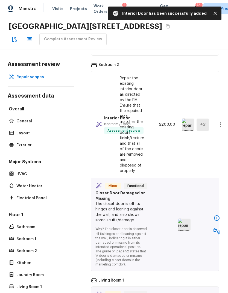
click at [216, 215] on icon "button" at bounding box center [216, 218] width 7 height 7
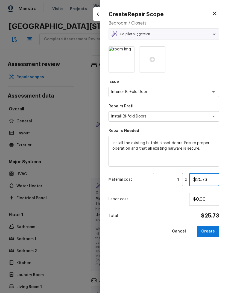
click at [202, 179] on input "$25.73" at bounding box center [204, 179] width 30 height 13
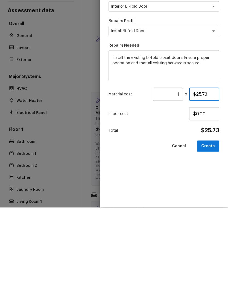
click at [203, 173] on input "$25.73" at bounding box center [204, 179] width 30 height 13
click at [212, 226] on button "Create" at bounding box center [208, 231] width 22 height 11
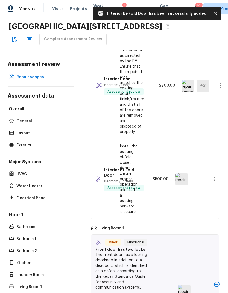
scroll to position [1078, 0]
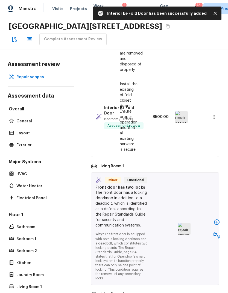
click at [216, 220] on icon "button" at bounding box center [216, 222] width 5 height 5
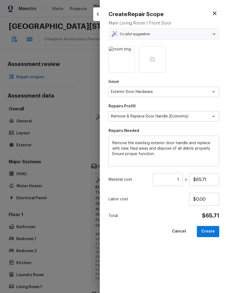
click at [211, 228] on button "Create" at bounding box center [208, 231] width 22 height 11
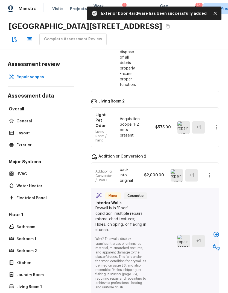
scroll to position [1308, 0]
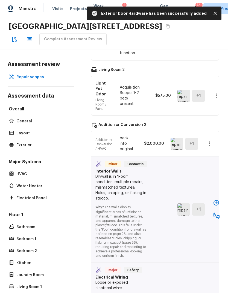
click at [217, 200] on icon "button" at bounding box center [216, 203] width 7 height 7
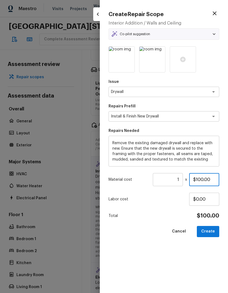
click at [200, 179] on input "$100.00" at bounding box center [204, 179] width 30 height 13
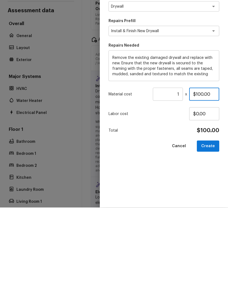
click at [202, 173] on input "$100.00" at bounding box center [204, 179] width 30 height 13
click at [201, 173] on input "$100.00" at bounding box center [204, 179] width 30 height 13
click at [212, 226] on button "Create" at bounding box center [208, 231] width 22 height 11
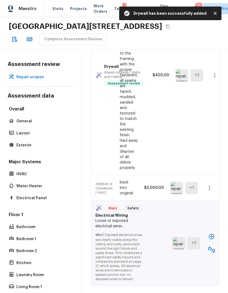
scroll to position [1463, 0]
click at [212, 185] on icon "button" at bounding box center [209, 188] width 7 height 7
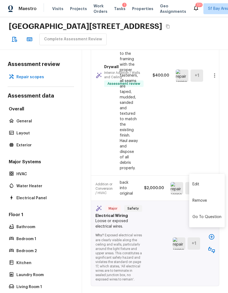
click at [171, 194] on div at bounding box center [114, 146] width 228 height 293
click at [212, 234] on icon "button" at bounding box center [211, 237] width 7 height 7
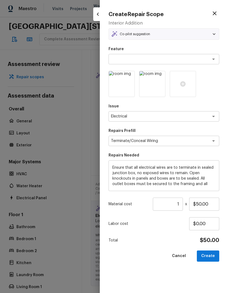
click at [209, 257] on button "Create" at bounding box center [208, 256] width 22 height 11
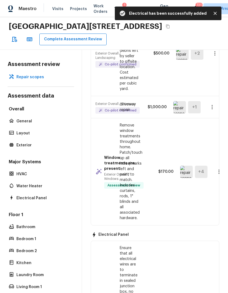
click at [84, 34] on button "Complete Assessment Review" at bounding box center [72, 40] width 67 height 12
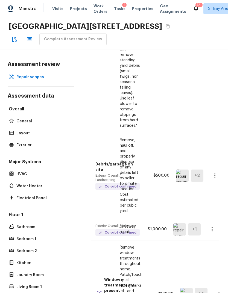
scroll to position [475, 0]
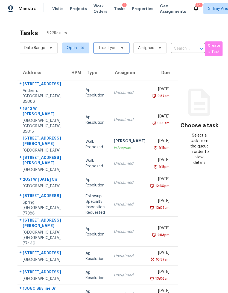
click at [115, 45] on span "Task Type" at bounding box center [107, 47] width 18 height 5
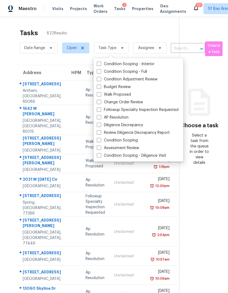
click at [124, 153] on label "Condition Scoping - Diligence Visit" at bounding box center [131, 155] width 69 height 5
click at [100, 153] on input "Condition Scoping - Diligence Visit" at bounding box center [99, 155] width 4 height 4
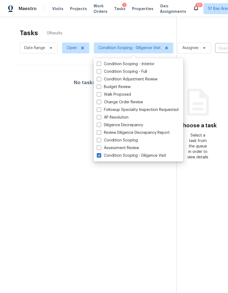
click at [126, 145] on label "Assessment Review" at bounding box center [118, 147] width 42 height 5
click at [100, 145] on input "Assessment Review" at bounding box center [99, 147] width 4 height 4
click at [126, 145] on label "Assessment Review" at bounding box center [118, 147] width 42 height 5
click at [100, 145] on input "Assessment Review" at bounding box center [99, 147] width 4 height 4
click at [130, 145] on label "Assessment Review" at bounding box center [118, 147] width 42 height 5
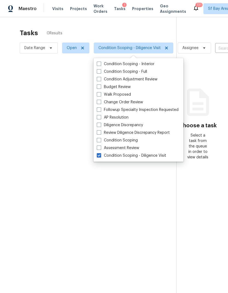
click at [100, 145] on input "Assessment Review" at bounding box center [99, 147] width 4 height 4
click at [131, 153] on label "Condition Scoping - Diligence Visit" at bounding box center [131, 155] width 69 height 5
click at [100, 153] on input "Condition Scoping - Diligence Visit" at bounding box center [99, 155] width 4 height 4
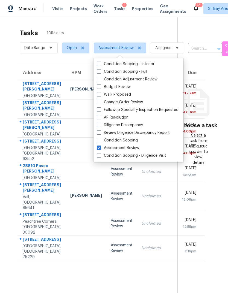
click at [5, 127] on div "Tasks 10 Results Date Range Open Assessment Review Assignee ​ Create a Task Add…" at bounding box center [114, 163] width 228 height 293
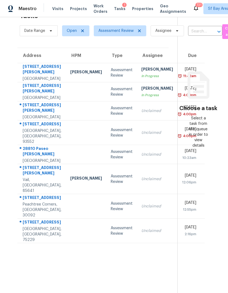
scroll to position [17, 0]
click at [34, 202] on div "[STREET_ADDRESS]" at bounding box center [42, 198] width 39 height 7
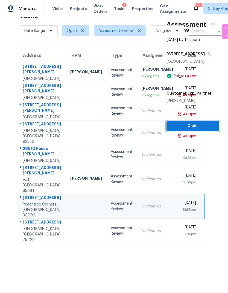
click at [196, 123] on span "Claim" at bounding box center [193, 126] width 44 height 7
click at [194, 123] on span "Claim" at bounding box center [193, 126] width 44 height 7
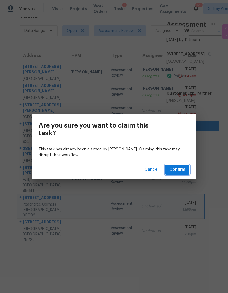
click at [180, 171] on span "Confirm" at bounding box center [177, 169] width 16 height 7
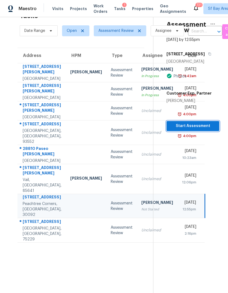
click at [199, 123] on span "Start Assessment" at bounding box center [193, 126] width 44 height 7
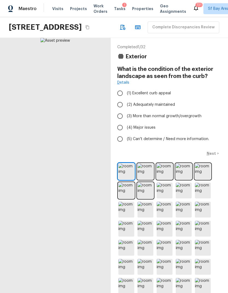
click at [163, 108] on span "(2) Adequately maintained" at bounding box center [151, 104] width 48 height 5
click at [126, 111] on input "(2) Adequately maintained" at bounding box center [119, 104] width 11 height 11
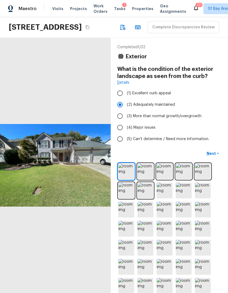
click at [214, 156] on p "Next" at bounding box center [211, 153] width 10 height 5
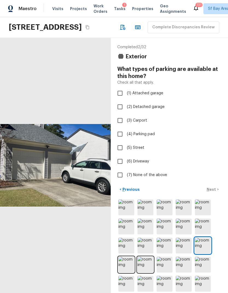
click at [150, 99] on label "(1) Attached garage" at bounding box center [165, 93] width 103 height 11
click at [126, 99] on input "(1) Attached garage" at bounding box center [119, 93] width 11 height 11
click at [211, 194] on div "< Previous Next >" at bounding box center [169, 189] width 104 height 9
click at [213, 192] on p "Next" at bounding box center [211, 189] width 10 height 5
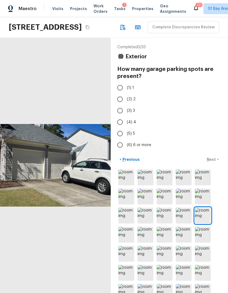
click at [118, 105] on input "(2) 2" at bounding box center [119, 99] width 11 height 11
click at [213, 162] on p "Next" at bounding box center [211, 159] width 10 height 5
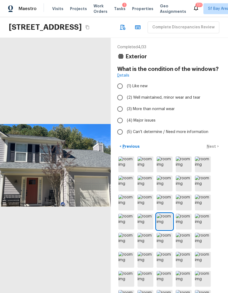
click at [166, 100] on span "(2) Well maintained, minor wear and tear" at bounding box center [163, 97] width 73 height 5
click at [126, 103] on input "(2) Well maintained, minor wear and tear" at bounding box center [119, 97] width 11 height 11
click at [212, 151] on button "Next >" at bounding box center [212, 146] width 17 height 9
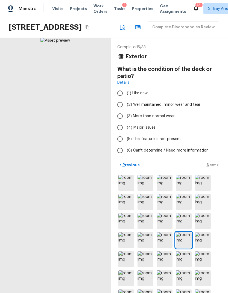
click at [161, 119] on span "(3) More than normal wear" at bounding box center [151, 116] width 48 height 5
click at [126, 122] on input "(3) More than normal wear" at bounding box center [119, 116] width 11 height 11
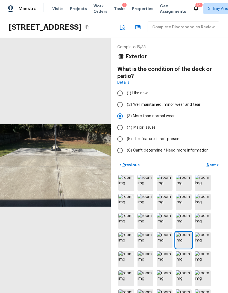
click at [210, 168] on p "Next" at bounding box center [211, 164] width 10 height 5
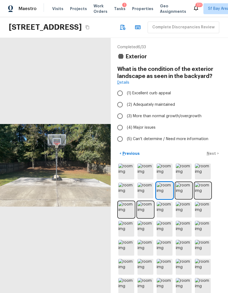
click at [171, 108] on span "(2) Adequately maintained" at bounding box center [151, 104] width 48 height 5
click at [126, 111] on input "(2) Adequately maintained" at bounding box center [119, 104] width 11 height 11
click at [214, 156] on p "Next" at bounding box center [211, 153] width 10 height 5
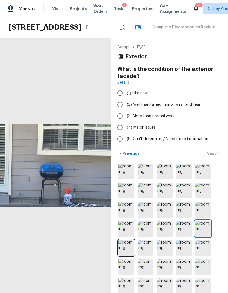
click at [162, 119] on span "(3) More than normal wear" at bounding box center [151, 116] width 48 height 5
click at [126, 122] on input "(3) More than normal wear" at bounding box center [119, 116] width 11 height 11
click at [215, 156] on p "Next" at bounding box center [211, 153] width 10 height 5
click at [168, 119] on span "(3) More than normal wear" at bounding box center [151, 116] width 48 height 5
click at [126, 122] on input "(3) More than normal wear" at bounding box center [119, 116] width 11 height 11
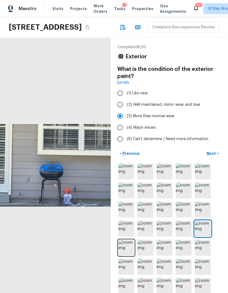
click at [216, 158] on button "Next >" at bounding box center [212, 153] width 17 height 9
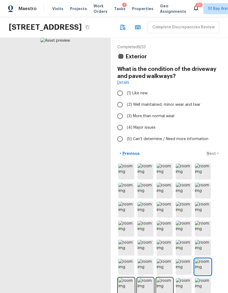
click at [179, 108] on span "(2) Well maintained, minor wear and tear" at bounding box center [163, 104] width 73 height 5
click at [126, 111] on input "(2) Well maintained, minor wear and tear" at bounding box center [119, 104] width 11 height 11
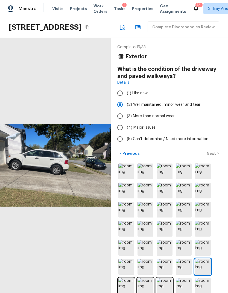
click at [215, 156] on p "Next" at bounding box center [211, 153] width 10 height 5
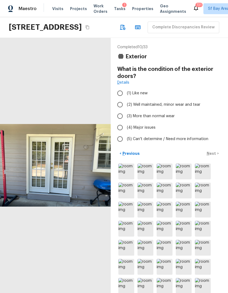
click at [178, 111] on label "(2) Well maintained, minor wear and tear" at bounding box center [165, 104] width 103 height 11
click at [126, 111] on input "(2) Well maintained, minor wear and tear" at bounding box center [119, 104] width 11 height 11
click at [214, 158] on div "< Previous Next >" at bounding box center [169, 153] width 104 height 9
click at [212, 158] on div "< Previous Next >" at bounding box center [169, 153] width 104 height 9
click at [215, 156] on p "Next" at bounding box center [211, 153] width 10 height 5
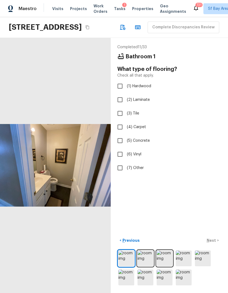
click at [118, 160] on input "(6) Vinyl" at bounding box center [119, 154] width 11 height 11
click at [216, 243] on p "Next" at bounding box center [211, 240] width 10 height 5
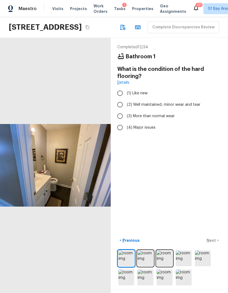
click at [120, 111] on input "(2) Well maintained, minor wear and tear" at bounding box center [119, 104] width 11 height 11
click at [215, 243] on p "Next" at bounding box center [211, 240] width 10 height 5
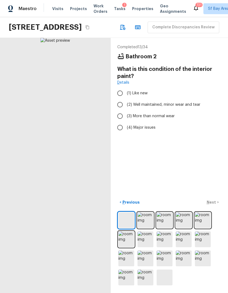
click at [117, 122] on input "(3) More than normal wear" at bounding box center [119, 116] width 11 height 11
click at [218, 207] on div "< Previous Next >" at bounding box center [169, 202] width 104 height 9
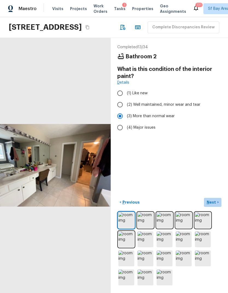
click at [212, 205] on p "Next" at bounding box center [211, 202] width 10 height 5
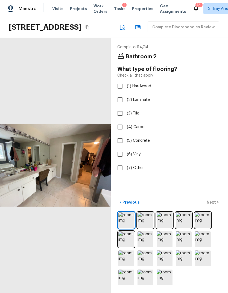
click at [118, 119] on input "(3) Tile" at bounding box center [119, 113] width 11 height 11
click at [214, 205] on p "Next" at bounding box center [211, 202] width 10 height 5
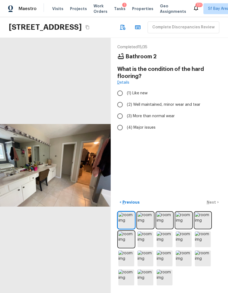
click at [119, 122] on input "(3) More than normal wear" at bounding box center [119, 116] width 11 height 11
click at [214, 205] on p "Next" at bounding box center [211, 202] width 10 height 5
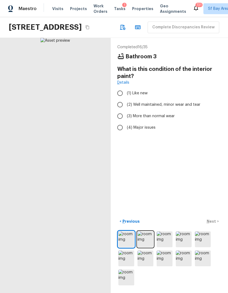
click at [117, 122] on label "(3) More than normal wear" at bounding box center [165, 116] width 103 height 11
click at [117, 122] on input "(3) More than normal wear" at bounding box center [119, 116] width 11 height 11
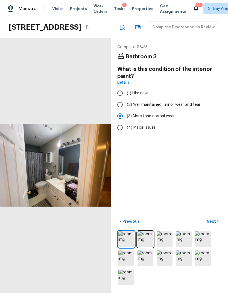
click at [214, 224] on p "Next" at bounding box center [211, 221] width 10 height 5
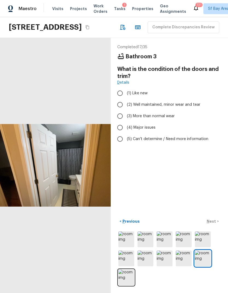
click at [117, 122] on input "(3) More than normal wear" at bounding box center [119, 116] width 11 height 11
click at [213, 226] on button "Next >" at bounding box center [212, 221] width 17 height 9
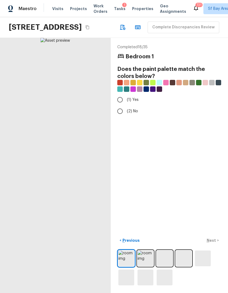
click at [117, 117] on input "(2) No" at bounding box center [119, 111] width 11 height 11
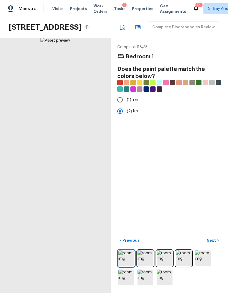
click at [215, 243] on p "Next" at bounding box center [211, 240] width 10 height 5
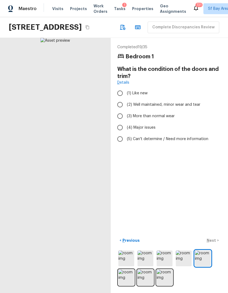
click at [122, 122] on input "(3) More than normal wear" at bounding box center [119, 116] width 11 height 11
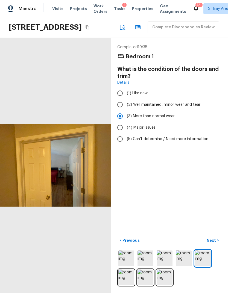
click at [215, 243] on p "Next" at bounding box center [211, 240] width 10 height 5
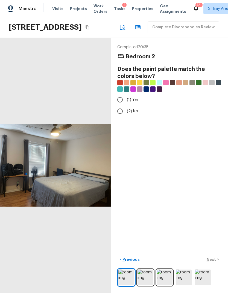
click at [125, 117] on input "(2) No" at bounding box center [119, 111] width 11 height 11
click at [216, 263] on p "Next" at bounding box center [211, 259] width 10 height 5
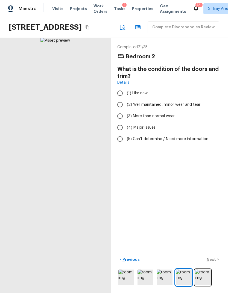
click at [118, 119] on input "(3) More than normal wear" at bounding box center [119, 116] width 11 height 11
click at [213, 263] on p "Next" at bounding box center [211, 259] width 10 height 5
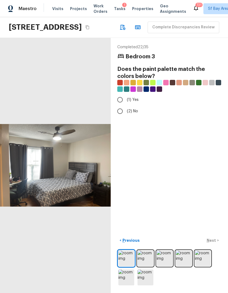
click at [120, 115] on input "(2) No" at bounding box center [119, 111] width 11 height 11
click at [213, 243] on p "Next" at bounding box center [211, 240] width 10 height 5
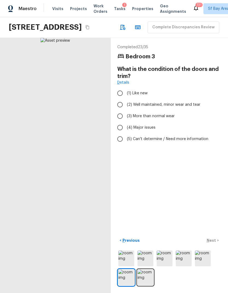
click at [119, 117] on input "(3) More than normal wear" at bounding box center [119, 116] width 11 height 11
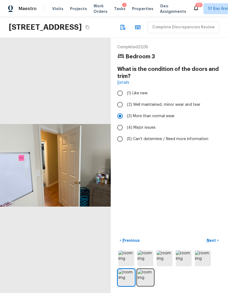
click at [215, 243] on p "Next" at bounding box center [211, 240] width 10 height 5
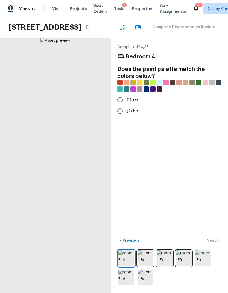
click at [119, 112] on input "(2) No" at bounding box center [119, 111] width 11 height 11
click at [214, 243] on p "Next" at bounding box center [211, 240] width 10 height 5
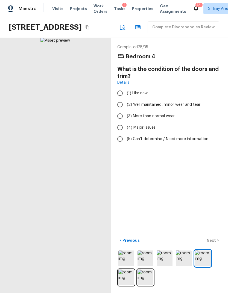
click at [121, 103] on input "(2) Well maintained, minor wear and tear" at bounding box center [119, 104] width 11 height 11
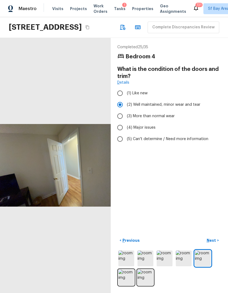
click at [214, 243] on p "Next" at bounding box center [211, 240] width 10 height 5
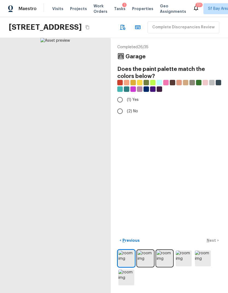
click at [118, 111] on input "(2) No" at bounding box center [119, 111] width 11 height 11
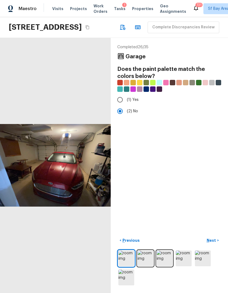
click at [218, 245] on button "Next >" at bounding box center [212, 240] width 17 height 9
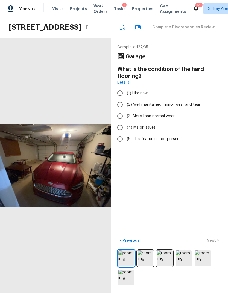
click at [118, 104] on input "(2) Well maintained, minor wear and tear" at bounding box center [119, 104] width 11 height 11
click at [215, 243] on p "Next" at bounding box center [211, 240] width 10 height 5
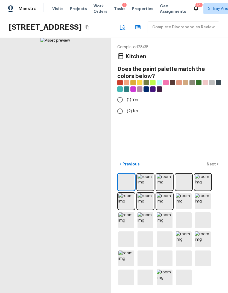
click at [118, 112] on input "(2) No" at bounding box center [119, 111] width 11 height 11
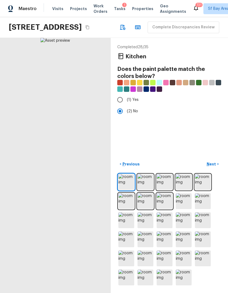
click at [214, 169] on button "Next >" at bounding box center [212, 164] width 17 height 9
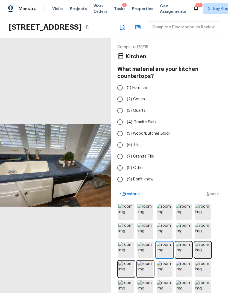
click at [188, 250] on img at bounding box center [183, 250] width 16 height 16
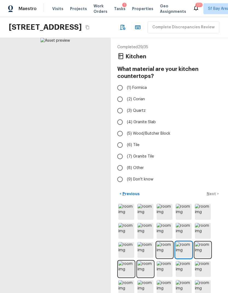
click at [180, 256] on img at bounding box center [183, 250] width 16 height 16
click at [185, 249] on img at bounding box center [183, 250] width 16 height 16
click at [145, 267] on img at bounding box center [145, 269] width 16 height 16
click at [128, 267] on img at bounding box center [126, 269] width 16 height 16
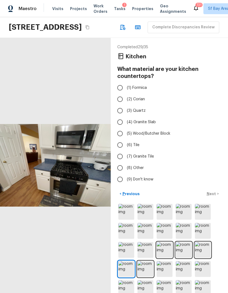
click at [142, 88] on span "(1) Formica" at bounding box center [137, 87] width 20 height 5
click at [126, 88] on input "(1) Formica" at bounding box center [119, 87] width 11 height 11
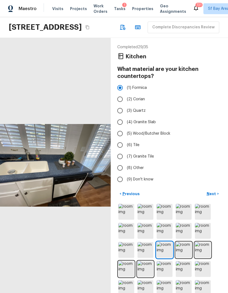
click at [216, 195] on button "Next >" at bounding box center [212, 194] width 17 height 9
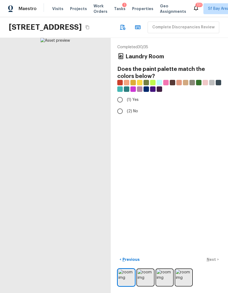
click at [121, 111] on input "(2) No" at bounding box center [119, 111] width 11 height 11
click at [213, 263] on p "Next" at bounding box center [211, 259] width 10 height 5
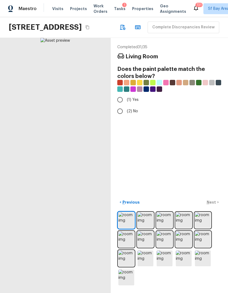
click at [119, 114] on input "(2) No" at bounding box center [119, 111] width 11 height 11
click at [216, 207] on div "< Previous Next >" at bounding box center [169, 202] width 104 height 9
click at [216, 207] on button "Next >" at bounding box center [212, 202] width 17 height 9
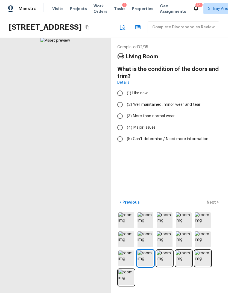
click at [116, 118] on input "(3) More than normal wear" at bounding box center [119, 116] width 11 height 11
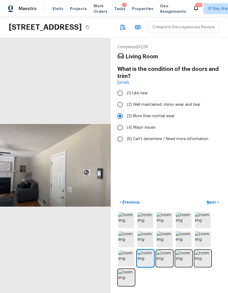
click at [218, 207] on button "Next >" at bounding box center [212, 202] width 17 height 9
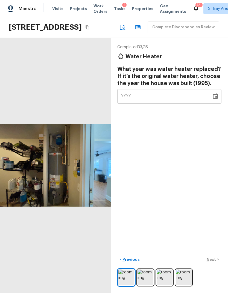
click at [119, 31] on icon "button" at bounding box center [122, 27] width 7 height 7
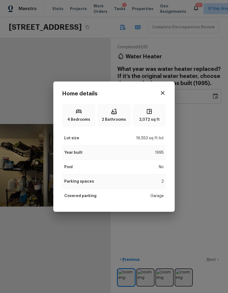
click at [165, 94] on icon "button" at bounding box center [162, 93] width 7 height 7
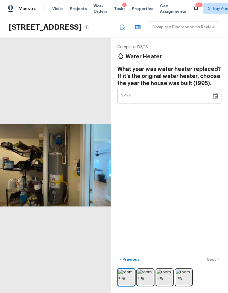
scroll to position [20, 0]
click at [148, 276] on img at bounding box center [145, 278] width 16 height 16
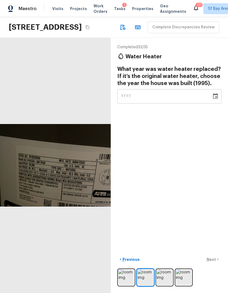
click at [142, 89] on div "YYYY" at bounding box center [164, 96] width 87 height 14
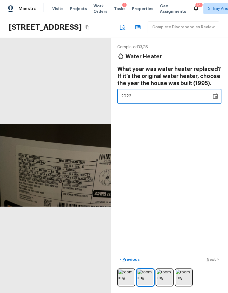
click at [203, 175] on div "Completed 33 / 35 Water Heater What year was water heater replaced? If it’s the…" at bounding box center [169, 165] width 117 height 255
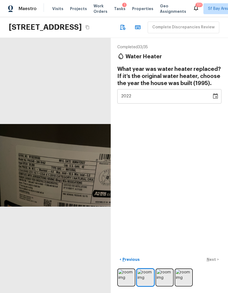
click at [214, 261] on div "< Previous Next >" at bounding box center [169, 259] width 104 height 9
click at [213, 259] on div "< Previous Next >" at bounding box center [169, 259] width 104 height 9
click at [210, 259] on div "< Previous Next >" at bounding box center [169, 259] width 104 height 9
click at [217, 260] on div "< Previous Next >" at bounding box center [169, 259] width 104 height 9
click at [200, 219] on div "Completed 33 / 35 Water Heater What year was water heater replaced? If it’s the…" at bounding box center [169, 165] width 117 height 255
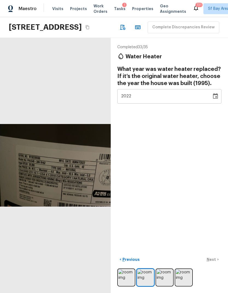
click at [216, 258] on div "< Previous Next >" at bounding box center [169, 259] width 104 height 9
click at [216, 257] on div "< Previous Next >" at bounding box center [169, 259] width 104 height 9
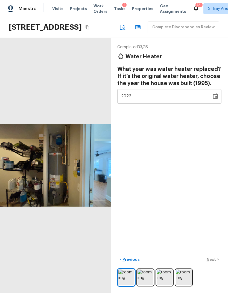
click at [211, 262] on div "< Previous Next >" at bounding box center [169, 259] width 104 height 9
click at [218, 260] on button "Next >" at bounding box center [212, 259] width 17 height 9
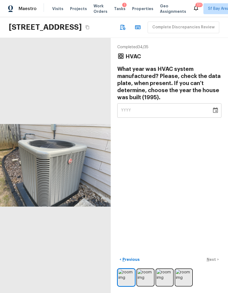
click at [187, 276] on img at bounding box center [183, 278] width 16 height 16
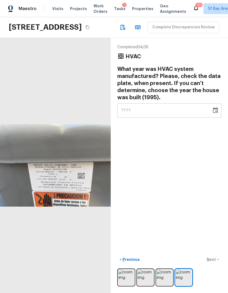
click at [166, 273] on img at bounding box center [164, 278] width 16 height 16
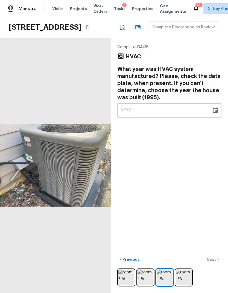
click at [129, 278] on img at bounding box center [126, 278] width 16 height 16
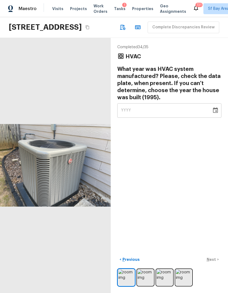
click at [149, 280] on img at bounding box center [145, 278] width 16 height 16
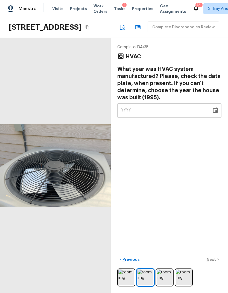
click at [168, 276] on img at bounding box center [164, 278] width 16 height 16
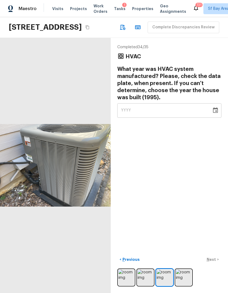
click at [188, 276] on img at bounding box center [183, 278] width 16 height 16
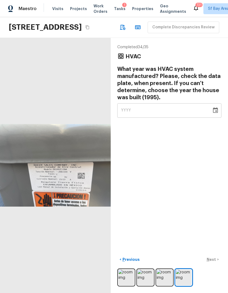
click at [186, 277] on img at bounding box center [183, 278] width 16 height 16
click at [161, 277] on img at bounding box center [164, 278] width 16 height 16
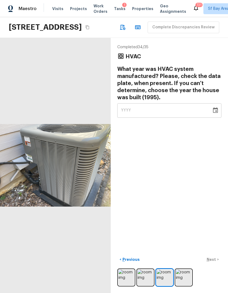
click at [173, 103] on div "YYYY" at bounding box center [164, 110] width 87 height 14
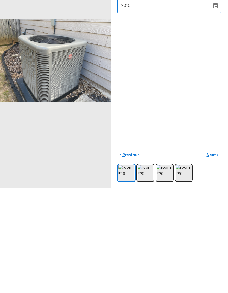
click at [215, 257] on p "Next" at bounding box center [211, 259] width 10 height 5
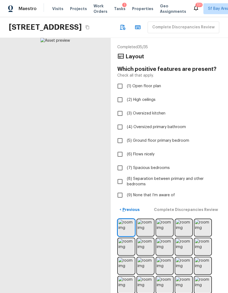
click at [120, 190] on input "(9) None that I’m aware of" at bounding box center [119, 195] width 11 height 11
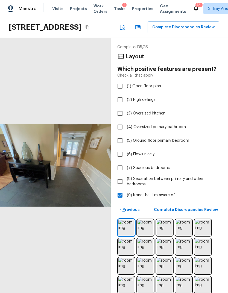
click at [206, 207] on p "Complete Discrepancies Review" at bounding box center [186, 209] width 65 height 5
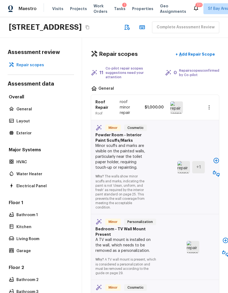
click at [216, 158] on icon "button" at bounding box center [215, 160] width 5 height 5
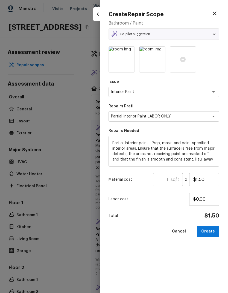
click at [169, 178] on input "1" at bounding box center [162, 179] width 18 height 13
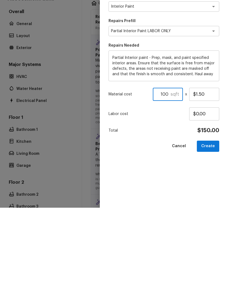
click at [209, 226] on button "Create" at bounding box center [208, 231] width 22 height 11
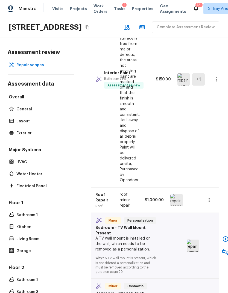
scroll to position [124, 0]
click at [222, 237] on icon "button" at bounding box center [224, 239] width 5 height 5
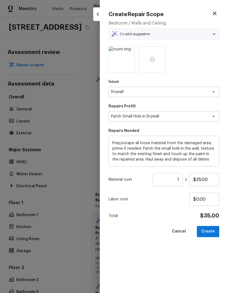
click at [210, 232] on button "Create" at bounding box center [208, 231] width 22 height 11
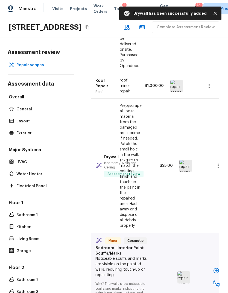
scroll to position [260, 0]
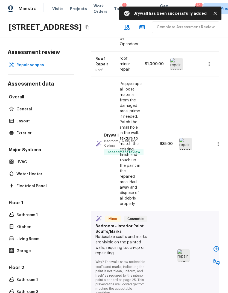
click at [216, 246] on icon "button" at bounding box center [216, 249] width 7 height 7
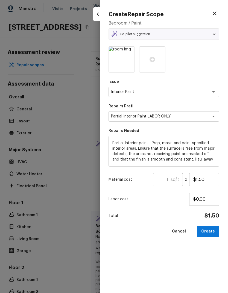
click at [168, 180] on input "1" at bounding box center [162, 179] width 18 height 13
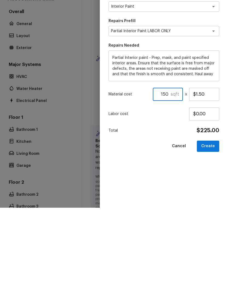
click at [210, 226] on button "Create" at bounding box center [208, 231] width 22 height 11
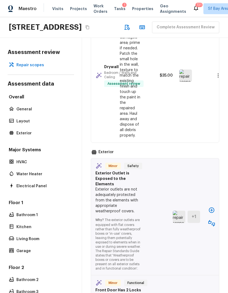
scroll to position [545, 0]
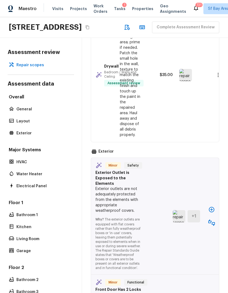
click at [211, 207] on icon "button" at bounding box center [211, 210] width 7 height 7
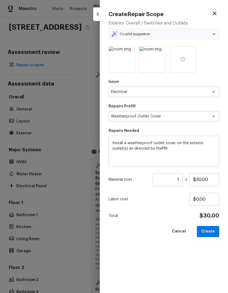
click at [210, 233] on button "Create" at bounding box center [208, 231] width 22 height 11
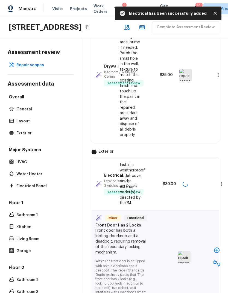
click at [216, 248] on icon "button" at bounding box center [216, 250] width 5 height 5
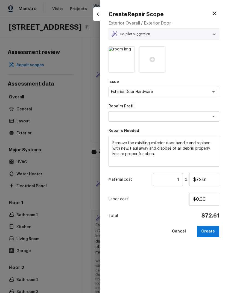
click at [209, 232] on button "Create" at bounding box center [208, 231] width 22 height 11
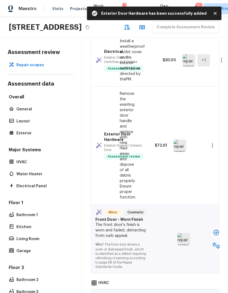
scroll to position [685, 0]
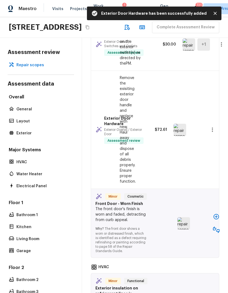
click at [214, 212] on button "button" at bounding box center [215, 217] width 11 height 11
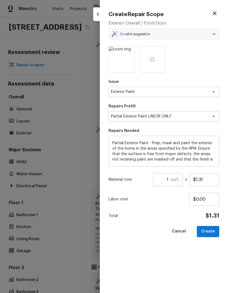
click at [170, 177] on input "1" at bounding box center [162, 179] width 18 height 13
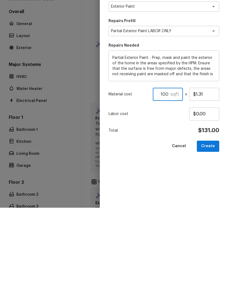
click at [209, 226] on button "Create" at bounding box center [208, 231] width 22 height 11
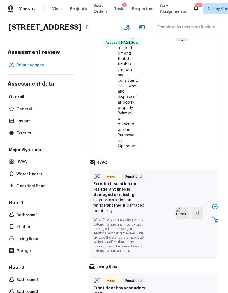
scroll to position [959, 2]
click at [215, 204] on icon "button" at bounding box center [215, 207] width 7 height 7
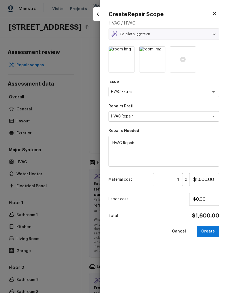
click at [212, 231] on button "Create" at bounding box center [208, 231] width 22 height 11
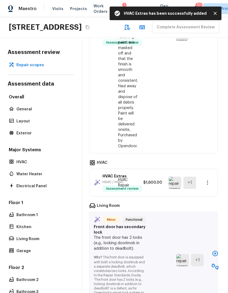
click at [217, 251] on icon "button" at bounding box center [215, 254] width 7 height 7
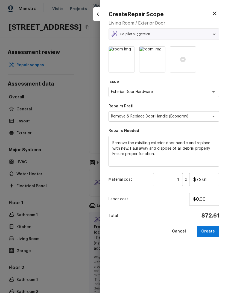
click at [213, 230] on button "Create" at bounding box center [208, 231] width 22 height 11
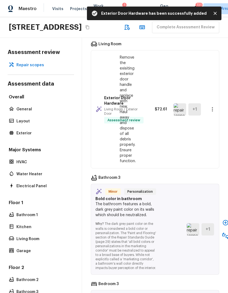
scroll to position [1145, 0]
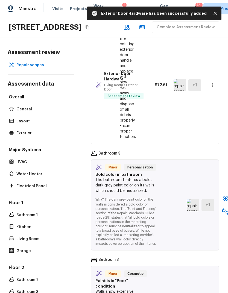
click at [222, 196] on icon "button" at bounding box center [224, 198] width 5 height 5
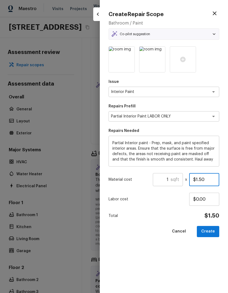
click at [212, 178] on input "$1.50" at bounding box center [204, 179] width 30 height 13
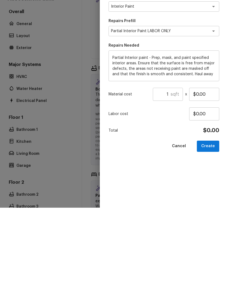
click at [170, 173] on input "1" at bounding box center [162, 179] width 18 height 13
click at [207, 173] on input "$0.00" at bounding box center [204, 179] width 30 height 13
click at [201, 173] on input "$20.00" at bounding box center [204, 179] width 30 height 13
click at [208, 173] on input "$200.00" at bounding box center [204, 179] width 30 height 13
click at [203, 173] on input "$200.00" at bounding box center [204, 179] width 30 height 13
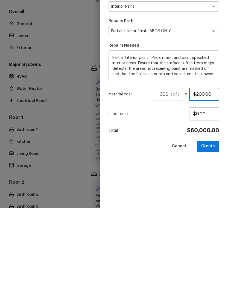
click at [203, 173] on input "$200.00" at bounding box center [204, 179] width 30 height 13
click at [204, 173] on input "$200.00" at bounding box center [204, 179] width 30 height 13
click at [192, 175] on div "Issue Interior Paint x ​ Repairs Prefill Partial Interior Paint LABOR ONLY x ​ …" at bounding box center [163, 165] width 111 height 238
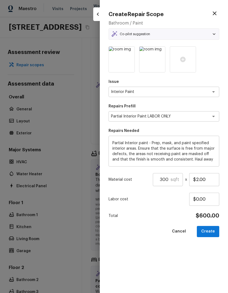
click at [209, 230] on button "Create" at bounding box center [208, 231] width 22 height 11
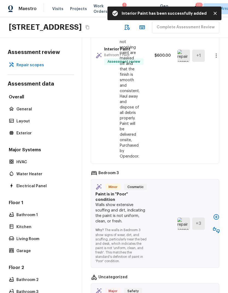
scroll to position [1369, 0]
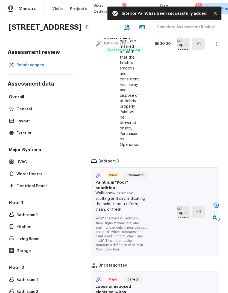
click at [214, 202] on icon "button" at bounding box center [216, 205] width 7 height 7
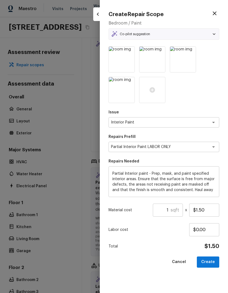
click at [170, 211] on input "1" at bounding box center [162, 210] width 18 height 13
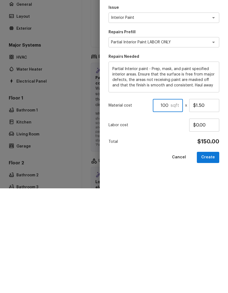
click at [210, 257] on button "Create" at bounding box center [208, 262] width 22 height 11
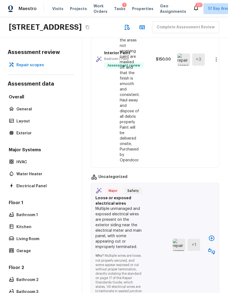
scroll to position [1585, 0]
click at [211, 236] on icon "button" at bounding box center [211, 239] width 7 height 7
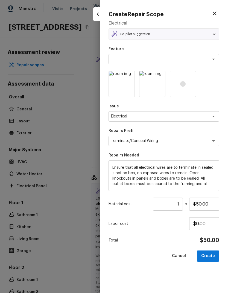
click at [212, 257] on button "Create" at bounding box center [208, 256] width 22 height 11
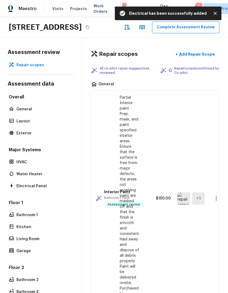
scroll to position [0, 0]
click at [152, 22] on button "Complete Assessment Review" at bounding box center [185, 28] width 67 height 12
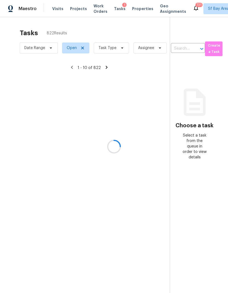
click at [113, 28] on div at bounding box center [114, 146] width 228 height 293
click at [114, 26] on div at bounding box center [114, 146] width 228 height 293
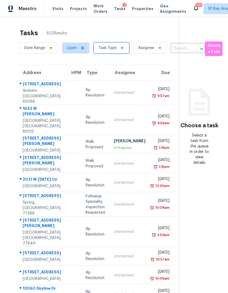
click at [116, 43] on span "Task Type" at bounding box center [111, 48] width 35 height 11
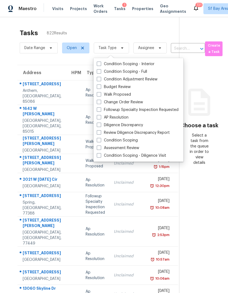
click at [138, 145] on label "Assessment Review" at bounding box center [118, 147] width 42 height 5
click at [100, 145] on input "Assessment Review" at bounding box center [99, 147] width 4 height 4
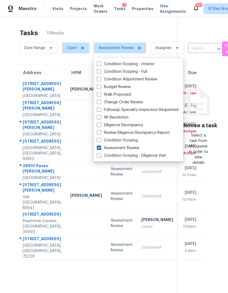
click at [194, 196] on section "Choose a task Select a task from the queue in order to view details" at bounding box center [198, 163] width 42 height 293
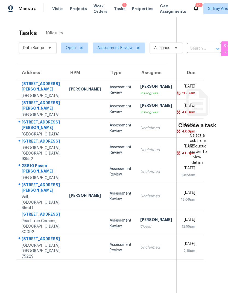
scroll to position [0, 1]
click at [56, 236] on td "[STREET_ADDRESS]" at bounding box center [40, 224] width 48 height 24
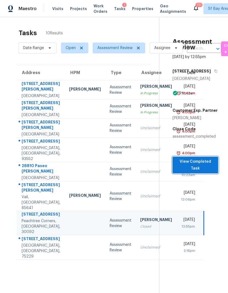
click at [201, 161] on span "View Completed Task" at bounding box center [195, 165] width 37 height 13
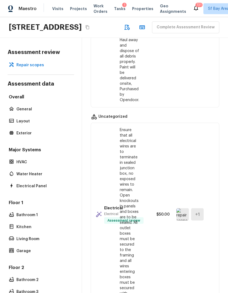
scroll to position [1637, 0]
click at [62, 243] on div "Living Room" at bounding box center [41, 240] width 66 height 8
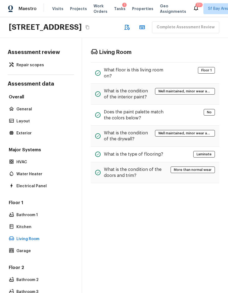
click at [48, 69] on div "Repair scopes" at bounding box center [41, 65] width 66 height 8
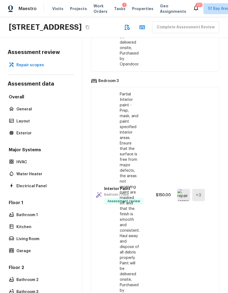
scroll to position [1441, 0]
click at [123, 31] on icon "button" at bounding box center [126, 27] width 7 height 7
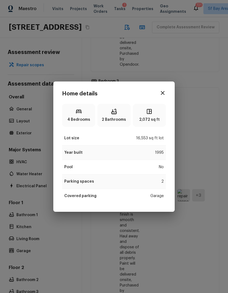
click at [160, 96] on icon "button" at bounding box center [162, 93] width 7 height 7
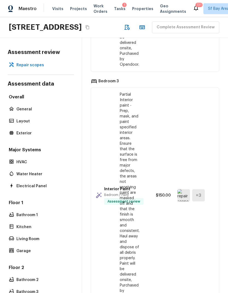
scroll to position [0, 0]
click at [35, 69] on div "Repair scopes" at bounding box center [41, 65] width 66 height 8
click at [37, 68] on p "Repair scopes" at bounding box center [43, 65] width 54 height 5
click at [139, 29] on icon "button" at bounding box center [141, 27] width 5 height 4
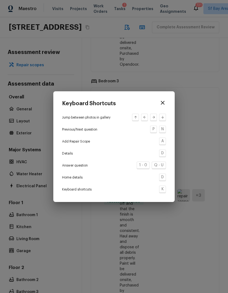
click at [165, 104] on icon "button" at bounding box center [162, 103] width 7 height 7
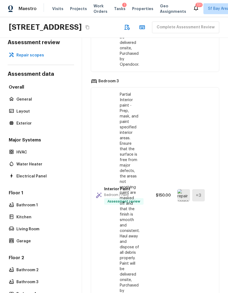
scroll to position [10, 0]
click at [27, 102] on p "General" at bounding box center [43, 99] width 54 height 5
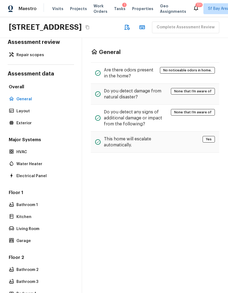
click at [21, 114] on p "Layout" at bounding box center [43, 111] width 54 height 5
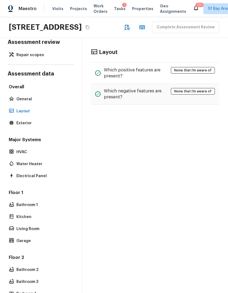
click at [16, 126] on p "Exterior" at bounding box center [43, 123] width 54 height 5
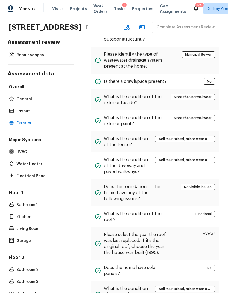
click at [21, 156] on div "HVAC" at bounding box center [41, 152] width 66 height 8
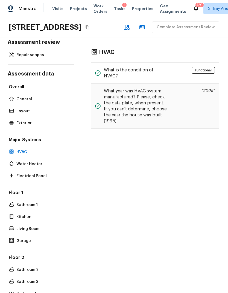
scroll to position [277, 0]
click at [22, 167] on p "Water Heater" at bounding box center [43, 164] width 54 height 5
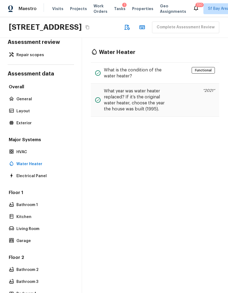
scroll to position [12, 0]
click at [26, 176] on p "Electrical Panel" at bounding box center [43, 176] width 54 height 5
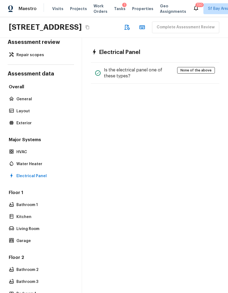
scroll to position [20, 0]
click at [22, 203] on p "Bathroom 1" at bounding box center [43, 205] width 54 height 5
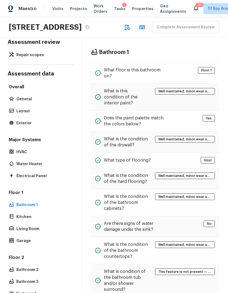
scroll to position [0, 0]
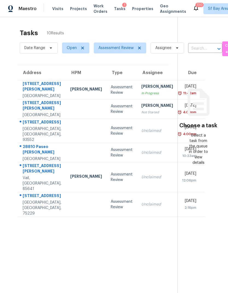
click at [33, 126] on div "[STREET_ADDRESS]" at bounding box center [42, 123] width 39 height 7
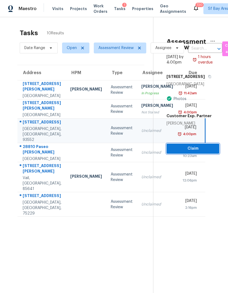
click at [200, 145] on span "Claim" at bounding box center [193, 148] width 44 height 7
click at [198, 145] on span "Claim" at bounding box center [193, 148] width 44 height 7
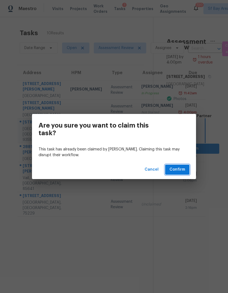
click at [182, 171] on span "Confirm" at bounding box center [177, 169] width 16 height 7
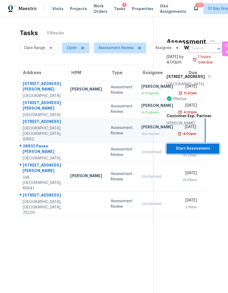
click at [199, 145] on span "Start Assessment" at bounding box center [193, 148] width 44 height 7
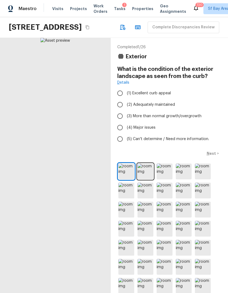
click at [120, 111] on input "(2) Adequately maintained" at bounding box center [119, 104] width 11 height 11
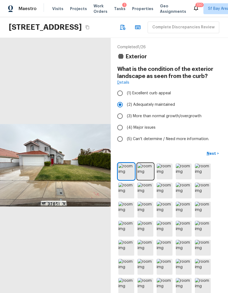
click at [214, 156] on p "Next" at bounding box center [211, 153] width 10 height 5
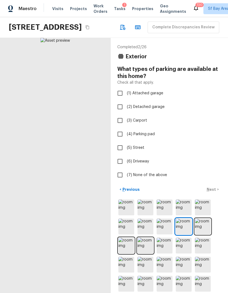
click at [121, 99] on input "(1) Attached garage" at bounding box center [119, 93] width 11 height 11
click at [212, 192] on p "Next" at bounding box center [211, 189] width 10 height 5
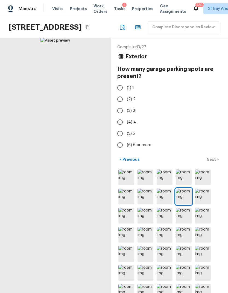
click at [117, 105] on input "(2) 2" at bounding box center [119, 99] width 11 height 11
click at [215, 162] on p "Next" at bounding box center [211, 159] width 10 height 5
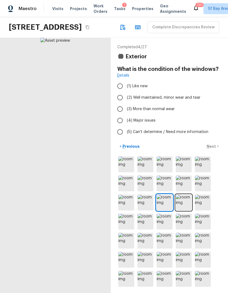
click at [119, 115] on input "(3) More than normal wear" at bounding box center [119, 108] width 11 height 11
click at [215, 149] on p "Next" at bounding box center [211, 146] width 10 height 5
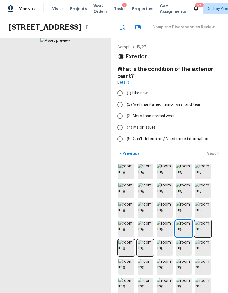
click at [121, 122] on input "(3) More than normal wear" at bounding box center [119, 116] width 11 height 11
click at [117, 133] on input "(4) Major issues" at bounding box center [119, 127] width 11 height 11
click at [213, 156] on p "Next" at bounding box center [211, 153] width 10 height 5
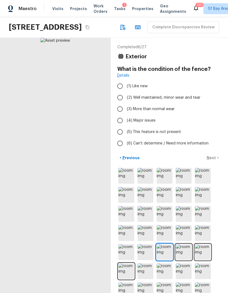
click at [119, 126] on input "(4) Major issues" at bounding box center [119, 120] width 11 height 11
click at [122, 126] on input "(4) Major issues" at bounding box center [119, 120] width 11 height 11
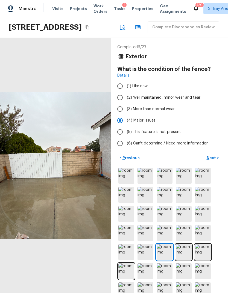
click at [120, 115] on input "(3) More than normal wear" at bounding box center [119, 108] width 11 height 11
click at [217, 163] on button "Next >" at bounding box center [212, 158] width 17 height 9
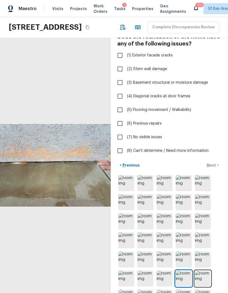
scroll to position [32, 0]
click at [204, 268] on img at bounding box center [203, 260] width 16 height 16
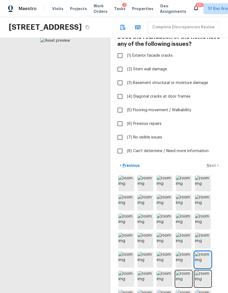
click at [115, 130] on input "(6) Previous repairs" at bounding box center [119, 123] width 11 height 11
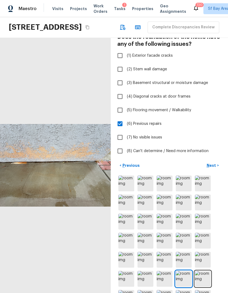
click at [215, 168] on p "Next" at bounding box center [211, 165] width 10 height 5
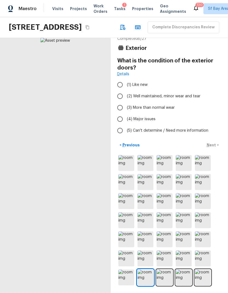
scroll to position [0, 0]
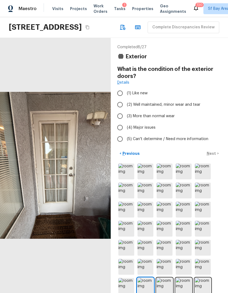
click at [119, 133] on input "(4) Major issues" at bounding box center [119, 127] width 11 height 11
click at [214, 156] on p "Next" at bounding box center [211, 153] width 10 height 5
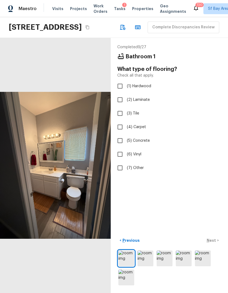
click at [118, 106] on input "(2) Laminate" at bounding box center [119, 99] width 11 height 11
click at [120, 160] on input "(6) Vinyl" at bounding box center [119, 154] width 11 height 11
click at [119, 106] on input "(2) Laminate" at bounding box center [119, 99] width 11 height 11
click at [216, 245] on button "Next >" at bounding box center [212, 240] width 17 height 9
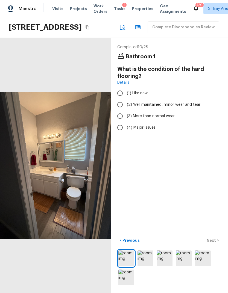
click at [117, 122] on input "(3) More than normal wear" at bounding box center [119, 116] width 11 height 11
click at [217, 245] on button "Next >" at bounding box center [212, 240] width 17 height 9
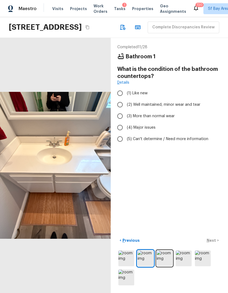
click at [117, 122] on input "(3) More than normal wear" at bounding box center [119, 116] width 11 height 11
click at [216, 243] on p "Next" at bounding box center [211, 240] width 10 height 5
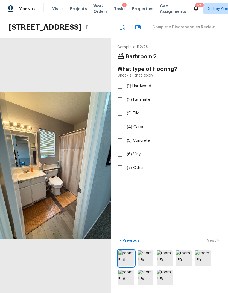
click at [120, 160] on input "(6) Vinyl" at bounding box center [119, 154] width 11 height 11
click at [216, 245] on div "< Previous Next >" at bounding box center [169, 240] width 104 height 9
click at [215, 243] on p "Next" at bounding box center [211, 240] width 10 height 5
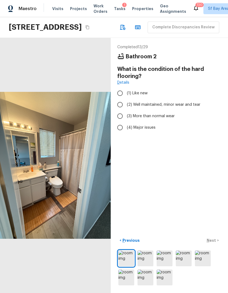
click at [118, 122] on input "(3) More than normal wear" at bounding box center [119, 116] width 11 height 11
click at [215, 243] on p "Next" at bounding box center [211, 240] width 10 height 5
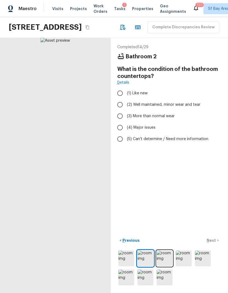
click at [118, 133] on input "(4) Major issues" at bounding box center [119, 127] width 11 height 11
click at [214, 243] on p "Next" at bounding box center [211, 240] width 10 height 5
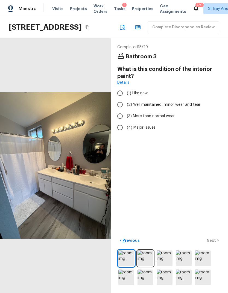
click at [118, 122] on input "(3) More than normal wear" at bounding box center [119, 116] width 11 height 11
click at [215, 243] on p "Next" at bounding box center [211, 240] width 10 height 5
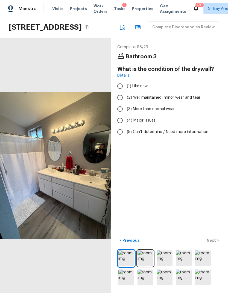
click at [119, 126] on input "(4) Major issues" at bounding box center [119, 120] width 11 height 11
click at [121, 115] on input "(3) More than normal wear" at bounding box center [119, 108] width 11 height 11
click at [216, 245] on button "Next >" at bounding box center [212, 240] width 17 height 9
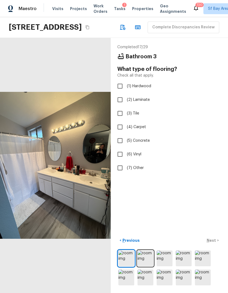
click at [121, 160] on input "(6) Vinyl" at bounding box center [119, 154] width 11 height 11
click at [216, 245] on div "< Previous Next >" at bounding box center [169, 240] width 104 height 9
click at [216, 245] on button "Next >" at bounding box center [212, 240] width 17 height 9
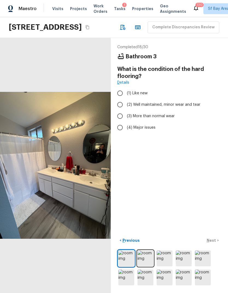
click at [117, 122] on input "(3) More than normal wear" at bounding box center [119, 116] width 11 height 11
click at [214, 243] on p "Next" at bounding box center [211, 240] width 10 height 5
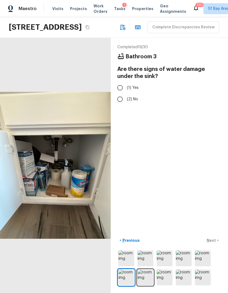
click at [118, 105] on input "(2) No" at bounding box center [119, 99] width 11 height 11
click at [120, 94] on input "(1) Yes" at bounding box center [119, 87] width 11 height 11
click at [218, 245] on button "Next >" at bounding box center [212, 240] width 17 height 9
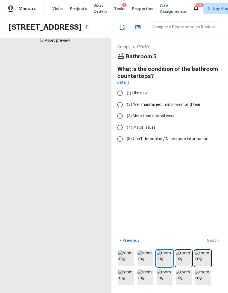
click at [119, 133] on input "(4) Major issues" at bounding box center [119, 127] width 11 height 11
click at [209, 243] on p "Next" at bounding box center [211, 240] width 10 height 5
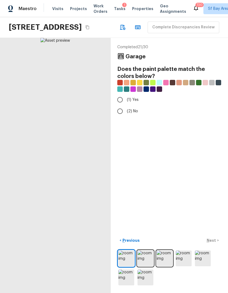
click at [121, 117] on input "(2) No" at bounding box center [119, 111] width 11 height 11
click at [213, 243] on p "Next" at bounding box center [211, 240] width 10 height 5
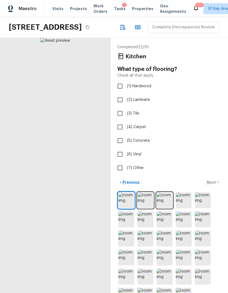
click at [120, 160] on input "(6) Vinyl" at bounding box center [119, 154] width 11 height 11
click at [213, 187] on div "< Previous Next >" at bounding box center [169, 182] width 104 height 9
click at [214, 185] on p "Next" at bounding box center [211, 182] width 10 height 5
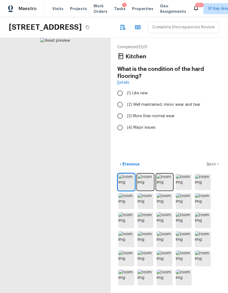
click at [118, 122] on input "(3) More than normal wear" at bounding box center [119, 116] width 11 height 11
click at [213, 167] on p "Next" at bounding box center [211, 164] width 10 height 5
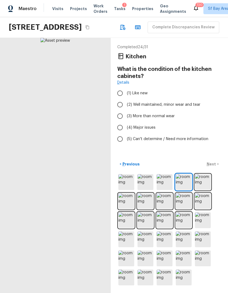
click at [121, 122] on input "(3) More than normal wear" at bounding box center [119, 116] width 11 height 11
click at [123, 133] on input "(4) Major issues" at bounding box center [119, 127] width 11 height 11
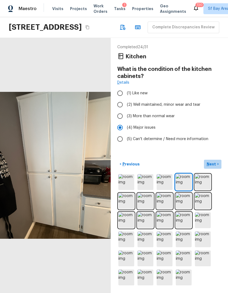
click at [216, 167] on p "Next" at bounding box center [211, 164] width 10 height 5
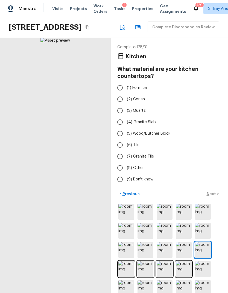
click at [123, 117] on input "(3) Quartz" at bounding box center [119, 110] width 11 height 11
click at [213, 197] on p "Next" at bounding box center [211, 193] width 10 height 5
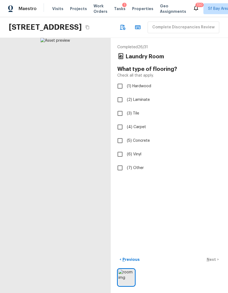
click at [121, 160] on input "(6) Vinyl" at bounding box center [119, 154] width 11 height 11
click at [204, 211] on div "Completed 26 / 31 Laundry Room What type of flooring? Check all that apply. (1)…" at bounding box center [169, 165] width 117 height 255
click at [216, 263] on p "Next" at bounding box center [211, 259] width 10 height 5
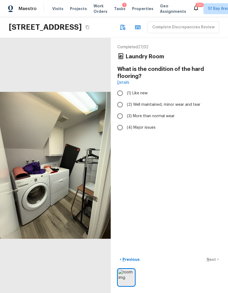
click at [118, 106] on input "(2) Well maintained, minor wear and tear" at bounding box center [119, 104] width 11 height 11
click at [213, 263] on p "Next" at bounding box center [211, 259] width 10 height 5
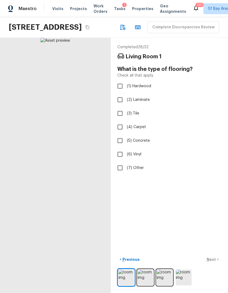
click at [120, 154] on input "(6) Vinyl" at bounding box center [119, 154] width 11 height 11
click at [213, 264] on div "< Previous Next >" at bounding box center [169, 259] width 104 height 9
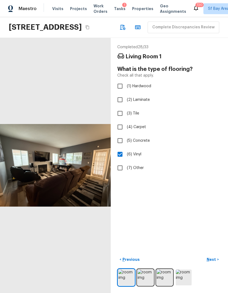
click at [218, 264] on button "Next >" at bounding box center [212, 259] width 17 height 9
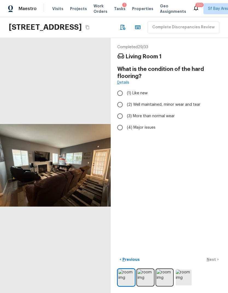
click at [120, 116] on input "(3) More than normal wear" at bounding box center [119, 116] width 11 height 11
click at [213, 264] on div "< Previous Next >" at bounding box center [169, 259] width 104 height 9
click at [217, 264] on div "< Previous Next >" at bounding box center [169, 259] width 104 height 9
click at [218, 264] on div "< Previous Next >" at bounding box center [169, 259] width 104 height 9
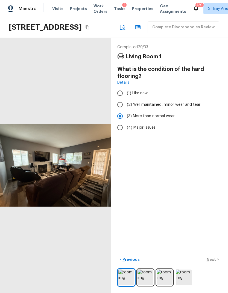
click at [220, 264] on div "< Previous Next >" at bounding box center [169, 259] width 104 height 9
click at [211, 264] on div "< Previous Next >" at bounding box center [169, 259] width 104 height 9
click at [161, 113] on label "(3) More than normal wear" at bounding box center [165, 116] width 103 height 11
click at [126, 113] on input "(3) More than normal wear" at bounding box center [119, 116] width 11 height 11
click at [215, 264] on button "Next >" at bounding box center [212, 259] width 17 height 9
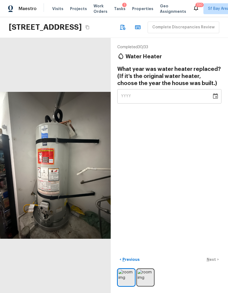
click at [119, 31] on icon "button" at bounding box center [122, 27] width 7 height 7
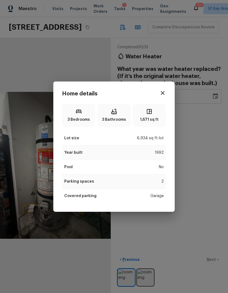
click at [163, 92] on icon "button" at bounding box center [162, 93] width 7 height 7
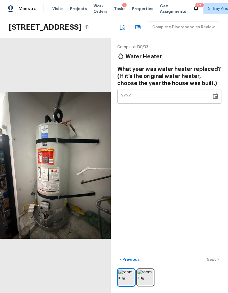
click at [165, 96] on div "YYYY" at bounding box center [164, 96] width 87 height 14
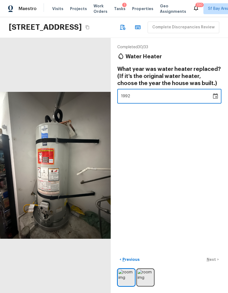
click at [189, 161] on div "Completed 30 / 33 Water Heater What year was water heater replaced? (If it’s th…" at bounding box center [169, 165] width 117 height 255
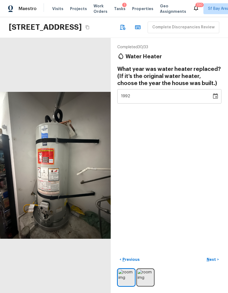
click at [213, 263] on p "Next" at bounding box center [211, 259] width 10 height 5
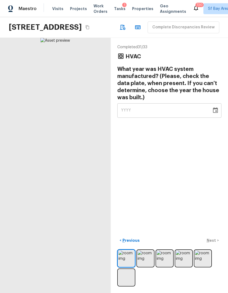
click at [130, 267] on img at bounding box center [126, 259] width 16 height 16
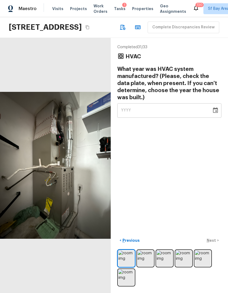
click at [148, 267] on img at bounding box center [145, 259] width 16 height 16
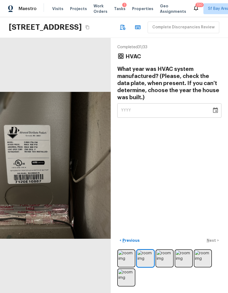
click at [183, 267] on img at bounding box center [183, 259] width 16 height 16
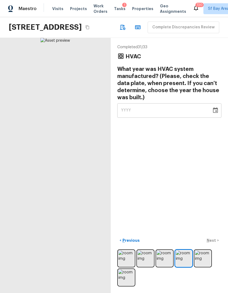
click at [186, 267] on img at bounding box center [183, 259] width 16 height 16
click at [152, 108] on div "YYYY" at bounding box center [164, 110] width 87 height 14
click at [188, 158] on div "Completed 31 / 33 HVAC What year was HVAC system manufactured? (Please, check t…" at bounding box center [169, 165] width 117 height 255
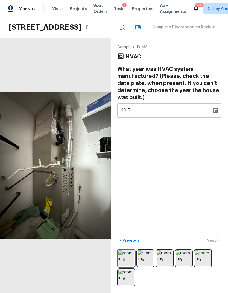
click at [214, 245] on div "< Previous Next >" at bounding box center [169, 240] width 104 height 9
click at [216, 245] on div "< Previous Next >" at bounding box center [169, 240] width 104 height 9
click at [215, 243] on p "Next" at bounding box center [211, 240] width 10 height 5
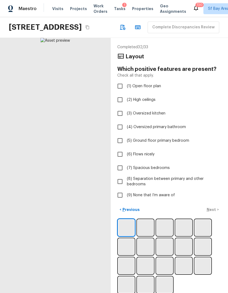
click at [121, 201] on input "(9) None that I’m aware of" at bounding box center [119, 195] width 11 height 11
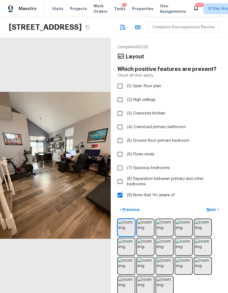
click at [212, 213] on p "Next" at bounding box center [211, 209] width 10 height 5
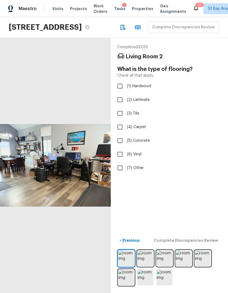
click at [118, 160] on input "(6) Vinyl" at bounding box center [119, 154] width 11 height 11
click at [207, 233] on div "Completed 33 / 34 Living Room 2 What is the type of flooring? Check all that ap…" at bounding box center [169, 165] width 117 height 255
click at [216, 245] on button "Next >" at bounding box center [212, 240] width 17 height 9
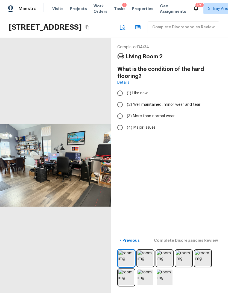
click at [119, 122] on input "(3) More than normal wear" at bounding box center [119, 116] width 11 height 11
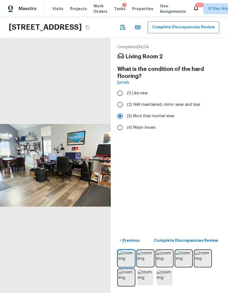
click at [205, 245] on button "Complete Discrepancies Review" at bounding box center [186, 240] width 70 height 9
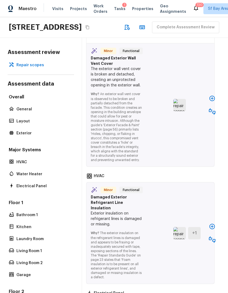
scroll to position [1481, 5]
click at [210, 102] on icon "button" at bounding box center [212, 98] width 7 height 7
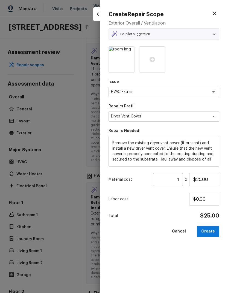
click at [210, 232] on button "Create" at bounding box center [208, 231] width 22 height 11
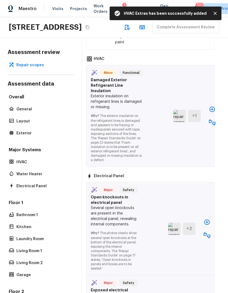
scroll to position [1637, 5]
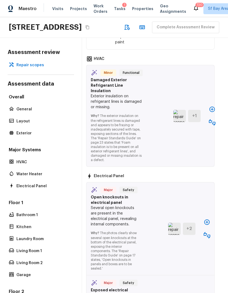
click at [214, 112] on icon "button" at bounding box center [211, 109] width 5 height 5
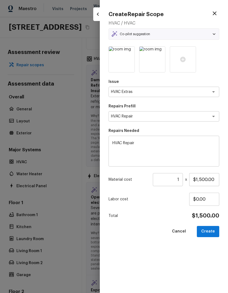
click at [211, 231] on button "Create" at bounding box center [208, 231] width 22 height 11
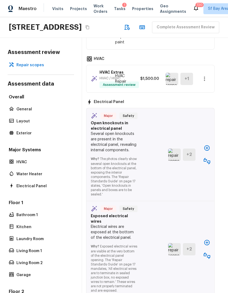
click at [209, 167] on div at bounding box center [206, 155] width 11 height 24
click at [205, 154] on button "button" at bounding box center [206, 148] width 11 height 11
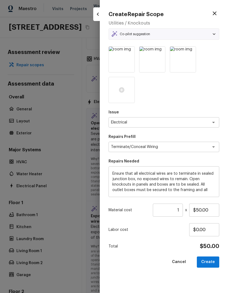
click at [210, 260] on button "Create" at bounding box center [208, 262] width 22 height 11
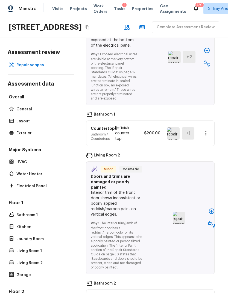
scroll to position [1920, 5]
click at [206, 54] on icon "button" at bounding box center [206, 50] width 7 height 7
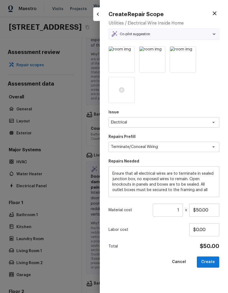
click at [213, 264] on button "Create" at bounding box center [208, 262] width 22 height 11
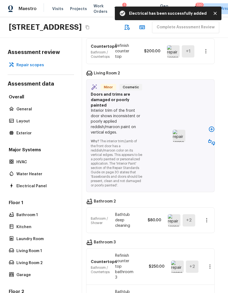
scroll to position [2108, 5]
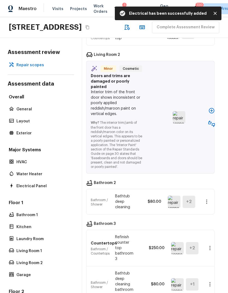
click at [210, 114] on icon "button" at bounding box center [211, 110] width 5 height 5
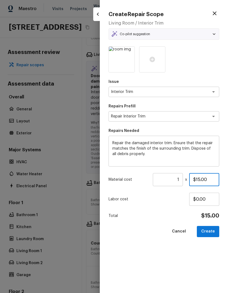
click at [203, 178] on input "$15.00" at bounding box center [204, 179] width 30 height 13
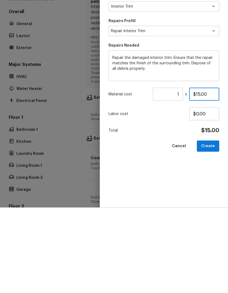
click at [204, 173] on input "$15.00" at bounding box center [204, 179] width 30 height 13
click at [205, 173] on input "$15.00" at bounding box center [204, 179] width 30 height 13
click at [204, 173] on input "$15.00" at bounding box center [204, 179] width 30 height 13
click at [209, 226] on button "Create" at bounding box center [208, 231] width 22 height 11
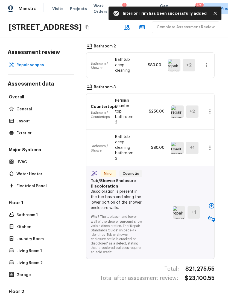
scroll to position [2236, 5]
click at [209, 209] on icon "button" at bounding box center [211, 206] width 7 height 7
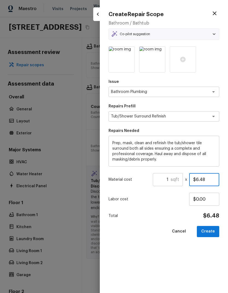
click at [200, 178] on input "$6.48" at bounding box center [204, 179] width 30 height 13
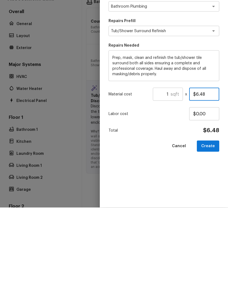
click at [204, 173] on input "$6.48" at bounding box center [204, 179] width 30 height 13
click at [212, 226] on button "Create" at bounding box center [208, 231] width 22 height 11
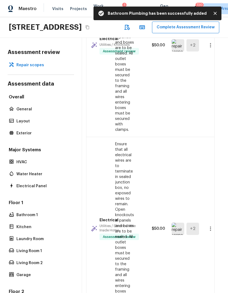
click at [152, 22] on button "Complete Assessment Review" at bounding box center [185, 28] width 67 height 12
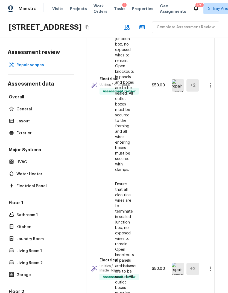
scroll to position [1743, 5]
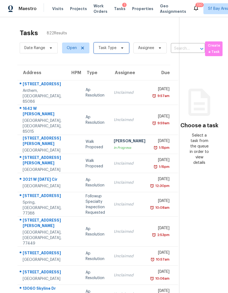
click at [116, 43] on span "Task Type" at bounding box center [111, 48] width 35 height 11
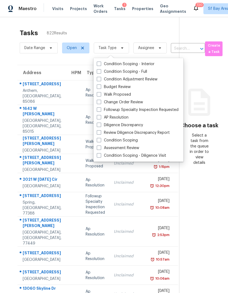
click at [131, 145] on label "Assessment Review" at bounding box center [118, 147] width 42 height 5
click at [100, 145] on input "Assessment Review" at bounding box center [99, 147] width 4 height 4
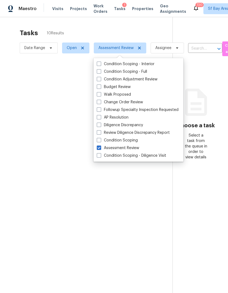
click at [35, 117] on div at bounding box center [114, 146] width 228 height 293
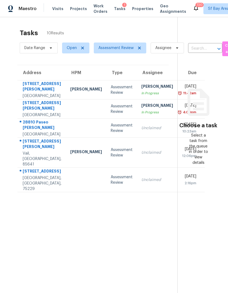
click at [45, 151] on div "[STREET_ADDRESS][PERSON_NAME]" at bounding box center [42, 145] width 39 height 12
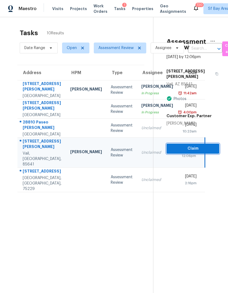
click at [195, 144] on button "Claim" at bounding box center [192, 149] width 53 height 10
click at [197, 145] on span "Claim" at bounding box center [193, 148] width 44 height 7
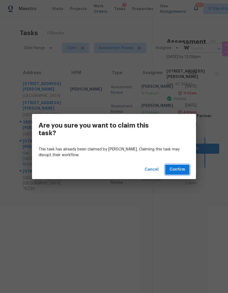
click at [183, 171] on span "Confirm" at bounding box center [177, 169] width 16 height 7
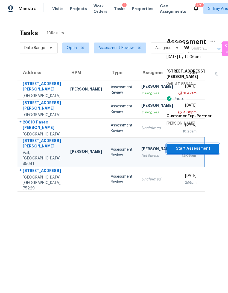
click at [195, 145] on span "Start Assessment" at bounding box center [193, 148] width 44 height 7
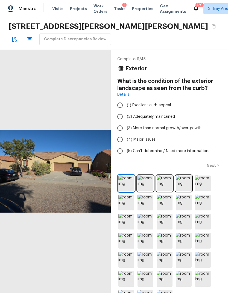
click at [120, 115] on input "(2) Adequately maintained" at bounding box center [119, 116] width 11 height 11
click at [213, 168] on p "Next" at bounding box center [211, 165] width 10 height 5
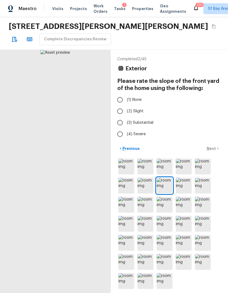
click at [120, 111] on input "(2) Slight" at bounding box center [119, 111] width 11 height 11
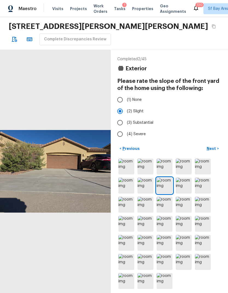
click at [215, 153] on button "Next >" at bounding box center [212, 148] width 17 height 9
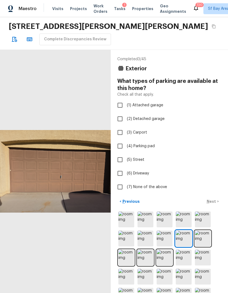
click at [121, 108] on input "(1) Attached garage" at bounding box center [119, 105] width 11 height 11
click at [216, 202] on p "Next" at bounding box center [211, 201] width 10 height 5
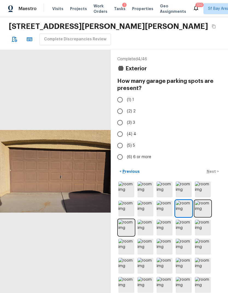
click at [216, 206] on div at bounding box center [169, 247] width 104 height 133
click at [120, 112] on input "(2) 2" at bounding box center [119, 111] width 11 height 11
click at [213, 174] on p "Next" at bounding box center [211, 171] width 10 height 5
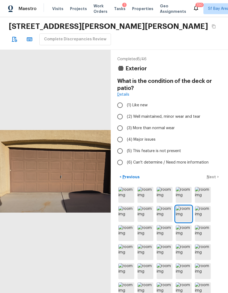
click at [118, 126] on input "(3) More than normal wear" at bounding box center [119, 128] width 11 height 11
click at [215, 178] on p "Next" at bounding box center [211, 176] width 10 height 5
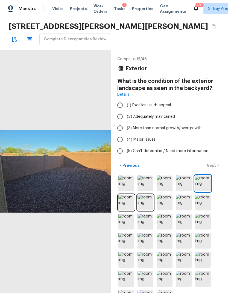
click at [117, 118] on input "(2) Adequately maintained" at bounding box center [119, 116] width 11 height 11
click at [215, 168] on p "Next" at bounding box center [211, 165] width 10 height 5
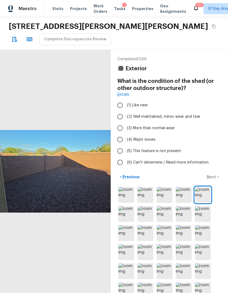
click at [120, 116] on input "(2) Well maintained, minor wear and tear" at bounding box center [119, 116] width 11 height 11
click at [216, 179] on button "Next >" at bounding box center [212, 177] width 17 height 9
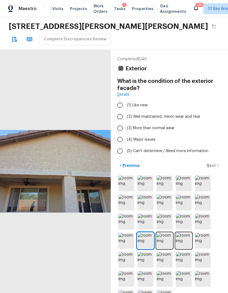
click at [120, 119] on input "(2) Well maintained, minor wear and tear" at bounding box center [119, 116] width 11 height 11
click at [120, 127] on input "(3) More than normal wear" at bounding box center [119, 128] width 11 height 11
click at [212, 168] on p "Next" at bounding box center [211, 165] width 10 height 5
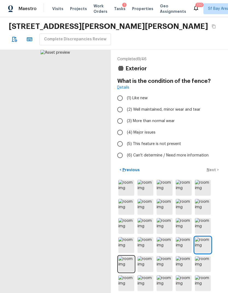
click at [120, 109] on input "(2) Well maintained, minor wear and tear" at bounding box center [119, 109] width 11 height 11
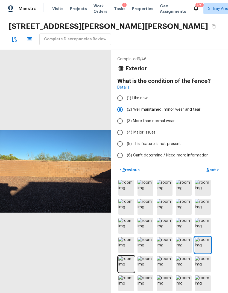
click at [212, 173] on p "Next" at bounding box center [211, 169] width 10 height 5
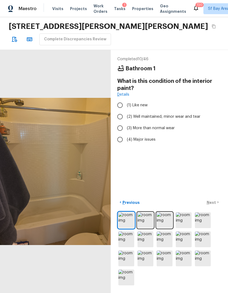
click at [123, 129] on input "(3) More than normal wear" at bounding box center [119, 128] width 11 height 11
click at [215, 207] on button "Next >" at bounding box center [212, 202] width 17 height 9
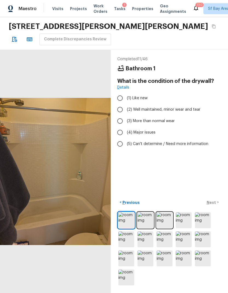
click at [121, 119] on input "(3) More than normal wear" at bounding box center [119, 120] width 11 height 11
click at [121, 111] on input "(2) Well maintained, minor wear and tear" at bounding box center [119, 109] width 11 height 11
click at [215, 207] on button "Next >" at bounding box center [212, 202] width 17 height 9
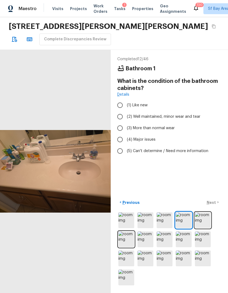
click at [119, 119] on input "(2) Well maintained, minor wear and tear" at bounding box center [119, 116] width 11 height 11
click at [123, 129] on input "(3) More than normal wear" at bounding box center [119, 128] width 11 height 11
click at [212, 206] on p "Next" at bounding box center [211, 202] width 10 height 5
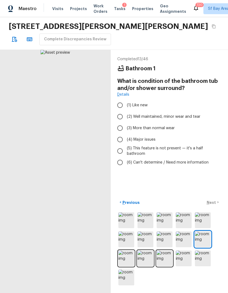
click at [123, 138] on input "(4) Major issues" at bounding box center [119, 139] width 11 height 11
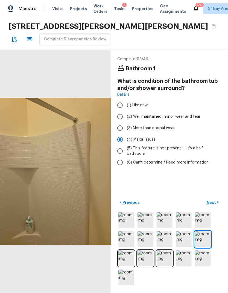
click at [212, 206] on p "Next" at bounding box center [211, 202] width 10 height 5
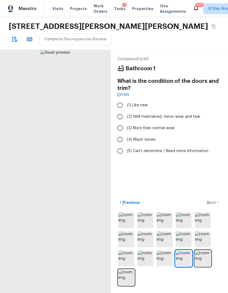
click at [120, 119] on input "(2) Well maintained, minor wear and tear" at bounding box center [119, 116] width 11 height 11
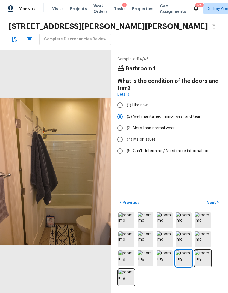
click at [120, 130] on input "(3) More than normal wear" at bounding box center [119, 128] width 11 height 11
click at [213, 206] on p "Next" at bounding box center [211, 202] width 10 height 5
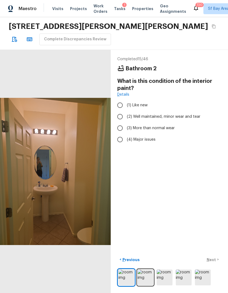
click at [121, 129] on input "(3) More than normal wear" at bounding box center [119, 128] width 11 height 11
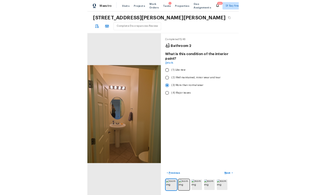
scroll to position [12, 0]
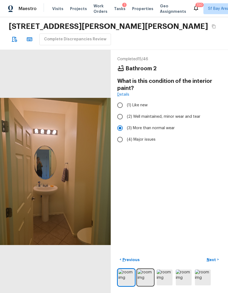
click at [215, 263] on p "Next" at bounding box center [211, 259] width 10 height 5
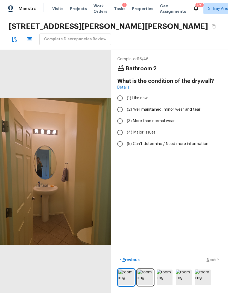
click at [123, 115] on input "(3) More than normal wear" at bounding box center [119, 120] width 11 height 11
click at [216, 264] on button "Next >" at bounding box center [212, 259] width 17 height 9
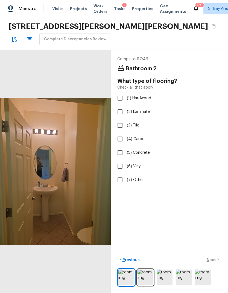
click at [120, 120] on input "(3) Tile" at bounding box center [119, 125] width 11 height 11
click at [213, 264] on div "< Previous Next >" at bounding box center [169, 259] width 104 height 9
click at [215, 263] on p "Next" at bounding box center [211, 259] width 10 height 5
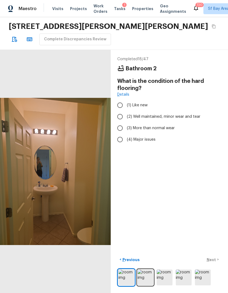
click at [121, 123] on input "(3) More than normal wear" at bounding box center [119, 128] width 11 height 11
click at [219, 264] on button "Next >" at bounding box center [212, 259] width 17 height 9
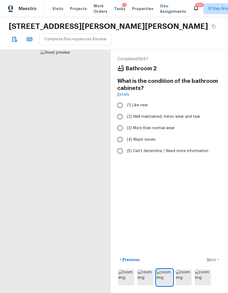
click at [123, 123] on input "(3) More than normal wear" at bounding box center [119, 128] width 11 height 11
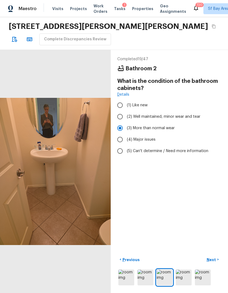
click at [214, 263] on p "Next" at bounding box center [211, 259] width 10 height 5
click at [115, 123] on input "(3) More than normal wear" at bounding box center [119, 128] width 11 height 11
click at [211, 263] on p "Next" at bounding box center [211, 259] width 10 height 5
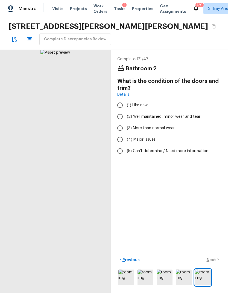
click at [125, 123] on input "(3) More than normal wear" at bounding box center [119, 128] width 11 height 11
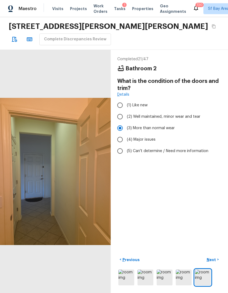
click at [215, 264] on button "Next >" at bounding box center [212, 259] width 17 height 9
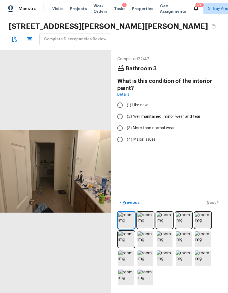
click at [125, 134] on label "(4) Major issues" at bounding box center [165, 139] width 103 height 11
click at [125, 134] on input "(4) Major issues" at bounding box center [119, 139] width 11 height 11
click at [128, 126] on span "(3) More than normal wear" at bounding box center [151, 128] width 48 height 5
click at [126, 123] on input "(3) More than normal wear" at bounding box center [119, 128] width 11 height 11
click at [216, 207] on button "Next >" at bounding box center [212, 202] width 17 height 9
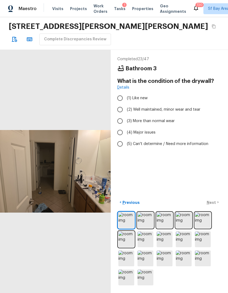
click at [120, 104] on input "(2) Well maintained, minor wear and tear" at bounding box center [119, 109] width 11 height 11
click at [212, 206] on p "Next" at bounding box center [211, 202] width 10 height 5
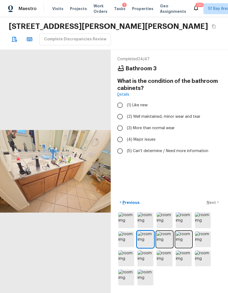
click at [214, 207] on div "< Previous Next >" at bounding box center [169, 202] width 104 height 9
click at [119, 123] on input "(3) More than normal wear" at bounding box center [119, 128] width 11 height 11
click at [216, 206] on p "Next" at bounding box center [211, 202] width 10 height 5
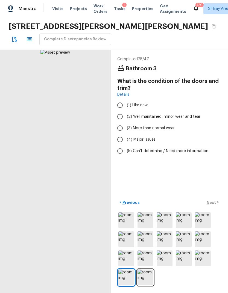
click at [118, 123] on input "(3) More than normal wear" at bounding box center [119, 128] width 11 height 11
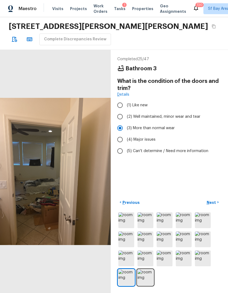
click at [213, 206] on p "Next" at bounding box center [211, 202] width 10 height 5
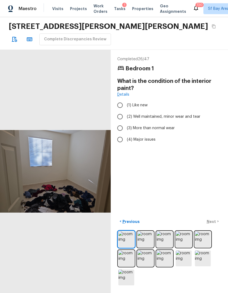
click at [122, 123] on input "(3) More than normal wear" at bounding box center [119, 128] width 11 height 11
click at [216, 225] on p "Next" at bounding box center [211, 221] width 10 height 5
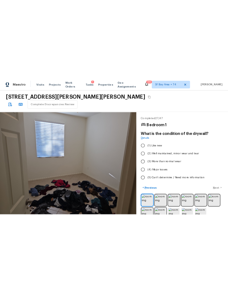
scroll to position [0, 0]
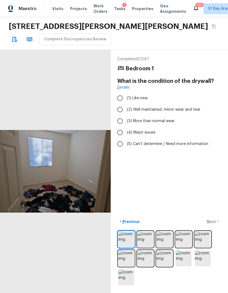
click at [121, 110] on input "(2) Well maintained, minor wear and tear" at bounding box center [119, 109] width 11 height 11
click at [214, 225] on p "Next" at bounding box center [211, 221] width 10 height 5
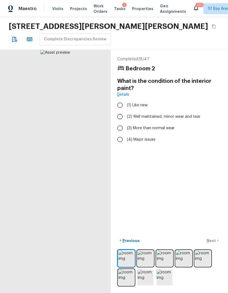
click at [121, 120] on input "(2) Well maintained, minor wear and tear" at bounding box center [119, 116] width 11 height 11
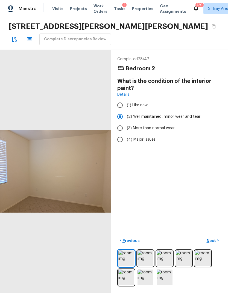
click at [120, 129] on input "(3) More than normal wear" at bounding box center [119, 128] width 11 height 11
click at [212, 244] on p "Next" at bounding box center [211, 240] width 10 height 5
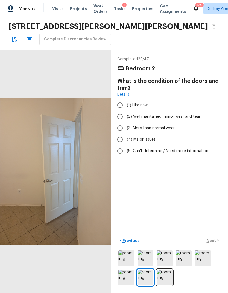
click at [124, 124] on label "(3) More than normal wear" at bounding box center [165, 128] width 103 height 11
click at [124, 124] on input "(3) More than normal wear" at bounding box center [119, 128] width 11 height 11
click at [214, 244] on p "Next" at bounding box center [211, 240] width 10 height 5
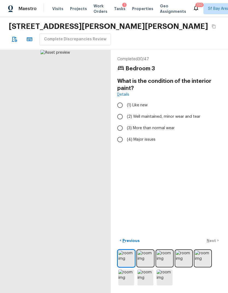
click at [120, 118] on input "(2) Well maintained, minor wear and tear" at bounding box center [119, 116] width 11 height 11
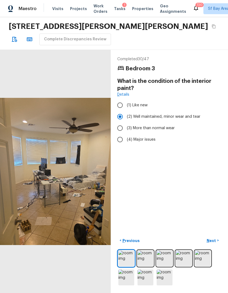
click at [215, 244] on p "Next" at bounding box center [211, 240] width 10 height 5
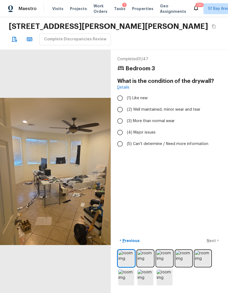
click at [119, 123] on input "(3) More than normal wear" at bounding box center [119, 120] width 11 height 11
click at [120, 109] on input "(2) Well maintained, minor wear and tear" at bounding box center [119, 109] width 11 height 11
click at [212, 244] on p "Next" at bounding box center [211, 240] width 10 height 5
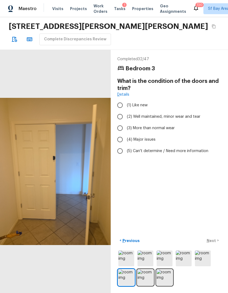
click at [121, 120] on input "(2) Well maintained, minor wear and tear" at bounding box center [119, 116] width 11 height 11
click at [122, 129] on input "(3) More than normal wear" at bounding box center [119, 128] width 11 height 11
click at [212, 244] on p "Next" at bounding box center [211, 240] width 10 height 5
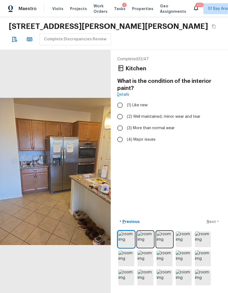
click at [118, 126] on input "(3) More than normal wear" at bounding box center [119, 128] width 11 height 11
click at [212, 225] on p "Next" at bounding box center [211, 221] width 10 height 5
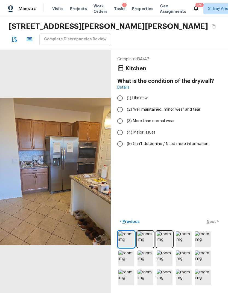
click at [120, 122] on input "(3) More than normal wear" at bounding box center [119, 120] width 11 height 11
click at [212, 226] on button "Next >" at bounding box center [212, 221] width 17 height 9
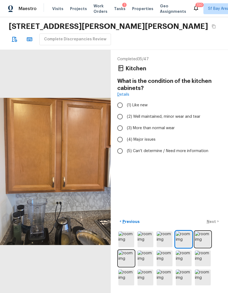
click at [119, 118] on input "(2) Well maintained, minor wear and tear" at bounding box center [119, 116] width 11 height 11
click at [212, 226] on button "Next >" at bounding box center [212, 221] width 17 height 9
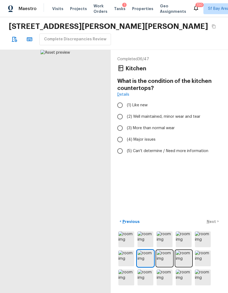
click at [119, 117] on input "(2) Well maintained, minor wear and tear" at bounding box center [119, 116] width 11 height 11
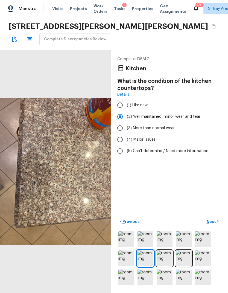
click at [213, 226] on button "Next >" at bounding box center [212, 221] width 17 height 9
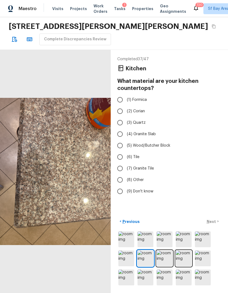
click at [119, 124] on input "(3) Quartz" at bounding box center [119, 122] width 11 height 11
click at [213, 225] on p "Next" at bounding box center [211, 221] width 10 height 5
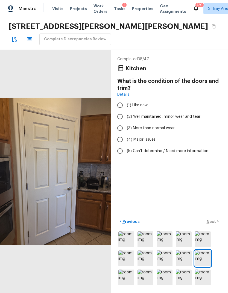
click at [119, 119] on input "(2) Well maintained, minor wear and tear" at bounding box center [119, 116] width 11 height 11
click at [217, 258] on div "< Previous Next >" at bounding box center [169, 252] width 104 height 70
click at [215, 225] on p "Next" at bounding box center [211, 221] width 10 height 5
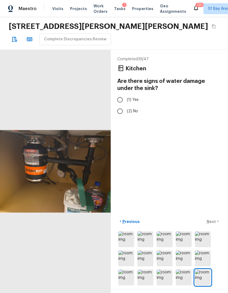
click at [120, 110] on input "(2) No" at bounding box center [119, 111] width 11 height 11
click at [209, 225] on p "Next" at bounding box center [211, 221] width 10 height 5
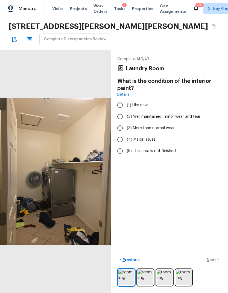
click at [119, 118] on input "(2) Well maintained, minor wear and tear" at bounding box center [119, 116] width 11 height 11
click at [118, 127] on input "(3) More than normal wear" at bounding box center [119, 128] width 11 height 11
click at [216, 264] on button "Next >" at bounding box center [212, 259] width 17 height 9
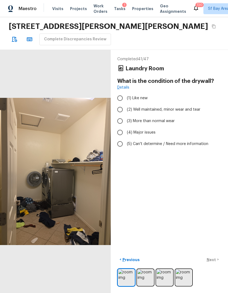
click at [118, 115] on input "(3) More than normal wear" at bounding box center [119, 120] width 11 height 11
click at [119, 104] on input "(2) Well maintained, minor wear and tear" at bounding box center [119, 109] width 11 height 11
click at [213, 263] on p "Next" at bounding box center [211, 259] width 10 height 5
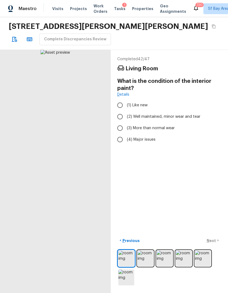
click at [119, 111] on input "(2) Well maintained, minor wear and tear" at bounding box center [119, 116] width 11 height 11
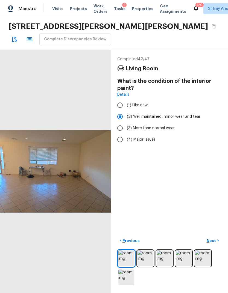
click at [210, 244] on p "Next" at bounding box center [211, 240] width 10 height 5
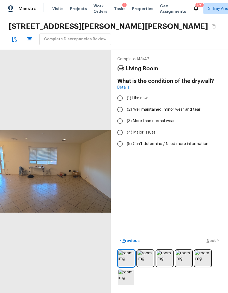
click at [119, 104] on input "(2) Well maintained, minor wear and tear" at bounding box center [119, 109] width 11 height 11
click at [213, 244] on p "Next" at bounding box center [211, 240] width 10 height 5
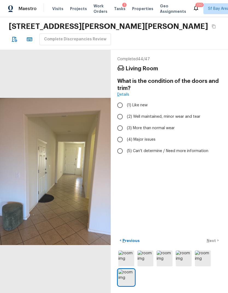
click at [120, 111] on input "(2) Well maintained, minor wear and tear" at bounding box center [119, 116] width 11 height 11
click at [214, 244] on p "Next" at bounding box center [211, 240] width 10 height 5
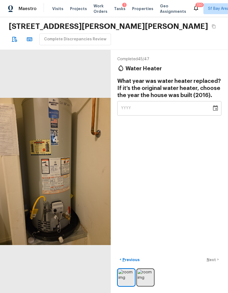
click at [14, 38] on icon "button" at bounding box center [14, 39] width 7 height 7
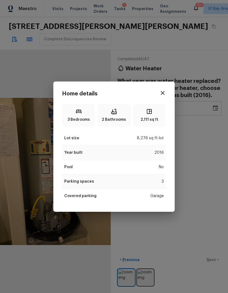
click at [164, 93] on icon "button" at bounding box center [162, 93] width 7 height 7
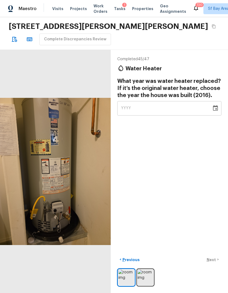
click at [167, 101] on div "YYYY" at bounding box center [164, 108] width 87 height 14
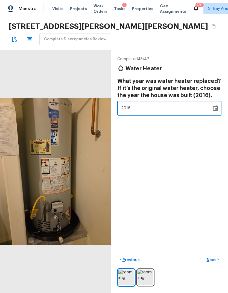
click at [202, 160] on div "Completed 45 / 47 Water Heater What year was water heater replaced? If it’s the…" at bounding box center [169, 172] width 117 height 244
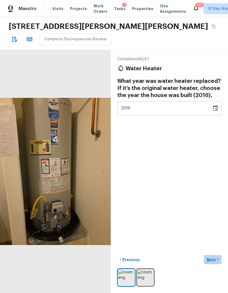
click at [214, 263] on p "Next" at bounding box center [211, 259] width 10 height 5
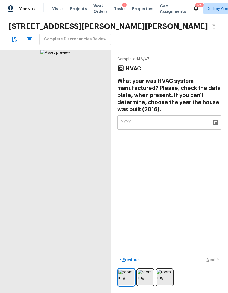
click at [175, 115] on div "YYYY" at bounding box center [164, 122] width 87 height 14
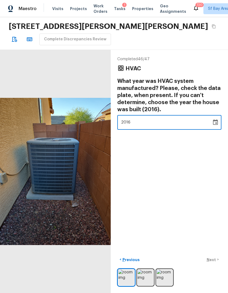
click at [191, 178] on div "Completed 46 / 47 HVAC What year was HVAC system manufactured? Please, check th…" at bounding box center [169, 172] width 117 height 244
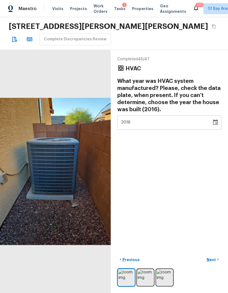
click at [213, 263] on p "Next" at bounding box center [211, 259] width 10 height 5
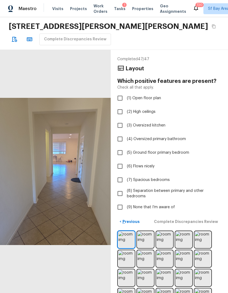
click at [119, 202] on input "(9) None that I’m aware of" at bounding box center [119, 207] width 11 height 11
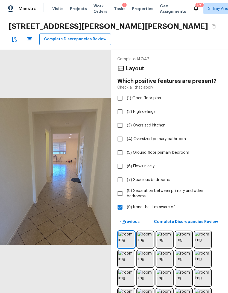
scroll to position [20, 0]
click at [210, 219] on p "Complete Discrepancies Review" at bounding box center [186, 221] width 65 height 5
click at [210, 189] on div "Completed 47 / 47 Layout Which positive features are present? Check all that ap…" at bounding box center [114, 172] width 228 height 244
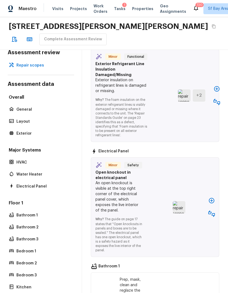
scroll to position [422, 0]
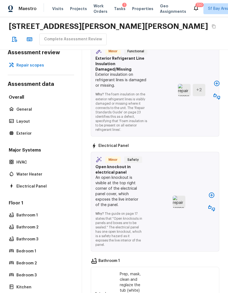
click at [218, 80] on icon "button" at bounding box center [216, 83] width 7 height 7
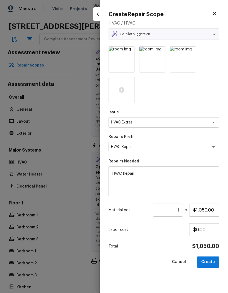
click at [213, 265] on button "Create" at bounding box center [208, 262] width 22 height 11
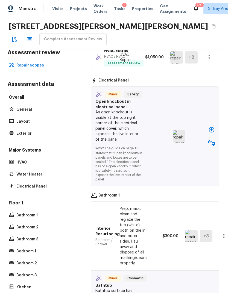
click at [213, 124] on button "button" at bounding box center [211, 129] width 11 height 11
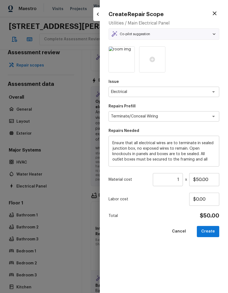
click at [212, 229] on button "Create" at bounding box center [208, 231] width 22 height 11
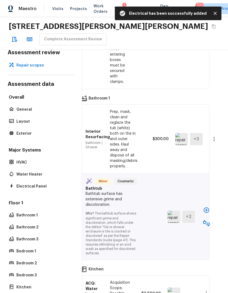
scroll to position [604, 10]
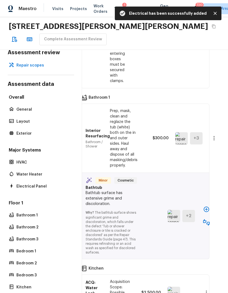
click at [208, 206] on icon "button" at bounding box center [206, 209] width 7 height 7
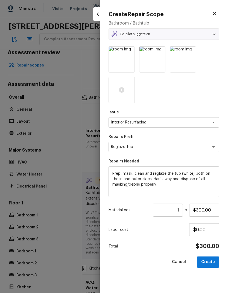
click at [216, 263] on button "Create" at bounding box center [208, 262] width 22 height 11
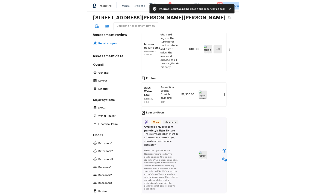
scroll to position [737, 10]
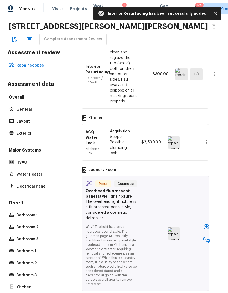
click at [206, 224] on icon "button" at bounding box center [206, 227] width 7 height 7
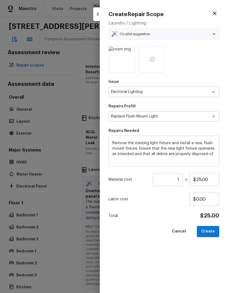
click at [209, 228] on button "Create" at bounding box center [208, 231] width 22 height 11
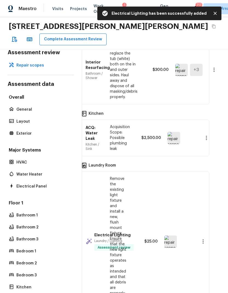
click at [79, 34] on button "Complete Assessment Review" at bounding box center [72, 40] width 67 height 12
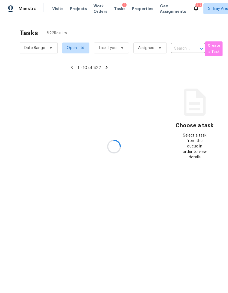
click at [110, 32] on div at bounding box center [114, 146] width 228 height 293
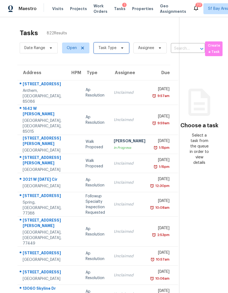
click at [114, 51] on span "Task Type" at bounding box center [107, 47] width 18 height 5
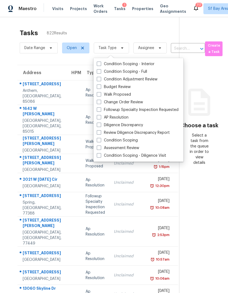
click at [122, 147] on label "Assessment Review" at bounding box center [118, 147] width 42 height 5
click at [100, 147] on input "Assessment Review" at bounding box center [99, 147] width 4 height 4
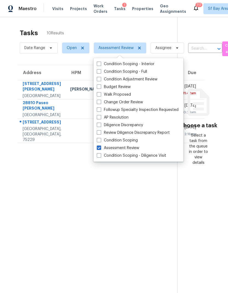
click at [69, 214] on section "Tasks 10 Results Date Range Open Assessment Review Assignee ​ Create a Task Add…" at bounding box center [93, 168] width 168 height 285
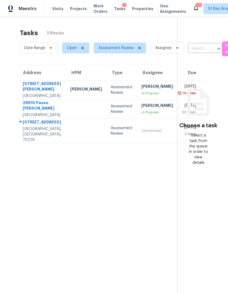
click at [36, 126] on div "[STREET_ADDRESS]" at bounding box center [42, 123] width 39 height 7
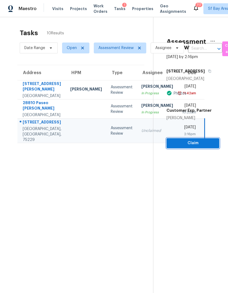
click at [191, 142] on span "Claim" at bounding box center [193, 143] width 44 height 7
click at [198, 144] on span "Claim" at bounding box center [193, 143] width 44 height 7
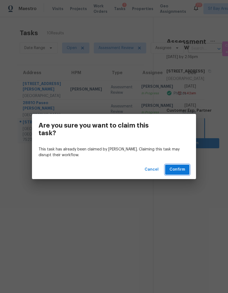
click at [183, 172] on span "Confirm" at bounding box center [177, 169] width 16 height 7
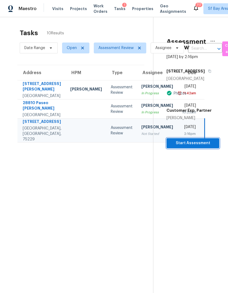
click at [195, 142] on span "Start Assessment" at bounding box center [193, 143] width 44 height 7
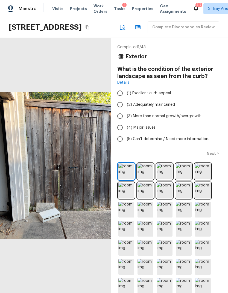
click at [119, 122] on input "(3) More than normal growth/overgrowth" at bounding box center [119, 116] width 11 height 11
click at [209, 158] on button "Next >" at bounding box center [212, 153] width 17 height 9
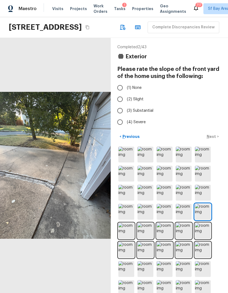
click at [119, 105] on input "(2) Slight" at bounding box center [119, 99] width 11 height 11
click at [209, 141] on button "Next >" at bounding box center [212, 136] width 17 height 9
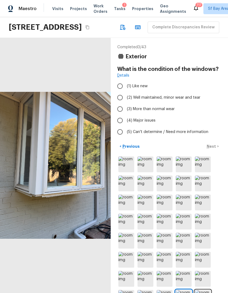
click at [120, 115] on input "(3) More than normal wear" at bounding box center [119, 108] width 11 height 11
click at [213, 149] on p "Next" at bounding box center [211, 146] width 10 height 5
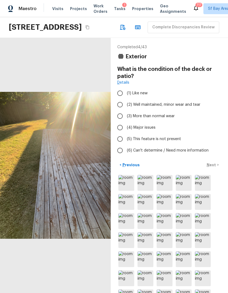
click at [118, 122] on input "(3) More than normal wear" at bounding box center [119, 116] width 11 height 11
click at [212, 168] on p "Next" at bounding box center [211, 164] width 10 height 5
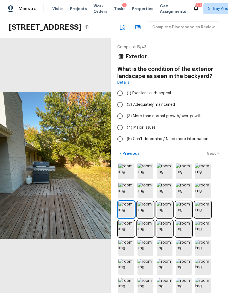
click at [118, 122] on input "(3) More than normal growth/overgrowth" at bounding box center [119, 116] width 11 height 11
click at [213, 156] on p "Next" at bounding box center [211, 153] width 10 height 5
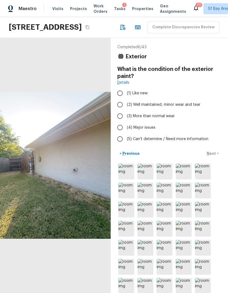
click at [117, 122] on input "(3) More than normal wear" at bounding box center [119, 116] width 11 height 11
click at [213, 156] on p "Next" at bounding box center [211, 153] width 10 height 5
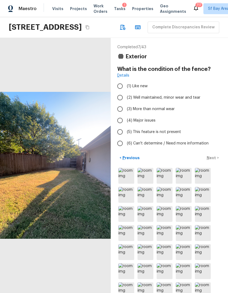
click at [120, 115] on input "(3) More than normal wear" at bounding box center [119, 108] width 11 height 11
click at [214, 161] on p "Next" at bounding box center [211, 157] width 10 height 5
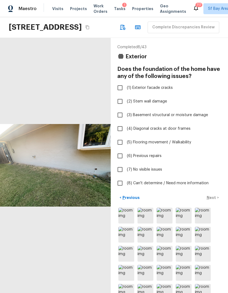
click at [115, 189] on input "(8) Can't determine / Need more information" at bounding box center [119, 183] width 11 height 11
click at [117, 175] on input "(7) No visible issues" at bounding box center [119, 169] width 11 height 11
click at [117, 189] on input "(8) Can't determine / Need more information" at bounding box center [119, 183] width 11 height 11
click at [214, 201] on p "Next" at bounding box center [211, 197] width 10 height 5
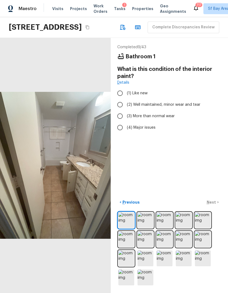
click at [120, 122] on input "(3) More than normal wear" at bounding box center [119, 116] width 11 height 11
click at [214, 205] on p "Next" at bounding box center [211, 202] width 10 height 5
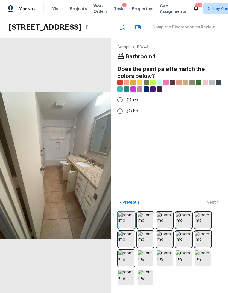
click at [117, 117] on input "(2) No" at bounding box center [119, 111] width 11 height 11
click at [215, 205] on p "Next" at bounding box center [211, 202] width 10 height 5
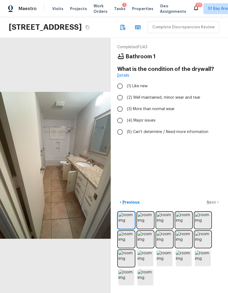
click at [120, 115] on input "(3) More than normal wear" at bounding box center [119, 108] width 11 height 11
click at [212, 205] on p "Next" at bounding box center [211, 202] width 10 height 5
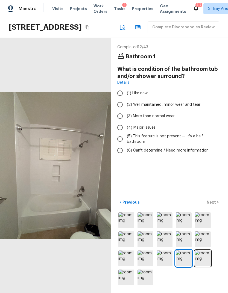
click at [118, 122] on input "(3) More than normal wear" at bounding box center [119, 116] width 11 height 11
click at [212, 205] on p "Next" at bounding box center [211, 202] width 10 height 5
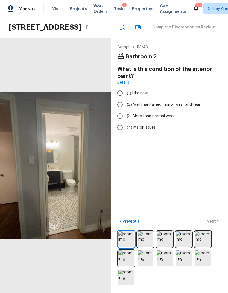
click at [118, 122] on input "(3) More than normal wear" at bounding box center [119, 116] width 11 height 11
click at [216, 224] on p "Next" at bounding box center [211, 221] width 10 height 5
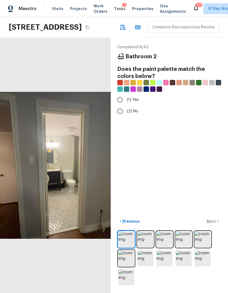
click at [119, 117] on input "(2) No" at bounding box center [119, 111] width 11 height 11
click at [214, 224] on p "Next" at bounding box center [211, 221] width 10 height 5
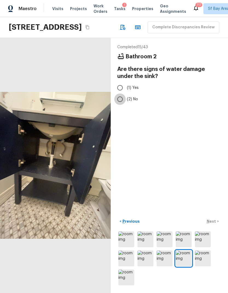
click at [119, 105] on input "(2) No" at bounding box center [119, 99] width 11 height 11
click at [122, 94] on input "(1) Yes" at bounding box center [119, 87] width 11 height 11
click at [216, 224] on p "Next" at bounding box center [211, 221] width 10 height 5
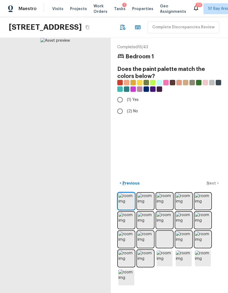
click at [117, 117] on input "(2) No" at bounding box center [119, 111] width 11 height 11
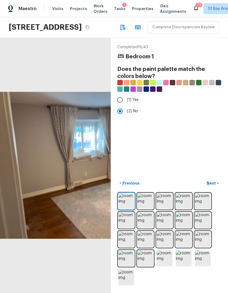
click at [118, 106] on input "(1) Yes" at bounding box center [119, 99] width 11 height 11
click at [207, 186] on p "Next" at bounding box center [211, 183] width 10 height 5
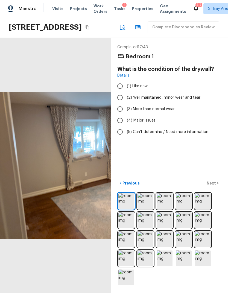
click at [120, 115] on input "(3) More than normal wear" at bounding box center [119, 108] width 11 height 11
click at [211, 186] on p "Next" at bounding box center [211, 183] width 10 height 5
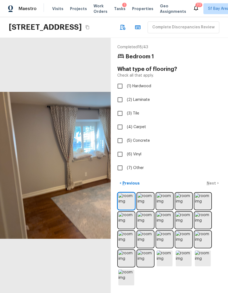
click at [118, 119] on input "(3) Tile" at bounding box center [119, 113] width 11 height 11
click at [119, 119] on input "(3) Tile" at bounding box center [119, 113] width 11 height 11
click at [118, 92] on input "(1) Hardwood" at bounding box center [119, 86] width 11 height 11
click at [211, 188] on div "< Previous Next >" at bounding box center [169, 183] width 104 height 9
click at [209, 186] on p "Next" at bounding box center [211, 183] width 10 height 5
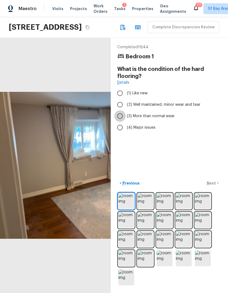
click at [117, 122] on input "(3) More than normal wear" at bounding box center [119, 116] width 11 height 11
click at [212, 186] on p "Next" at bounding box center [211, 183] width 10 height 5
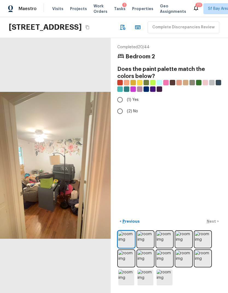
click at [216, 226] on div "< Previous Next >" at bounding box center [169, 221] width 104 height 9
click at [119, 117] on input "(2) No" at bounding box center [119, 111] width 11 height 11
click at [216, 224] on p "Next" at bounding box center [211, 221] width 10 height 5
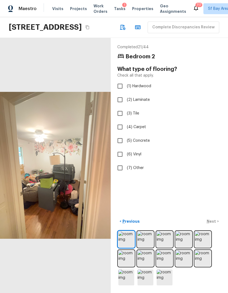
click at [118, 106] on input "(2) Laminate" at bounding box center [119, 99] width 11 height 11
click at [212, 224] on p "Next" at bounding box center [211, 221] width 10 height 5
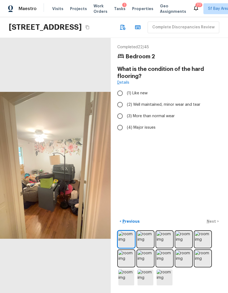
click at [119, 122] on input "(3) More than normal wear" at bounding box center [119, 116] width 11 height 11
click at [214, 224] on p "Next" at bounding box center [211, 221] width 10 height 5
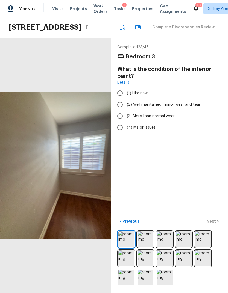
click at [119, 111] on input "(2) Well maintained, minor wear and tear" at bounding box center [119, 104] width 11 height 11
click at [215, 224] on p "Next" at bounding box center [211, 221] width 10 height 5
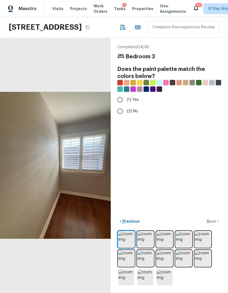
click at [117, 117] on input "(2) No" at bounding box center [119, 111] width 11 height 11
click at [215, 224] on p "Next" at bounding box center [211, 221] width 10 height 5
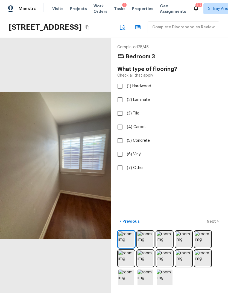
click at [118, 106] on input "(2) Laminate" at bounding box center [119, 99] width 11 height 11
click at [214, 226] on div "< Previous Next >" at bounding box center [169, 221] width 104 height 9
click at [216, 224] on p "Next" at bounding box center [211, 221] width 10 height 5
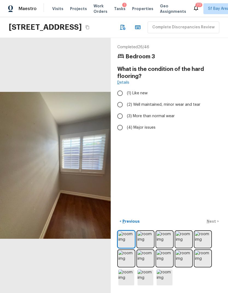
click at [119, 122] on input "(3) More than normal wear" at bounding box center [119, 116] width 11 height 11
click at [216, 226] on button "Next >" at bounding box center [212, 221] width 17 height 9
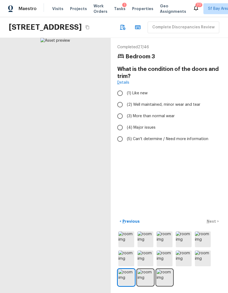
click at [120, 122] on input "(3) More than normal wear" at bounding box center [119, 116] width 11 height 11
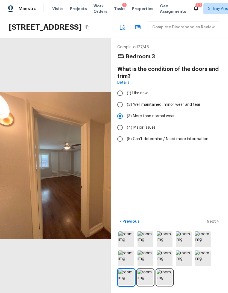
click at [214, 224] on p "Next" at bounding box center [211, 221] width 10 height 5
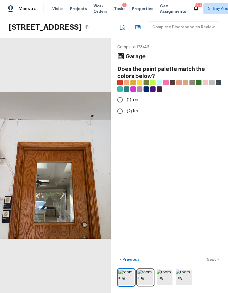
click at [119, 117] on input "(2) No" at bounding box center [119, 111] width 11 height 11
click at [214, 263] on p "Next" at bounding box center [211, 259] width 10 height 5
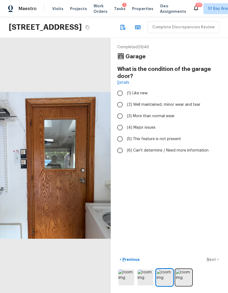
click at [119, 119] on input "(3) More than normal wear" at bounding box center [119, 116] width 11 height 11
click at [213, 263] on p "Next" at bounding box center [211, 259] width 10 height 5
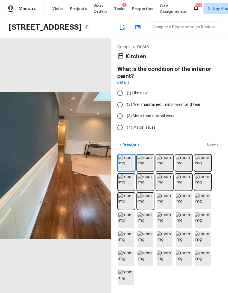
click at [118, 129] on input "(4) Major issues" at bounding box center [119, 127] width 11 height 11
click at [213, 148] on p "Next" at bounding box center [211, 144] width 10 height 5
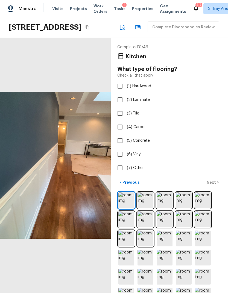
click at [117, 87] on input "(1) Hardwood" at bounding box center [119, 86] width 11 height 11
click at [212, 184] on p "Next" at bounding box center [211, 182] width 10 height 5
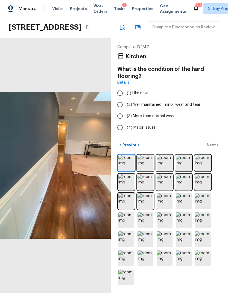
click at [118, 106] on input "(2) Well maintained, minor wear and tear" at bounding box center [119, 104] width 11 height 11
click at [213, 148] on p "Next" at bounding box center [211, 144] width 10 height 5
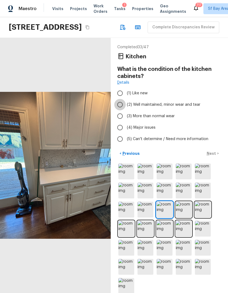
click at [117, 106] on input "(2) Well maintained, minor wear and tear" at bounding box center [119, 104] width 11 height 11
click at [213, 156] on p "Next" at bounding box center [211, 153] width 10 height 5
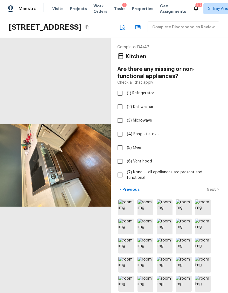
click at [114, 173] on input "(7) None — all appliances are present and functional" at bounding box center [119, 174] width 11 height 11
click at [213, 188] on p "Next" at bounding box center [211, 189] width 10 height 5
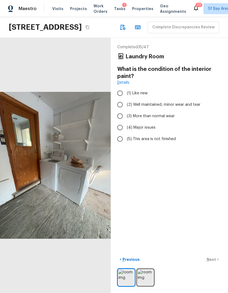
click at [117, 126] on input "(4) Major issues" at bounding box center [119, 127] width 11 height 11
click at [211, 262] on p "Next" at bounding box center [211, 259] width 10 height 5
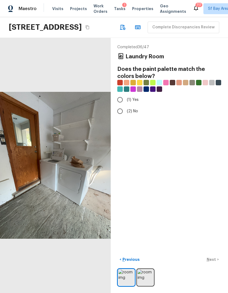
click at [118, 106] on input "(2) No" at bounding box center [119, 111] width 11 height 11
click at [215, 263] on p "Next" at bounding box center [211, 259] width 10 height 5
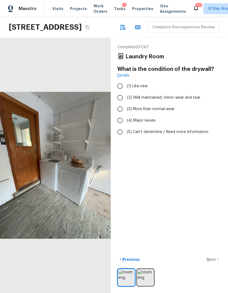
click at [117, 103] on input "(3) More than normal wear" at bounding box center [119, 108] width 11 height 11
click at [216, 260] on p "Next" at bounding box center [211, 259] width 10 height 5
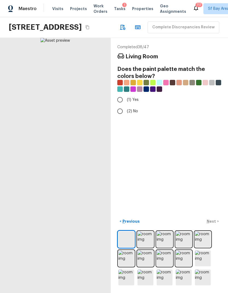
click at [117, 106] on input "(2) No" at bounding box center [119, 111] width 11 height 11
click at [213, 218] on button "Next >" at bounding box center [212, 221] width 17 height 9
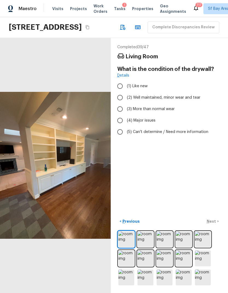
click at [119, 103] on input "(3) More than normal wear" at bounding box center [119, 108] width 11 height 11
click at [214, 221] on p "Next" at bounding box center [211, 221] width 10 height 5
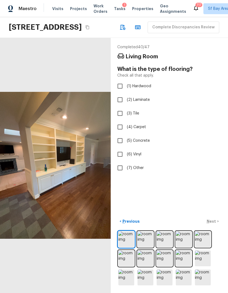
click at [120, 94] on input "(2) Laminate" at bounding box center [119, 99] width 11 height 11
click at [118, 81] on input "(1) Hardwood" at bounding box center [119, 86] width 11 height 11
click at [121, 94] on input "(2) Laminate" at bounding box center [119, 99] width 11 height 11
click at [216, 225] on button "Next >" at bounding box center [212, 221] width 17 height 9
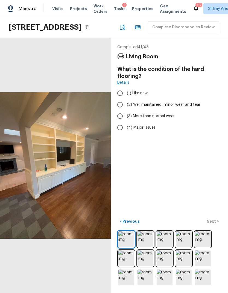
click at [118, 99] on input "(2) Well maintained, minor wear and tear" at bounding box center [119, 104] width 11 height 11
click at [213, 219] on p "Next" at bounding box center [211, 221] width 10 height 5
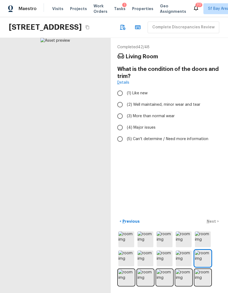
click at [119, 99] on input "(2) Well maintained, minor wear and tear" at bounding box center [119, 104] width 11 height 11
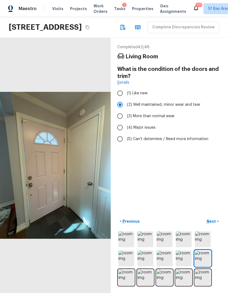
click at [213, 222] on p "Next" at bounding box center [211, 221] width 10 height 5
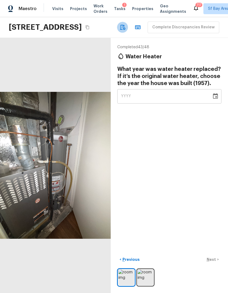
click at [119, 24] on icon "button" at bounding box center [122, 27] width 7 height 7
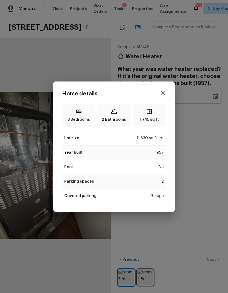
click at [167, 91] on button "button" at bounding box center [162, 93] width 11 height 11
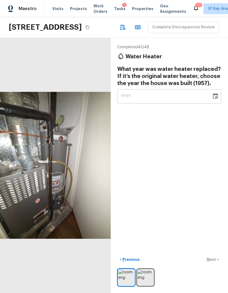
click at [179, 89] on div "YYYY" at bounding box center [164, 96] width 87 height 14
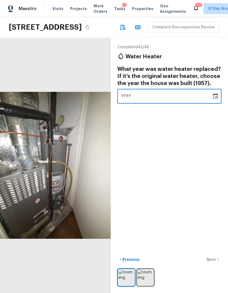
click at [194, 169] on div "Completed 43 / 48 Water Heater What year was water heater replaced? If it’s the…" at bounding box center [169, 165] width 117 height 255
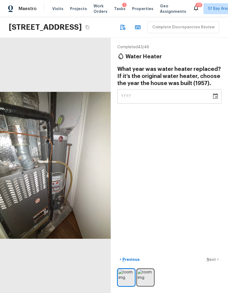
click at [150, 278] on img at bounding box center [145, 278] width 16 height 16
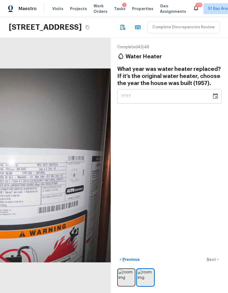
click at [173, 89] on div "YYYY" at bounding box center [164, 96] width 87 height 14
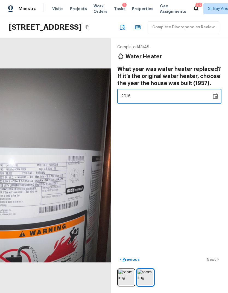
click at [190, 160] on div "Completed 43 / 48 Water Heater What year was water heater replaced? If it’s the…" at bounding box center [169, 165] width 117 height 255
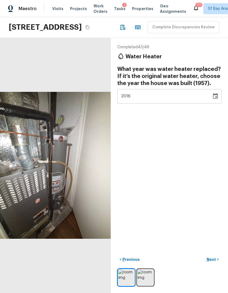
click at [215, 261] on p "Next" at bounding box center [211, 259] width 10 height 5
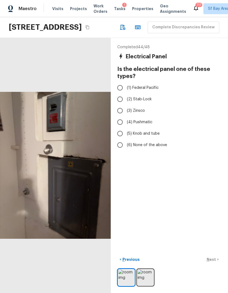
click at [137, 270] on img at bounding box center [145, 278] width 16 height 16
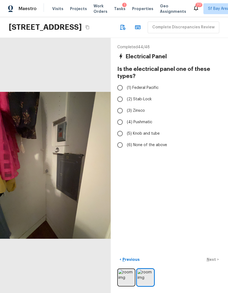
click at [158, 142] on span "(6) None of the above" at bounding box center [147, 144] width 40 height 5
click at [126, 139] on input "(6) None of the above" at bounding box center [119, 144] width 11 height 11
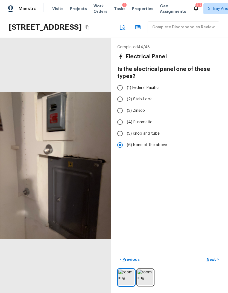
click at [212, 260] on p "Next" at bounding box center [211, 259] width 10 height 5
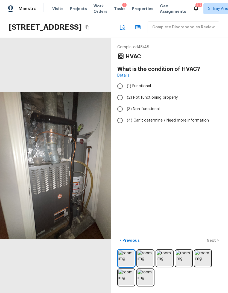
click at [144, 84] on span "(1) Functional" at bounding box center [139, 86] width 24 height 5
click at [126, 81] on input "(1) Functional" at bounding box center [119, 86] width 11 height 11
click at [212, 245] on button "Next >" at bounding box center [212, 240] width 17 height 9
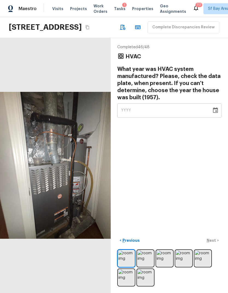
click at [167, 258] on img at bounding box center [164, 259] width 16 height 16
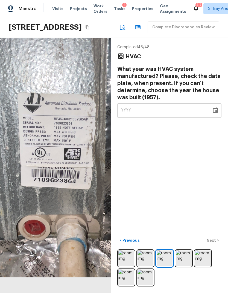
click at [153, 103] on div "YYYY" at bounding box center [164, 110] width 87 height 14
click at [190, 154] on div "Completed 46 / 48 HVAC What year was HVAC system manufactured? Please, check th…" at bounding box center [169, 165] width 117 height 255
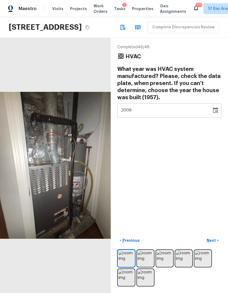
click at [215, 239] on p "Next" at bounding box center [211, 240] width 10 height 5
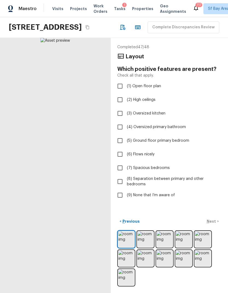
click at [163, 193] on span "(9) None that I’m aware of" at bounding box center [151, 195] width 48 height 5
click at [126, 190] on input "(9) None that I’m aware of" at bounding box center [119, 195] width 11 height 11
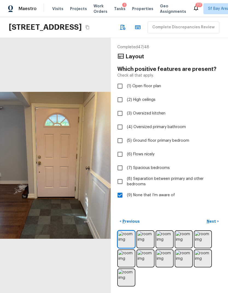
click at [212, 224] on p "Next" at bounding box center [211, 221] width 10 height 5
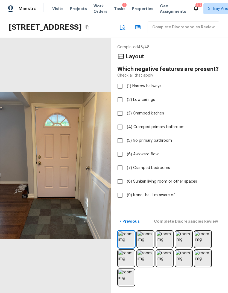
click at [165, 190] on label "(9) None that I’m aware of" at bounding box center [165, 195] width 103 height 11
click at [126, 190] on input "(9) None that I’m aware of" at bounding box center [119, 195] width 11 height 11
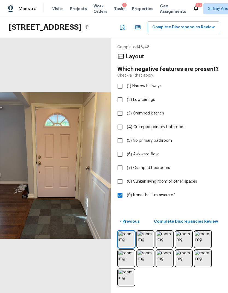
click at [196, 223] on p "Complete Discrepancies Review" at bounding box center [186, 221] width 65 height 5
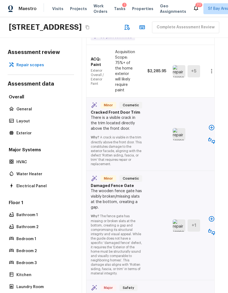
scroll to position [1344, 5]
click at [215, 122] on button "button" at bounding box center [211, 127] width 11 height 11
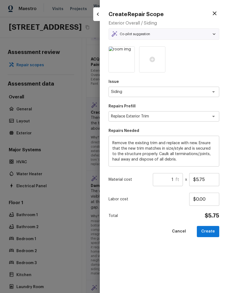
click at [173, 178] on input "1" at bounding box center [164, 179] width 23 height 13
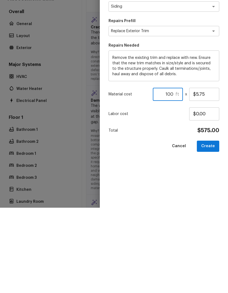
click at [210, 226] on button "Create" at bounding box center [208, 231] width 22 height 11
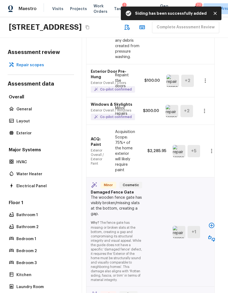
click at [212, 223] on icon "button" at bounding box center [211, 225] width 5 height 5
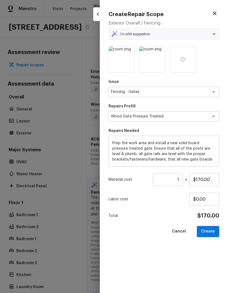
click at [179, 179] on input "1" at bounding box center [168, 179] width 30 height 13
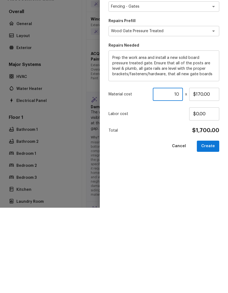
click at [210, 226] on button "Create" at bounding box center [208, 231] width 22 height 11
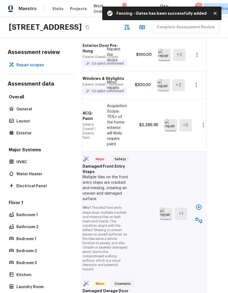
scroll to position [1483, 14]
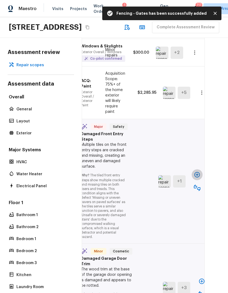
click at [196, 172] on icon "button" at bounding box center [197, 175] width 7 height 7
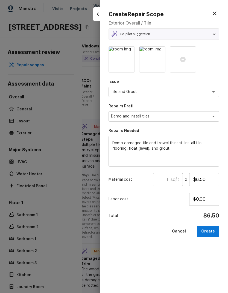
click at [169, 180] on input "1" at bounding box center [162, 179] width 18 height 13
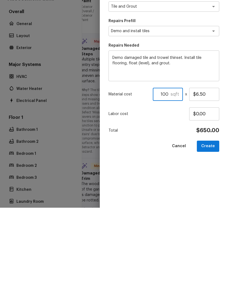
click at [211, 226] on button "Create" at bounding box center [208, 231] width 22 height 11
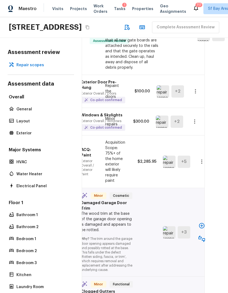
click at [201, 223] on icon "button" at bounding box center [201, 226] width 7 height 7
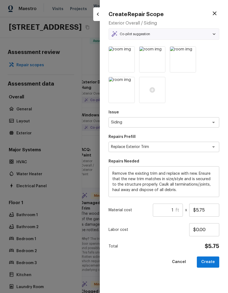
click at [175, 211] on input "1" at bounding box center [164, 210] width 23 height 13
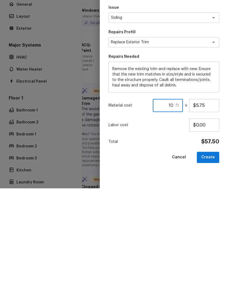
click at [211, 257] on button "Create" at bounding box center [208, 262] width 22 height 11
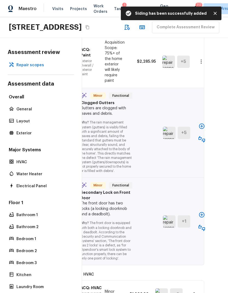
scroll to position [1668, 15]
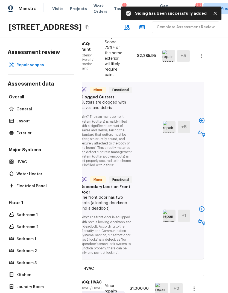
click at [201, 117] on icon "button" at bounding box center [201, 120] width 7 height 7
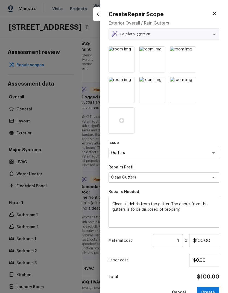
click at [212, 285] on div "Issue Gutters x ​ Repairs Prefill Clean Gutters x ​ Repairs Needed Clean all de…" at bounding box center [163, 172] width 111 height 252
click at [182, 235] on input "1" at bounding box center [168, 240] width 30 height 13
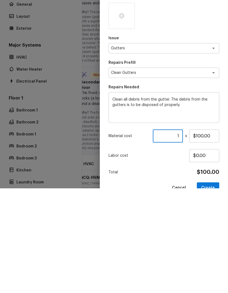
click at [178, 234] on input "1" at bounding box center [168, 240] width 30 height 13
click at [210, 287] on button "Create" at bounding box center [208, 292] width 22 height 11
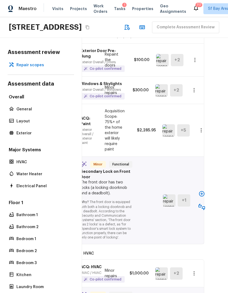
click at [201, 191] on icon "button" at bounding box center [201, 194] width 7 height 7
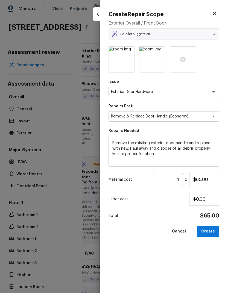
click at [214, 230] on button "Create" at bounding box center [208, 231] width 22 height 11
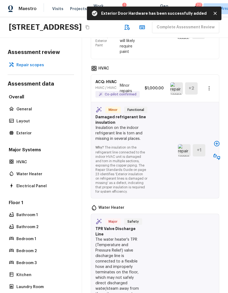
scroll to position [1867, 0]
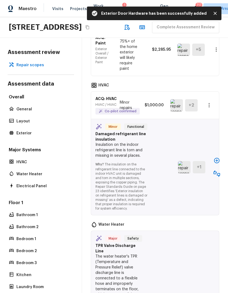
click at [217, 157] on icon "button" at bounding box center [216, 160] width 7 height 7
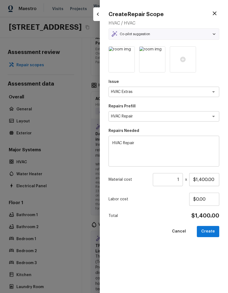
click at [210, 230] on button "Create" at bounding box center [208, 231] width 22 height 11
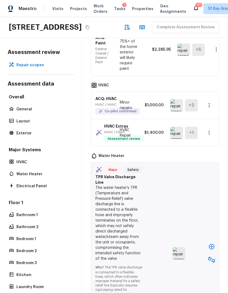
click at [211, 244] on icon "button" at bounding box center [211, 247] width 7 height 7
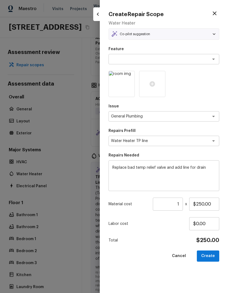
click at [212, 253] on button "Create" at bounding box center [208, 256] width 22 height 11
click at [211, 258] on div "Cancel Create" at bounding box center [163, 256] width 111 height 11
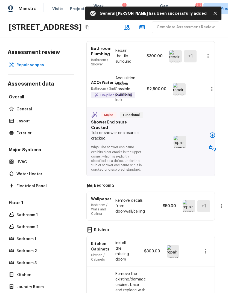
scroll to position [2082, 5]
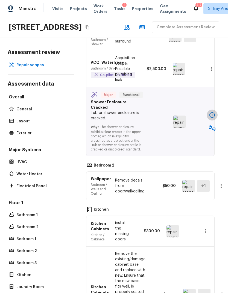
click at [212, 112] on icon "button" at bounding box center [211, 114] width 5 height 5
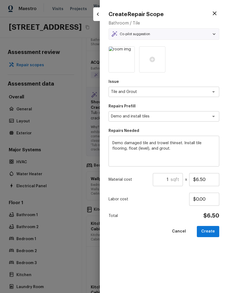
click at [169, 181] on input "1" at bounding box center [162, 179] width 18 height 13
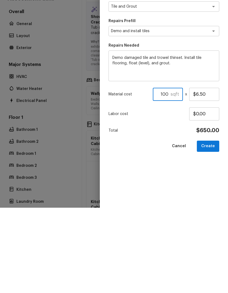
click at [212, 226] on button "Create" at bounding box center [208, 231] width 22 height 11
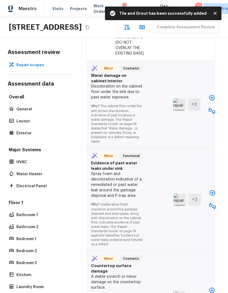
scroll to position [2364, 4]
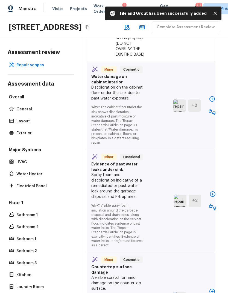
click at [210, 99] on button "button" at bounding box center [211, 99] width 11 height 11
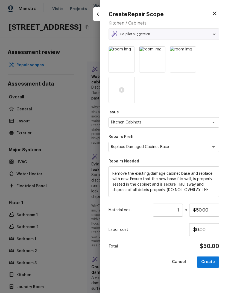
click at [211, 259] on button "Create" at bounding box center [208, 262] width 22 height 11
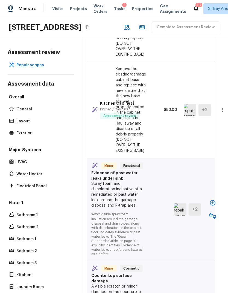
click at [212, 200] on icon "button" at bounding box center [212, 202] width 5 height 5
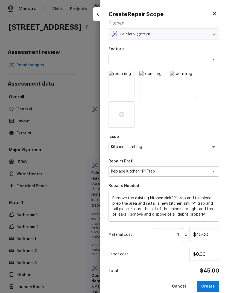
click at [209, 284] on button "Create" at bounding box center [208, 286] width 22 height 11
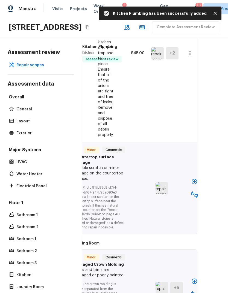
scroll to position [2558, 21]
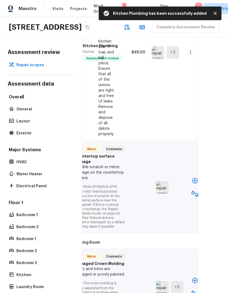
click at [192, 178] on icon "button" at bounding box center [194, 181] width 7 height 7
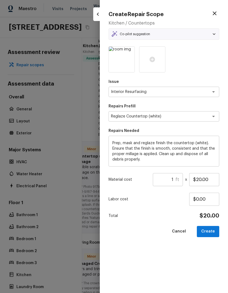
click at [175, 177] on input "1" at bounding box center [164, 179] width 23 height 13
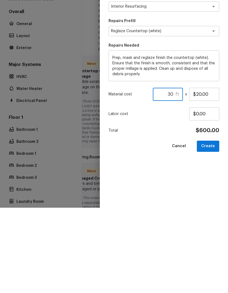
click at [207, 226] on button "Create" at bounding box center [208, 231] width 22 height 11
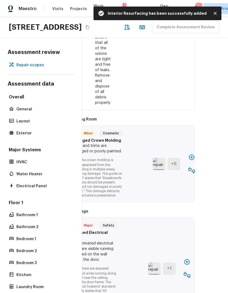
scroll to position [2717, 25]
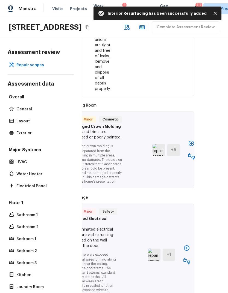
click at [192, 146] on button "button" at bounding box center [191, 143] width 11 height 11
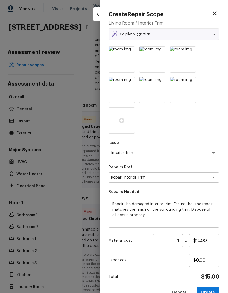
click at [181, 242] on input "1" at bounding box center [168, 240] width 30 height 13
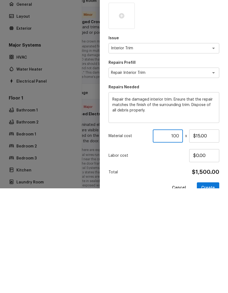
click at [211, 287] on button "Create" at bounding box center [208, 292] width 22 height 11
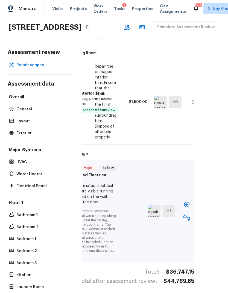
scroll to position [2769, 25]
click at [186, 203] on icon "button" at bounding box center [186, 205] width 7 height 7
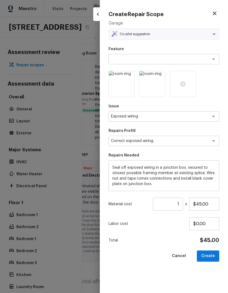
click at [209, 254] on button "Create" at bounding box center [208, 256] width 22 height 11
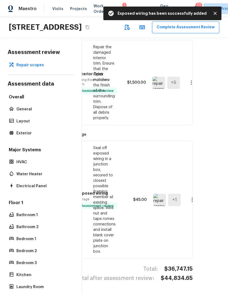
scroll to position [2785, 26]
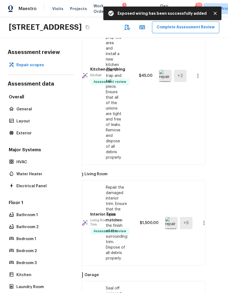
click at [152, 22] on button "Complete Assessment Review" at bounding box center [185, 28] width 67 height 12
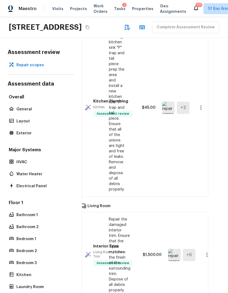
scroll to position [2605, 10]
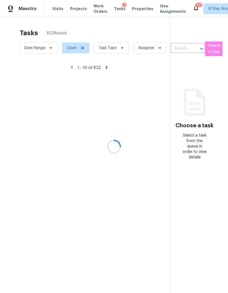
click at [116, 28] on div at bounding box center [114, 146] width 228 height 293
click at [114, 27] on div at bounding box center [114, 146] width 228 height 293
click at [108, 32] on div at bounding box center [114, 146] width 228 height 293
click at [112, 28] on div at bounding box center [114, 146] width 228 height 293
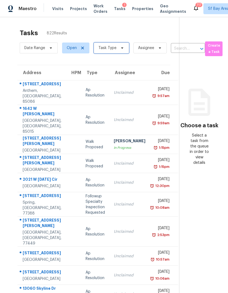
click at [112, 45] on span "Task Type" at bounding box center [107, 47] width 18 height 5
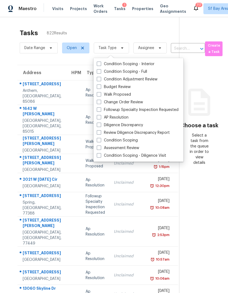
click at [132, 145] on label "Assessment Review" at bounding box center [118, 147] width 42 height 5
click at [100, 145] on input "Assessment Review" at bounding box center [99, 147] width 4 height 4
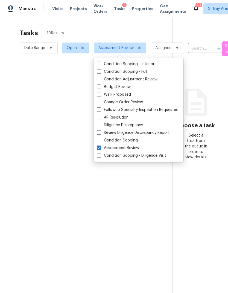
click at [136, 8] on div at bounding box center [114, 146] width 228 height 293
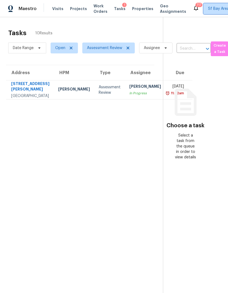
click at [210, 11] on span "Sf Bay Area + 74" at bounding box center [230, 8] width 55 height 11
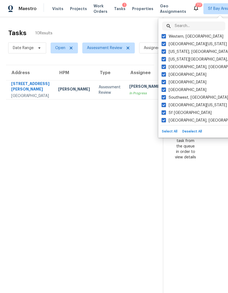
click at [161, 39] on label "Western, [GEOGRAPHIC_DATA]" at bounding box center [192, 36] width 62 height 5
click at [161, 37] on input "Western, [GEOGRAPHIC_DATA]" at bounding box center [163, 36] width 4 height 4
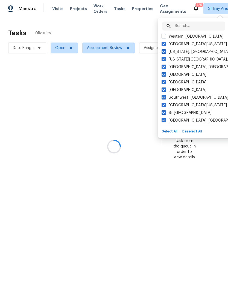
click at [162, 50] on span at bounding box center [163, 51] width 4 height 4
click at [162, 50] on input "[US_STATE], [GEOGRAPHIC_DATA]" at bounding box center [163, 51] width 4 height 4
click at [174, 81] on label "[GEOGRAPHIC_DATA]" at bounding box center [183, 82] width 45 height 5
click at [165, 81] on input "[GEOGRAPHIC_DATA]" at bounding box center [163, 82] width 4 height 4
click at [179, 115] on label "Sf [GEOGRAPHIC_DATA]" at bounding box center [186, 112] width 50 height 5
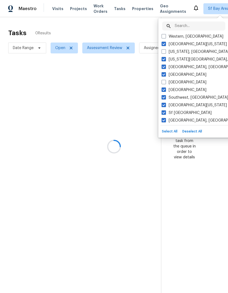
click at [165, 114] on input "Sf [GEOGRAPHIC_DATA]" at bounding box center [163, 112] width 4 height 4
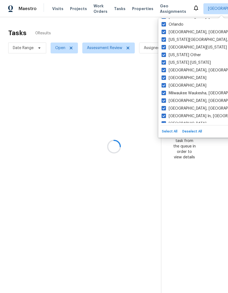
scroll to position [242, 0]
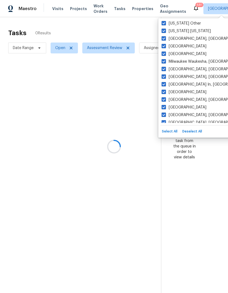
click at [179, 93] on label "[GEOGRAPHIC_DATA]" at bounding box center [183, 92] width 45 height 5
click at [165, 93] on input "[GEOGRAPHIC_DATA]" at bounding box center [163, 92] width 4 height 4
click at [182, 48] on label "[GEOGRAPHIC_DATA]" at bounding box center [183, 46] width 45 height 5
click at [165, 47] on input "[GEOGRAPHIC_DATA]" at bounding box center [163, 46] width 4 height 4
click at [183, 114] on label "[GEOGRAPHIC_DATA], [GEOGRAPHIC_DATA]" at bounding box center [203, 114] width 85 height 5
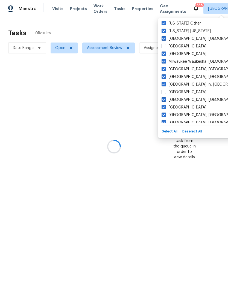
click at [165, 114] on input "[GEOGRAPHIC_DATA], [GEOGRAPHIC_DATA]" at bounding box center [163, 114] width 4 height 4
click at [189, 64] on label "Milwaukee Waukesha, [GEOGRAPHIC_DATA]" at bounding box center [203, 61] width 85 height 5
click at [165, 63] on input "Milwaukee Waukesha, [GEOGRAPHIC_DATA]" at bounding box center [163, 61] width 4 height 4
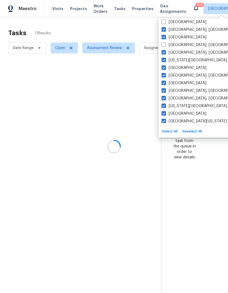
scroll to position [319, 0]
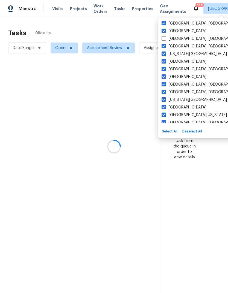
click at [174, 105] on label "[GEOGRAPHIC_DATA]" at bounding box center [183, 107] width 45 height 5
click at [165, 105] on input "[GEOGRAPHIC_DATA]" at bounding box center [163, 107] width 4 height 4
click at [180, 63] on label "[GEOGRAPHIC_DATA]" at bounding box center [183, 61] width 45 height 5
click at [165, 63] on input "[GEOGRAPHIC_DATA]" at bounding box center [163, 61] width 4 height 4
click at [175, 85] on label "[GEOGRAPHIC_DATA], [GEOGRAPHIC_DATA]" at bounding box center [203, 84] width 85 height 5
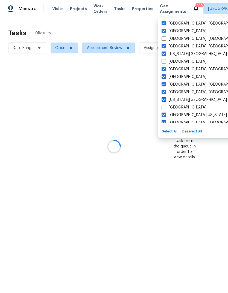
click at [165, 85] on input "[GEOGRAPHIC_DATA], [GEOGRAPHIC_DATA]" at bounding box center [163, 84] width 4 height 4
click at [181, 49] on label "[GEOGRAPHIC_DATA], [GEOGRAPHIC_DATA]" at bounding box center [203, 46] width 85 height 5
click at [165, 47] on input "[GEOGRAPHIC_DATA], [GEOGRAPHIC_DATA]" at bounding box center [163, 46] width 4 height 4
click at [180, 92] on label "[GEOGRAPHIC_DATA], [GEOGRAPHIC_DATA]" at bounding box center [203, 92] width 85 height 5
click at [165, 92] on input "[GEOGRAPHIC_DATA], [GEOGRAPHIC_DATA]" at bounding box center [163, 92] width 4 height 4
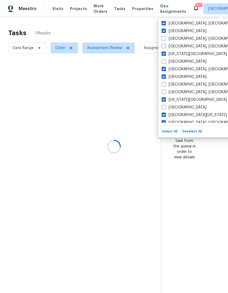
scroll to position [20, 0]
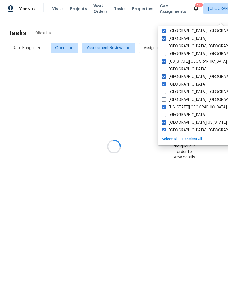
click at [182, 59] on label "[US_STATE][GEOGRAPHIC_DATA]" at bounding box center [193, 61] width 65 height 5
click at [165, 59] on input "[US_STATE][GEOGRAPHIC_DATA]" at bounding box center [163, 61] width 4 height 4
click at [185, 28] on label "[GEOGRAPHIC_DATA], [GEOGRAPHIC_DATA]" at bounding box center [203, 30] width 85 height 5
click at [165, 28] on input "[GEOGRAPHIC_DATA], [GEOGRAPHIC_DATA]" at bounding box center [163, 30] width 4 height 4
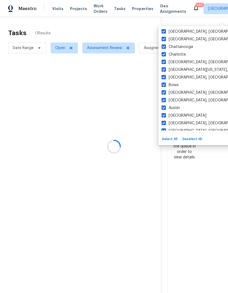
scroll to position [479, 0]
click at [180, 44] on label "Chattanooga" at bounding box center [176, 46] width 31 height 5
click at [165, 44] on input "Chattanooga" at bounding box center [163, 46] width 4 height 4
click at [174, 67] on label "[GEOGRAPHIC_DATA][US_STATE], [GEOGRAPHIC_DATA]" at bounding box center [213, 69] width 105 height 5
click at [165, 67] on input "[GEOGRAPHIC_DATA][US_STATE], [GEOGRAPHIC_DATA]" at bounding box center [163, 69] width 4 height 4
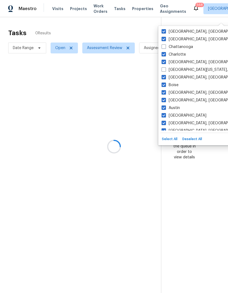
click at [178, 121] on label "[GEOGRAPHIC_DATA], [GEOGRAPHIC_DATA]" at bounding box center [203, 123] width 85 height 5
click at [165, 121] on input "[GEOGRAPHIC_DATA], [GEOGRAPHIC_DATA]" at bounding box center [163, 123] width 4 height 4
click at [178, 98] on label "[GEOGRAPHIC_DATA], [GEOGRAPHIC_DATA]" at bounding box center [203, 100] width 85 height 5
click at [165, 98] on input "[GEOGRAPHIC_DATA], [GEOGRAPHIC_DATA]" at bounding box center [163, 100] width 4 height 4
click at [182, 29] on label "[GEOGRAPHIC_DATA], [GEOGRAPHIC_DATA]" at bounding box center [203, 31] width 85 height 5
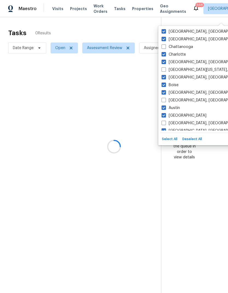
click at [165, 29] on input "[GEOGRAPHIC_DATA], [GEOGRAPHIC_DATA]" at bounding box center [163, 31] width 4 height 4
click at [180, 37] on label "[GEOGRAPHIC_DATA], [GEOGRAPHIC_DATA]" at bounding box center [203, 39] width 85 height 5
click at [165, 37] on input "[GEOGRAPHIC_DATA], [GEOGRAPHIC_DATA]" at bounding box center [163, 39] width 4 height 4
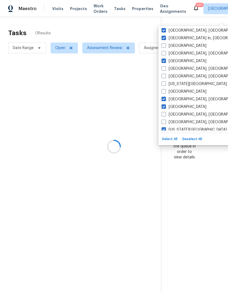
scroll to position [271, 0]
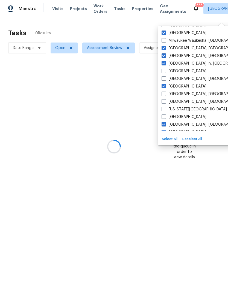
click at [178, 53] on label "[GEOGRAPHIC_DATA], [GEOGRAPHIC_DATA]" at bounding box center [203, 55] width 85 height 5
click at [165, 53] on input "[GEOGRAPHIC_DATA], [GEOGRAPHIC_DATA]" at bounding box center [163, 55] width 4 height 4
click at [185, 30] on label "[GEOGRAPHIC_DATA]" at bounding box center [183, 32] width 45 height 5
click at [165, 30] on input "[GEOGRAPHIC_DATA]" at bounding box center [163, 32] width 4 height 4
click at [180, 46] on label "[GEOGRAPHIC_DATA], [GEOGRAPHIC_DATA]" at bounding box center [203, 48] width 85 height 5
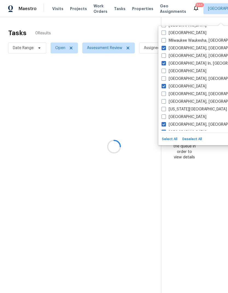
click at [165, 46] on input "[GEOGRAPHIC_DATA], [GEOGRAPHIC_DATA]" at bounding box center [163, 48] width 4 height 4
click at [178, 61] on label "[GEOGRAPHIC_DATA] In, [GEOGRAPHIC_DATA]" at bounding box center [205, 63] width 89 height 5
click at [165, 61] on input "[GEOGRAPHIC_DATA] In, [GEOGRAPHIC_DATA]" at bounding box center [163, 63] width 4 height 4
click at [178, 84] on label "[GEOGRAPHIC_DATA]" at bounding box center [183, 86] width 45 height 5
click at [165, 84] on input "[GEOGRAPHIC_DATA]" at bounding box center [163, 86] width 4 height 4
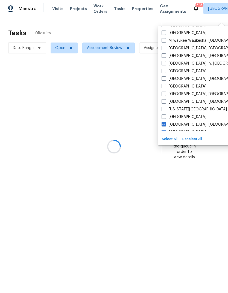
click at [180, 122] on label "[GEOGRAPHIC_DATA], [GEOGRAPHIC_DATA]" at bounding box center [203, 124] width 85 height 5
click at [165, 122] on input "[GEOGRAPHIC_DATA], [GEOGRAPHIC_DATA]" at bounding box center [163, 124] width 4 height 4
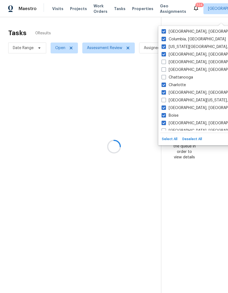
scroll to position [451, 0]
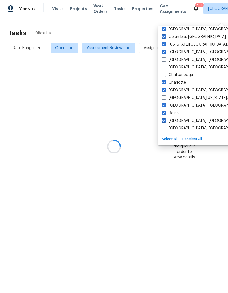
click at [184, 49] on label "[GEOGRAPHIC_DATA], [GEOGRAPHIC_DATA]" at bounding box center [203, 51] width 85 height 5
click at [165, 49] on input "[GEOGRAPHIC_DATA], [GEOGRAPHIC_DATA]" at bounding box center [163, 51] width 4 height 4
click at [188, 34] on label "Columbia, [GEOGRAPHIC_DATA]" at bounding box center [193, 36] width 64 height 5
click at [165, 34] on input "Columbia, [GEOGRAPHIC_DATA]" at bounding box center [163, 36] width 4 height 4
click at [183, 88] on label "[GEOGRAPHIC_DATA], [GEOGRAPHIC_DATA]" at bounding box center [203, 90] width 85 height 5
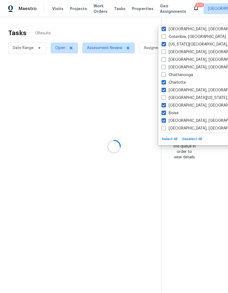
click at [165, 88] on input "[GEOGRAPHIC_DATA], [GEOGRAPHIC_DATA]" at bounding box center [163, 90] width 4 height 4
click at [182, 118] on label "[GEOGRAPHIC_DATA], [GEOGRAPHIC_DATA]" at bounding box center [203, 120] width 85 height 5
click at [165, 118] on input "[GEOGRAPHIC_DATA], [GEOGRAPHIC_DATA]" at bounding box center [163, 120] width 4 height 4
click at [180, 103] on label "[GEOGRAPHIC_DATA], [GEOGRAPHIC_DATA]" at bounding box center [203, 105] width 85 height 5
click at [165, 103] on input "[GEOGRAPHIC_DATA], [GEOGRAPHIC_DATA]" at bounding box center [163, 105] width 4 height 4
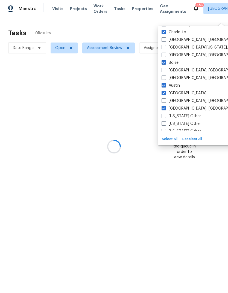
scroll to position [486, 0]
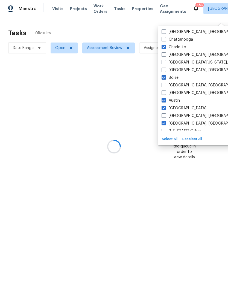
click at [163, 106] on span at bounding box center [163, 108] width 4 height 4
click at [163, 106] on input "[GEOGRAPHIC_DATA]" at bounding box center [163, 108] width 4 height 4
click at [165, 98] on span at bounding box center [163, 100] width 4 height 4
click at [165, 98] on input "Austin" at bounding box center [163, 100] width 4 height 4
click at [166, 44] on label "Charlotte" at bounding box center [173, 46] width 24 height 5
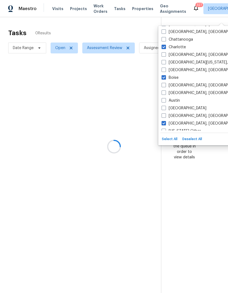
click at [165, 44] on input "Charlotte" at bounding box center [163, 46] width 4 height 4
click at [178, 75] on label "Boise" at bounding box center [169, 77] width 17 height 5
click at [165, 75] on input "Boise" at bounding box center [163, 77] width 4 height 4
click at [185, 121] on label "[GEOGRAPHIC_DATA], [GEOGRAPHIC_DATA]" at bounding box center [203, 123] width 85 height 5
click at [165, 121] on input "[GEOGRAPHIC_DATA], [GEOGRAPHIC_DATA]" at bounding box center [163, 123] width 4 height 4
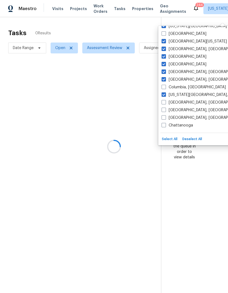
scroll to position [396, 0]
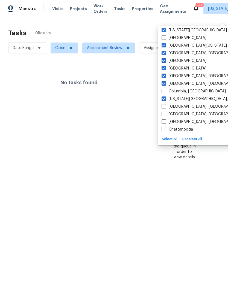
click at [193, 96] on label "[US_STATE][GEOGRAPHIC_DATA], [GEOGRAPHIC_DATA]" at bounding box center [213, 98] width 105 height 5
click at [165, 96] on input "[US_STATE][GEOGRAPHIC_DATA], [GEOGRAPHIC_DATA]" at bounding box center [163, 98] width 4 height 4
click at [180, 50] on label "[GEOGRAPHIC_DATA], [GEOGRAPHIC_DATA]" at bounding box center [203, 52] width 85 height 5
click at [165, 50] on input "[GEOGRAPHIC_DATA], [GEOGRAPHIC_DATA]" at bounding box center [163, 52] width 4 height 4
click at [179, 73] on label "[GEOGRAPHIC_DATA], [GEOGRAPHIC_DATA]" at bounding box center [203, 75] width 85 height 5
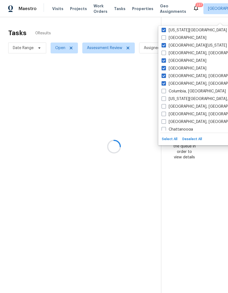
click at [165, 73] on input "[GEOGRAPHIC_DATA], [GEOGRAPHIC_DATA]" at bounding box center [163, 75] width 4 height 4
click at [178, 43] on label "[GEOGRAPHIC_DATA][US_STATE]" at bounding box center [193, 45] width 65 height 5
click at [165, 43] on input "[GEOGRAPHIC_DATA][US_STATE]" at bounding box center [163, 45] width 4 height 4
click at [189, 28] on label "[US_STATE][GEOGRAPHIC_DATA]" at bounding box center [193, 30] width 65 height 5
click at [165, 28] on input "[US_STATE][GEOGRAPHIC_DATA]" at bounding box center [163, 30] width 4 height 4
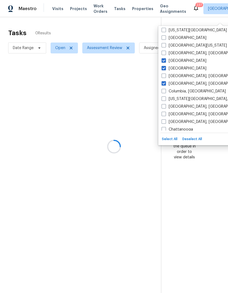
click at [174, 66] on label "[GEOGRAPHIC_DATA]" at bounding box center [183, 68] width 45 height 5
click at [165, 66] on input "[GEOGRAPHIC_DATA]" at bounding box center [163, 68] width 4 height 4
click at [178, 81] on label "[GEOGRAPHIC_DATA], [GEOGRAPHIC_DATA]" at bounding box center [203, 83] width 85 height 5
click at [165, 81] on input "[GEOGRAPHIC_DATA], [GEOGRAPHIC_DATA]" at bounding box center [163, 83] width 4 height 4
click at [175, 58] on label "[GEOGRAPHIC_DATA]" at bounding box center [183, 60] width 45 height 5
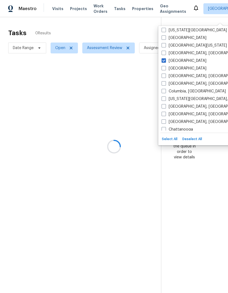
click at [165, 58] on input "[GEOGRAPHIC_DATA]" at bounding box center [163, 60] width 4 height 4
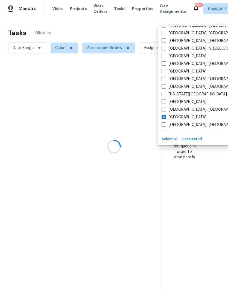
scroll to position [281, 0]
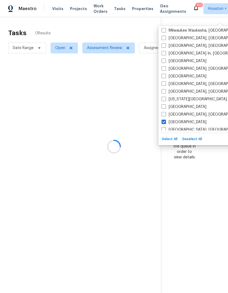
click at [178, 120] on label "[GEOGRAPHIC_DATA]" at bounding box center [183, 122] width 45 height 5
click at [165, 120] on input "[GEOGRAPHIC_DATA]" at bounding box center [163, 122] width 4 height 4
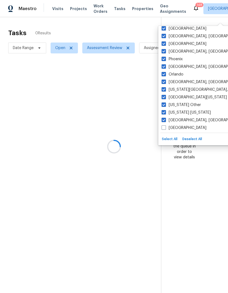
scroll to position [167, 0]
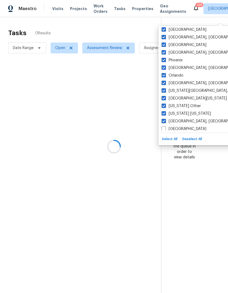
click at [182, 42] on label "[GEOGRAPHIC_DATA]" at bounding box center [183, 44] width 45 height 5
click at [165, 42] on input "[GEOGRAPHIC_DATA]" at bounding box center [163, 44] width 4 height 4
click at [186, 111] on label "[US_STATE] [US_STATE]" at bounding box center [185, 113] width 49 height 5
click at [165, 111] on input "[US_STATE] [US_STATE]" at bounding box center [163, 113] width 4 height 4
click at [177, 27] on label "[GEOGRAPHIC_DATA]" at bounding box center [183, 29] width 45 height 5
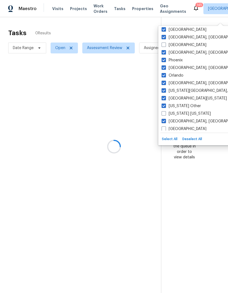
click at [165, 27] on input "[GEOGRAPHIC_DATA]" at bounding box center [163, 29] width 4 height 4
click at [181, 88] on label "[US_STATE][GEOGRAPHIC_DATA], [GEOGRAPHIC_DATA]" at bounding box center [213, 90] width 105 height 5
click at [165, 88] on input "[US_STATE][GEOGRAPHIC_DATA], [GEOGRAPHIC_DATA]" at bounding box center [163, 90] width 4 height 4
click at [177, 50] on label "[GEOGRAPHIC_DATA], [GEOGRAPHIC_DATA]" at bounding box center [203, 52] width 85 height 5
click at [165, 50] on input "[GEOGRAPHIC_DATA], [GEOGRAPHIC_DATA]" at bounding box center [163, 52] width 4 height 4
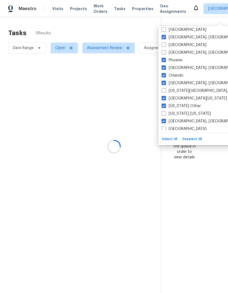
click at [182, 119] on label "[GEOGRAPHIC_DATA], [GEOGRAPHIC_DATA]" at bounding box center [203, 121] width 85 height 5
click at [165, 119] on input "[GEOGRAPHIC_DATA], [GEOGRAPHIC_DATA]" at bounding box center [163, 121] width 4 height 4
click at [181, 73] on label "Orlando" at bounding box center [172, 75] width 22 height 5
click at [165, 73] on input "Orlando" at bounding box center [163, 75] width 4 height 4
click at [181, 103] on label "[US_STATE] Other" at bounding box center [180, 105] width 39 height 5
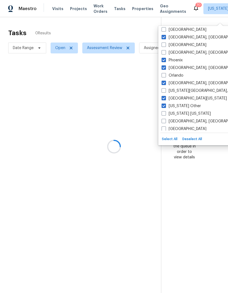
click at [165, 103] on input "[US_STATE] Other" at bounding box center [163, 105] width 4 height 4
click at [177, 58] on label "Phoenix" at bounding box center [171, 60] width 21 height 5
click at [165, 58] on input "Phoenix" at bounding box center [163, 60] width 4 height 4
click at [179, 96] on label "[GEOGRAPHIC_DATA][US_STATE]" at bounding box center [193, 98] width 65 height 5
click at [165, 96] on input "[GEOGRAPHIC_DATA][US_STATE]" at bounding box center [163, 98] width 4 height 4
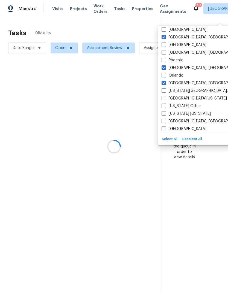
click at [180, 65] on label "[GEOGRAPHIC_DATA], [GEOGRAPHIC_DATA]" at bounding box center [203, 67] width 85 height 5
click at [165, 65] on input "[GEOGRAPHIC_DATA], [GEOGRAPHIC_DATA]" at bounding box center [163, 67] width 4 height 4
click at [175, 81] on label "[GEOGRAPHIC_DATA], [GEOGRAPHIC_DATA]" at bounding box center [203, 83] width 85 height 5
click at [165, 81] on input "[GEOGRAPHIC_DATA], [GEOGRAPHIC_DATA]" at bounding box center [163, 83] width 4 height 4
click at [175, 35] on label "[GEOGRAPHIC_DATA], [GEOGRAPHIC_DATA]" at bounding box center [203, 37] width 85 height 5
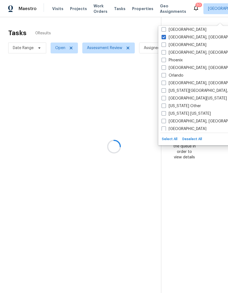
click at [165, 35] on input "[GEOGRAPHIC_DATA], [GEOGRAPHIC_DATA]" at bounding box center [163, 37] width 4 height 4
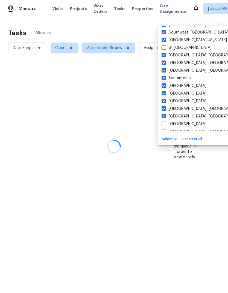
scroll to position [59, 0]
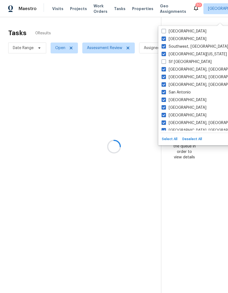
click at [181, 67] on label "[GEOGRAPHIC_DATA], [GEOGRAPHIC_DATA]" at bounding box center [203, 69] width 85 height 5
click at [165, 67] on input "[GEOGRAPHIC_DATA], [GEOGRAPHIC_DATA]" at bounding box center [163, 69] width 4 height 4
click at [182, 120] on label "[GEOGRAPHIC_DATA], [GEOGRAPHIC_DATA]" at bounding box center [203, 122] width 85 height 5
click at [165, 120] on input "[GEOGRAPHIC_DATA], [GEOGRAPHIC_DATA]" at bounding box center [163, 122] width 4 height 4
click at [183, 90] on label "San Antonio" at bounding box center [175, 92] width 29 height 5
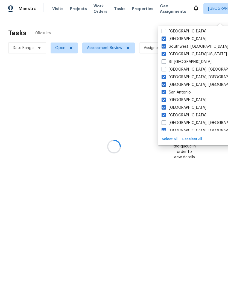
click at [165, 90] on input "San Antonio" at bounding box center [163, 92] width 4 height 4
click at [180, 105] on label "[GEOGRAPHIC_DATA]" at bounding box center [183, 107] width 45 height 5
click at [165, 105] on input "[GEOGRAPHIC_DATA]" at bounding box center [163, 107] width 4 height 4
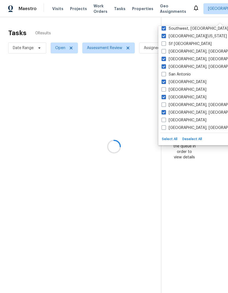
scroll to position [83, 0]
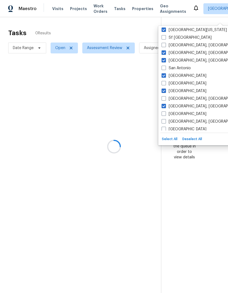
click at [178, 104] on label "[GEOGRAPHIC_DATA], [GEOGRAPHIC_DATA]" at bounding box center [203, 106] width 85 height 5
click at [165, 104] on input "[GEOGRAPHIC_DATA], [GEOGRAPHIC_DATA]" at bounding box center [163, 106] width 4 height 4
click at [180, 58] on label "[GEOGRAPHIC_DATA], [GEOGRAPHIC_DATA]" at bounding box center [203, 60] width 85 height 5
click at [165, 58] on input "[GEOGRAPHIC_DATA], [GEOGRAPHIC_DATA]" at bounding box center [163, 60] width 4 height 4
click at [175, 88] on label "[GEOGRAPHIC_DATA]" at bounding box center [183, 90] width 45 height 5
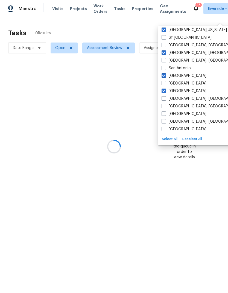
click at [165, 88] on input "[GEOGRAPHIC_DATA]" at bounding box center [163, 90] width 4 height 4
click at [182, 73] on label "[GEOGRAPHIC_DATA]" at bounding box center [183, 75] width 45 height 5
click at [165, 73] on input "[GEOGRAPHIC_DATA]" at bounding box center [163, 75] width 4 height 4
click at [182, 50] on label "[GEOGRAPHIC_DATA], [GEOGRAPHIC_DATA]" at bounding box center [203, 52] width 85 height 5
click at [165, 50] on input "[GEOGRAPHIC_DATA], [GEOGRAPHIC_DATA]" at bounding box center [163, 52] width 4 height 4
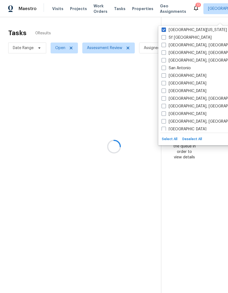
click at [182, 27] on label "[GEOGRAPHIC_DATA][US_STATE]" at bounding box center [193, 29] width 65 height 5
click at [165, 27] on input "[GEOGRAPHIC_DATA][US_STATE]" at bounding box center [163, 29] width 4 height 4
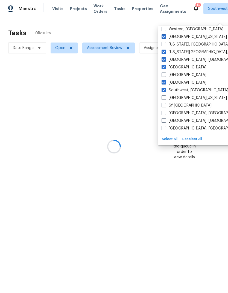
scroll to position [0, 0]
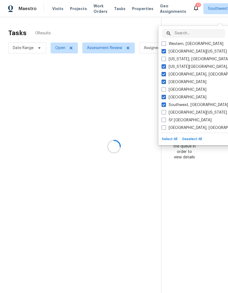
click at [178, 64] on label "[US_STATE][GEOGRAPHIC_DATA], [GEOGRAPHIC_DATA]" at bounding box center [213, 66] width 105 height 5
click at [165, 64] on input "[US_STATE][GEOGRAPHIC_DATA], [GEOGRAPHIC_DATA]" at bounding box center [163, 66] width 4 height 4
click at [177, 102] on label "Southwest, [GEOGRAPHIC_DATA]" at bounding box center [194, 104] width 67 height 5
click at [165, 102] on input "Southwest, [GEOGRAPHIC_DATA]" at bounding box center [163, 104] width 4 height 4
click at [178, 72] on label "[GEOGRAPHIC_DATA], [GEOGRAPHIC_DATA]" at bounding box center [203, 74] width 85 height 5
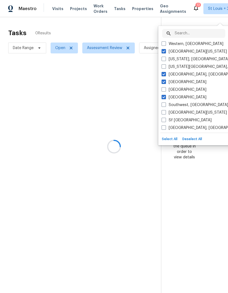
click at [165, 72] on input "[GEOGRAPHIC_DATA], [GEOGRAPHIC_DATA]" at bounding box center [163, 74] width 4 height 4
click at [177, 95] on label "[GEOGRAPHIC_DATA]" at bounding box center [183, 97] width 45 height 5
click at [165, 95] on input "[GEOGRAPHIC_DATA]" at bounding box center [163, 97] width 4 height 4
click at [175, 79] on label "[GEOGRAPHIC_DATA]" at bounding box center [183, 81] width 45 height 5
click at [165, 79] on input "[GEOGRAPHIC_DATA]" at bounding box center [163, 81] width 4 height 4
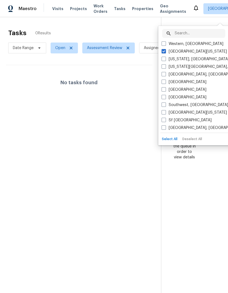
click at [180, 49] on label "[GEOGRAPHIC_DATA][US_STATE]" at bounding box center [193, 51] width 65 height 5
click at [165, 49] on input "[GEOGRAPHIC_DATA][US_STATE]" at bounding box center [163, 51] width 4 height 4
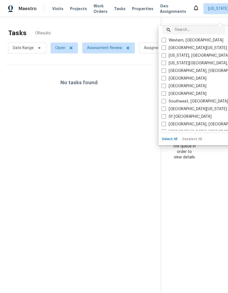
scroll to position [2, 0]
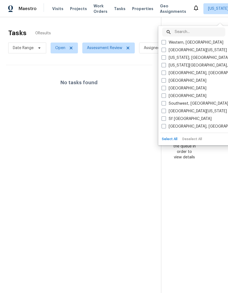
click at [182, 116] on label "Sf [GEOGRAPHIC_DATA]" at bounding box center [186, 118] width 50 height 5
click at [165, 116] on input "Sf [GEOGRAPHIC_DATA]" at bounding box center [163, 118] width 4 height 4
click at [132, 28] on div at bounding box center [114, 146] width 228 height 293
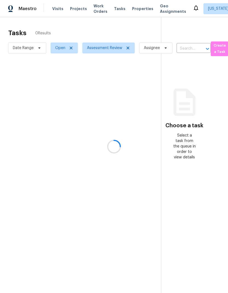
click at [133, 29] on div at bounding box center [114, 146] width 228 height 293
click at [72, 46] on icon at bounding box center [71, 48] width 4 height 4
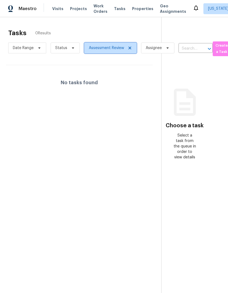
click at [129, 50] on icon at bounding box center [129, 48] width 4 height 4
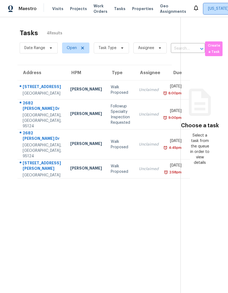
click at [208, 6] on span "[US_STATE] Other + 1" at bounding box center [227, 8] width 38 height 5
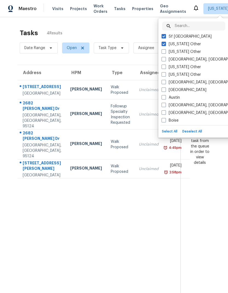
click at [187, 43] on label "[US_STATE] Other" at bounding box center [180, 43] width 39 height 5
click at [165, 43] on input "[US_STATE] Other" at bounding box center [163, 43] width 4 height 4
checkbox input "false"
click at [58, 9] on span "Visits" at bounding box center [57, 8] width 11 height 5
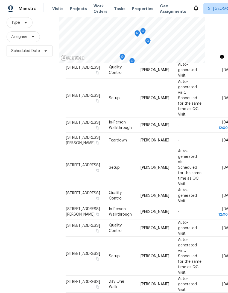
click at [74, 6] on span "Projects" at bounding box center [78, 8] width 17 height 5
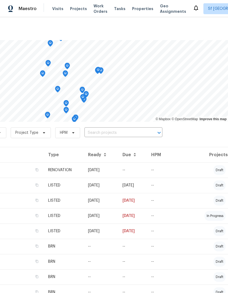
scroll to position [0, 81]
click at [57, 10] on span "Visits" at bounding box center [57, 8] width 11 height 5
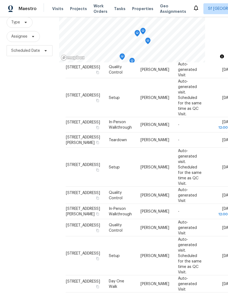
scroll to position [53, 0]
